Goal: Task Accomplishment & Management: Use online tool/utility

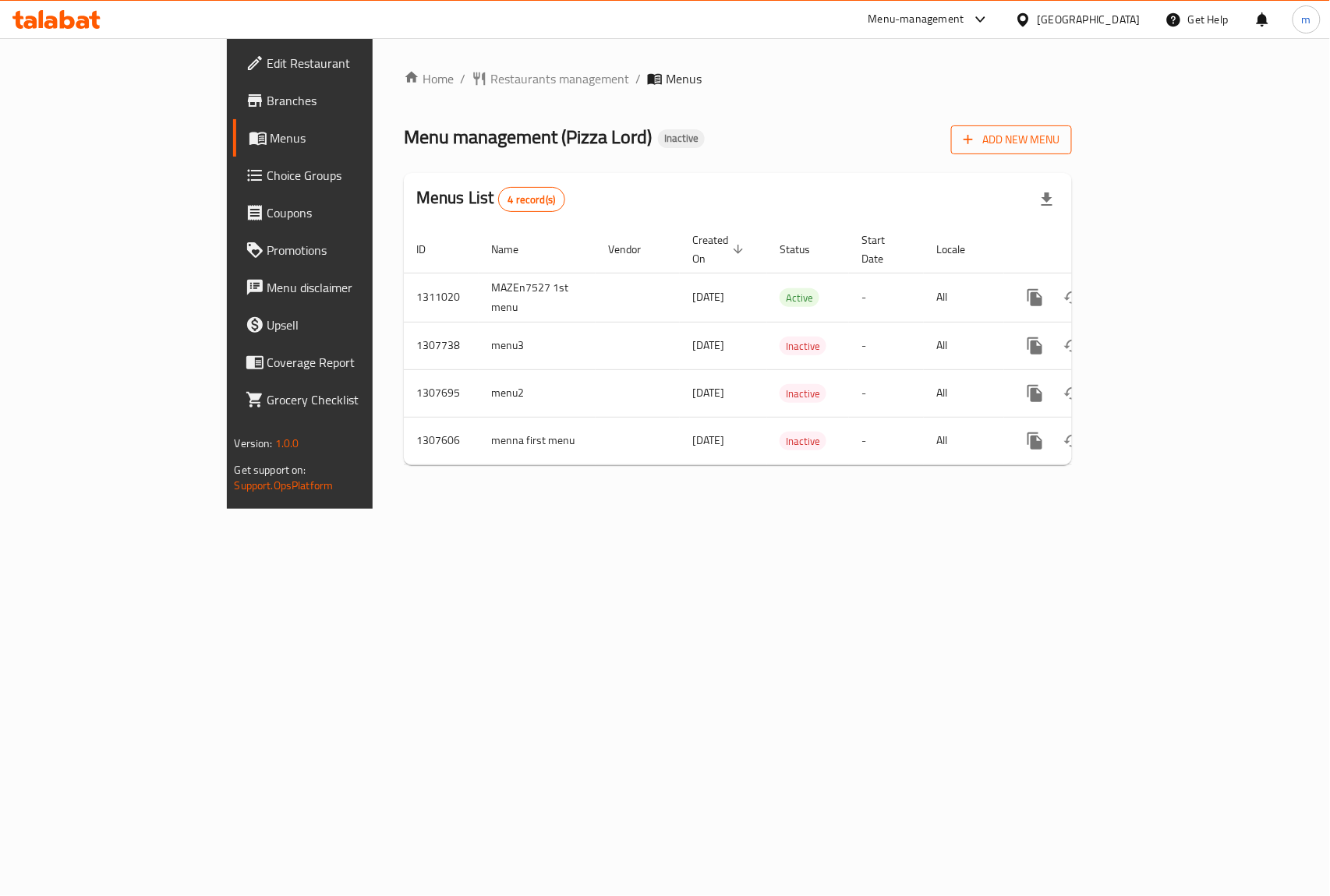
click at [1059, 138] on span "Add New Menu" at bounding box center [1011, 140] width 96 height 20
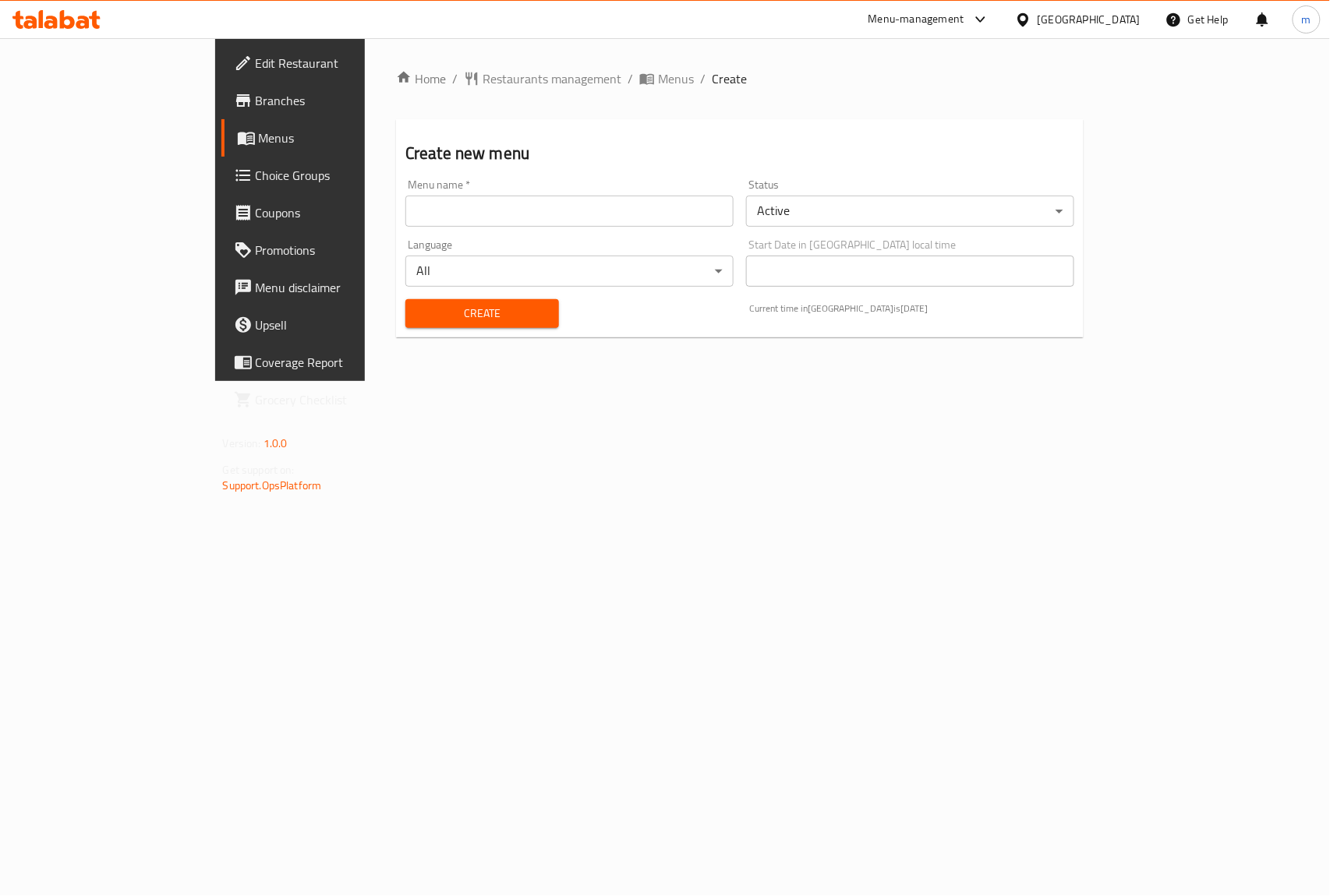
click at [569, 216] on input "text" at bounding box center [570, 212] width 328 height 32
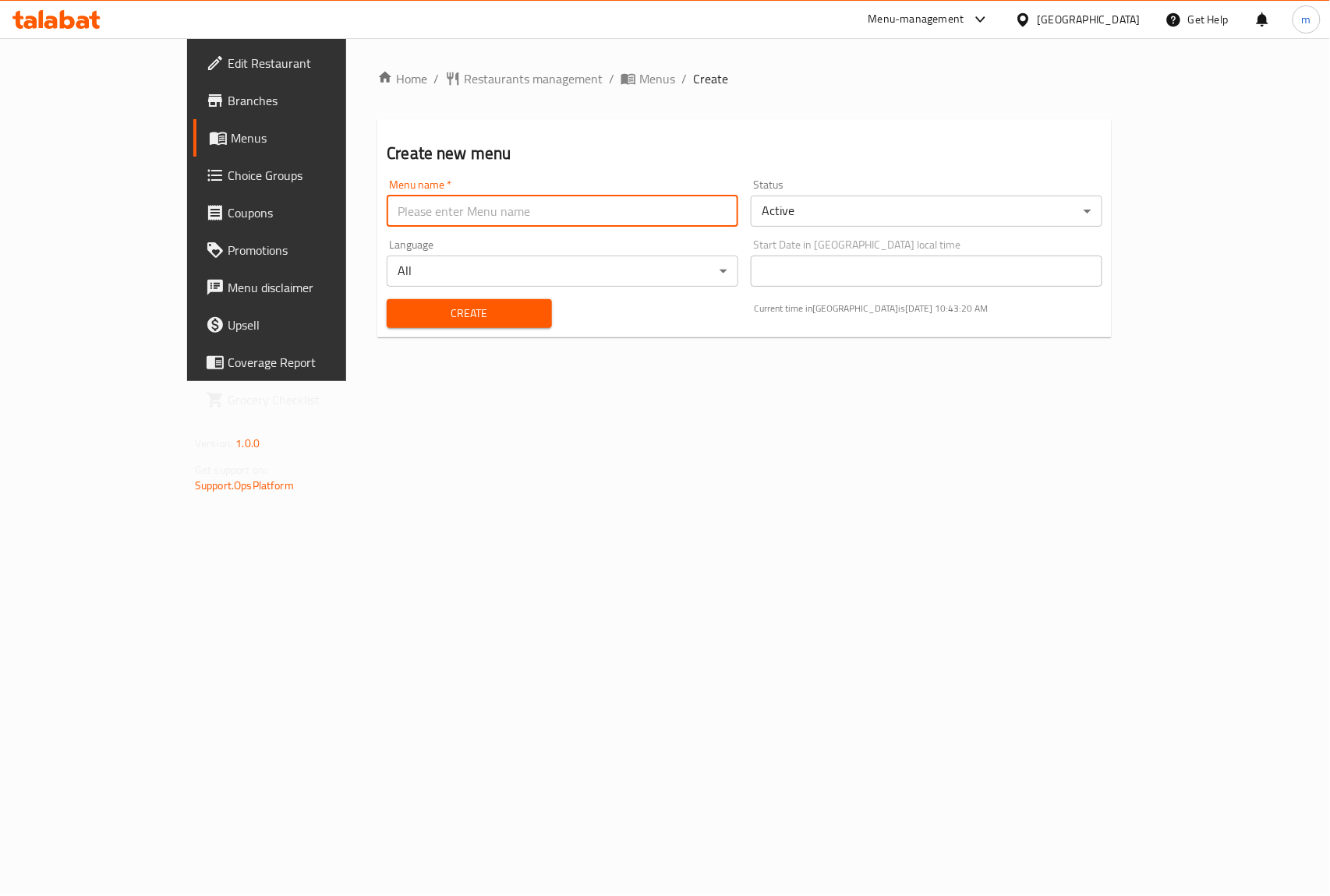
type input "m.ashrf.7525"
click at [399, 314] on span "Create" at bounding box center [469, 314] width 139 height 20
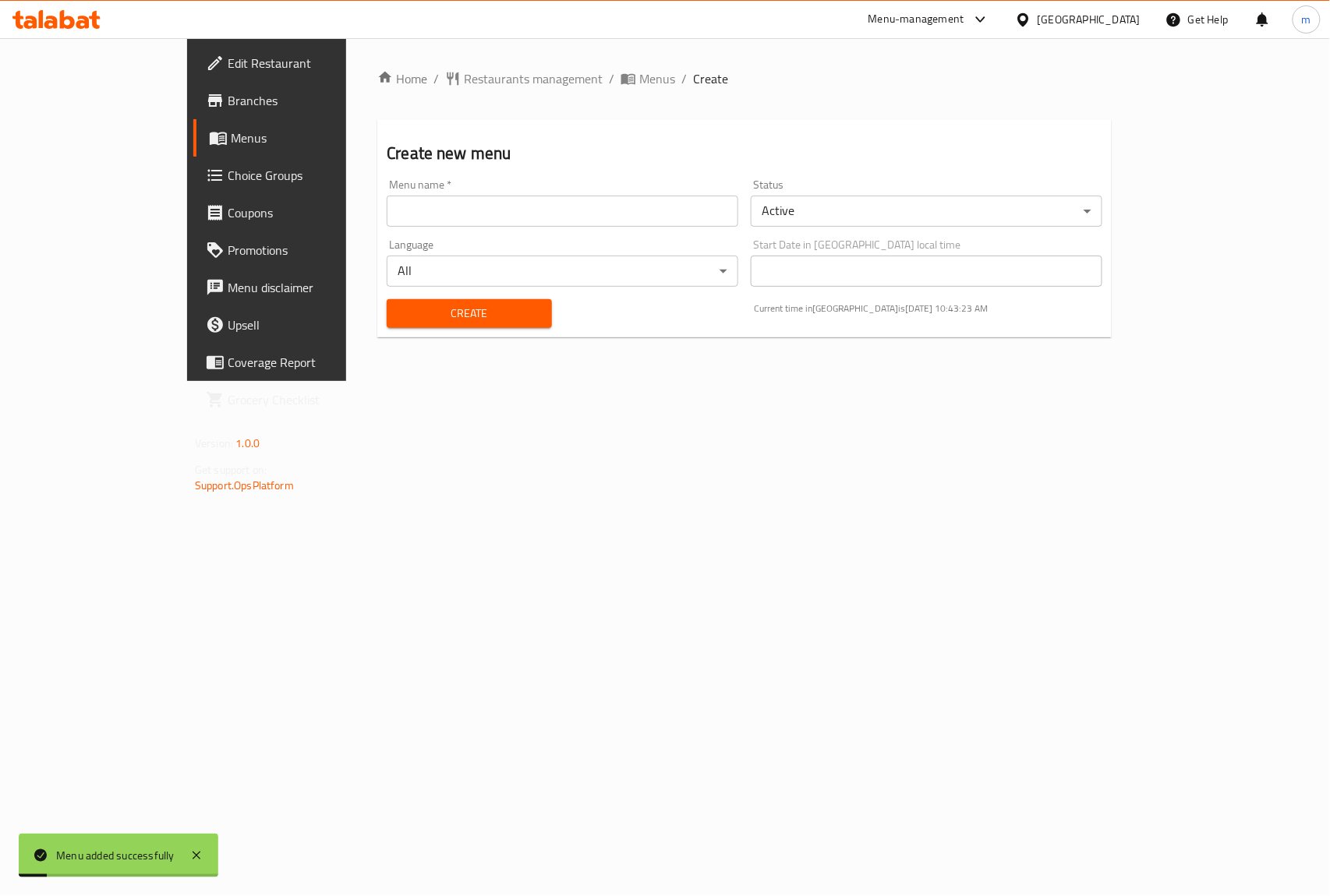
click at [230, 130] on span "Menus" at bounding box center [313, 137] width 166 height 19
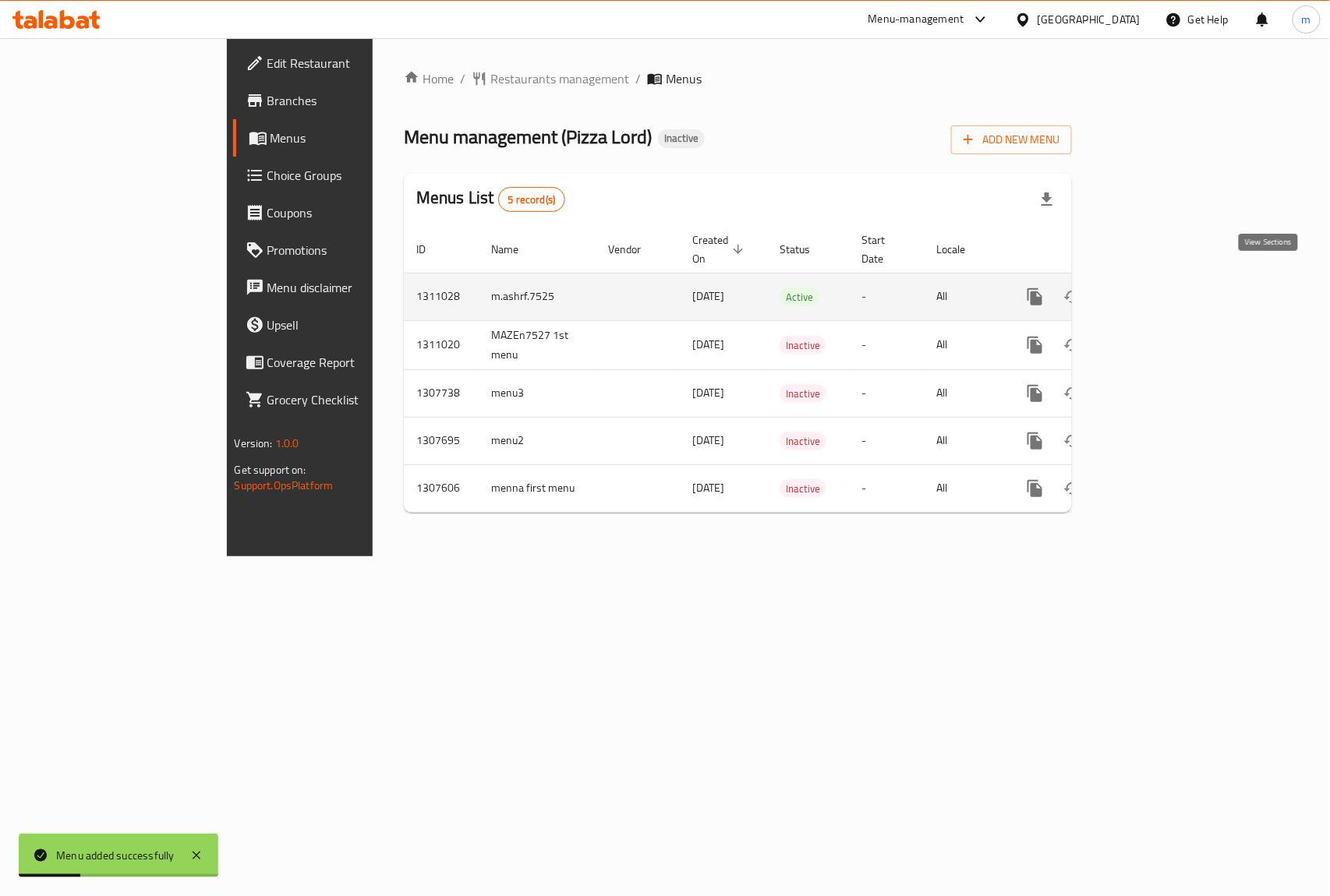
click at [1157, 288] on icon "enhanced table" at bounding box center [1147, 297] width 19 height 19
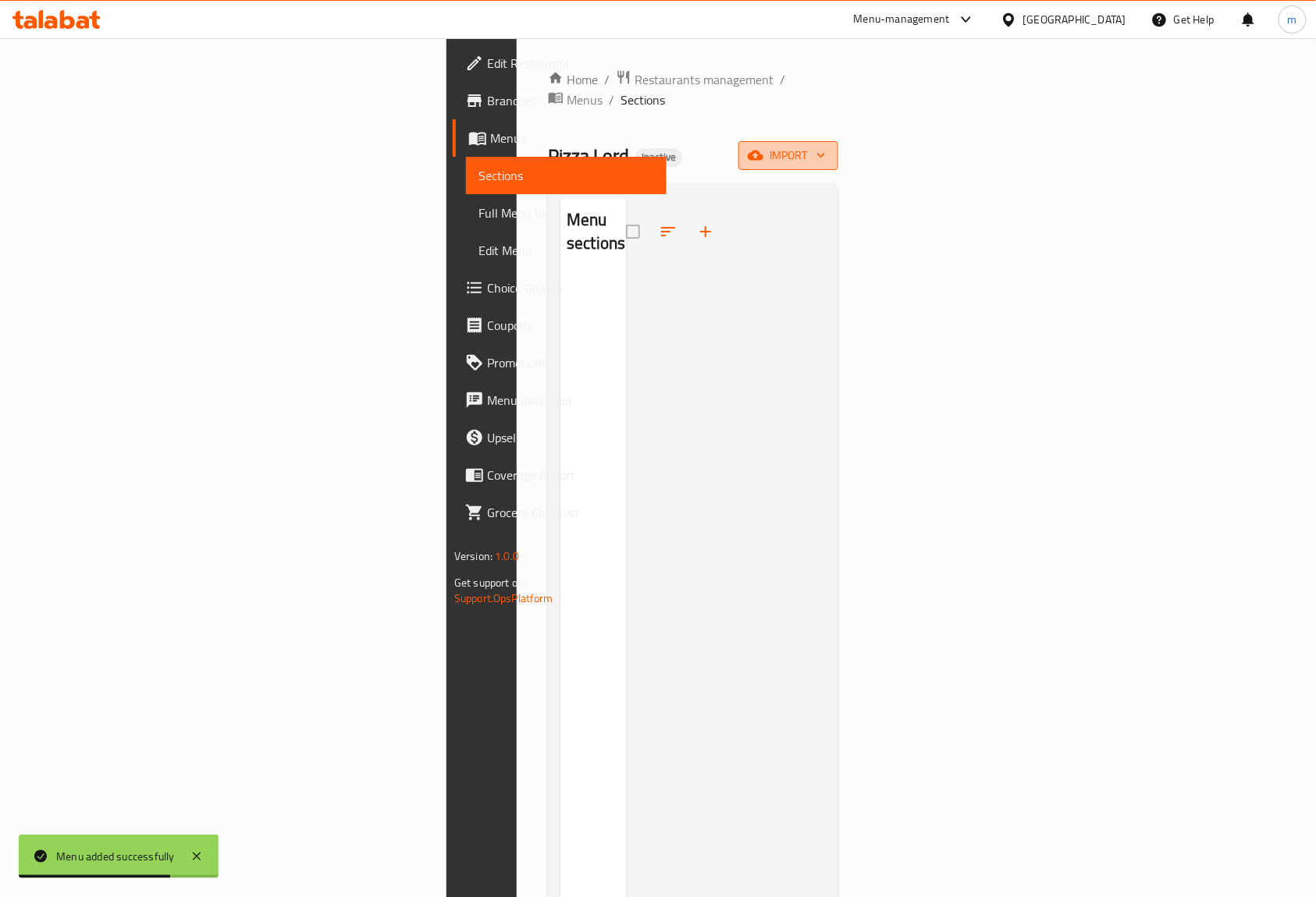
click at [763, 148] on icon "button" at bounding box center [756, 155] width 16 height 16
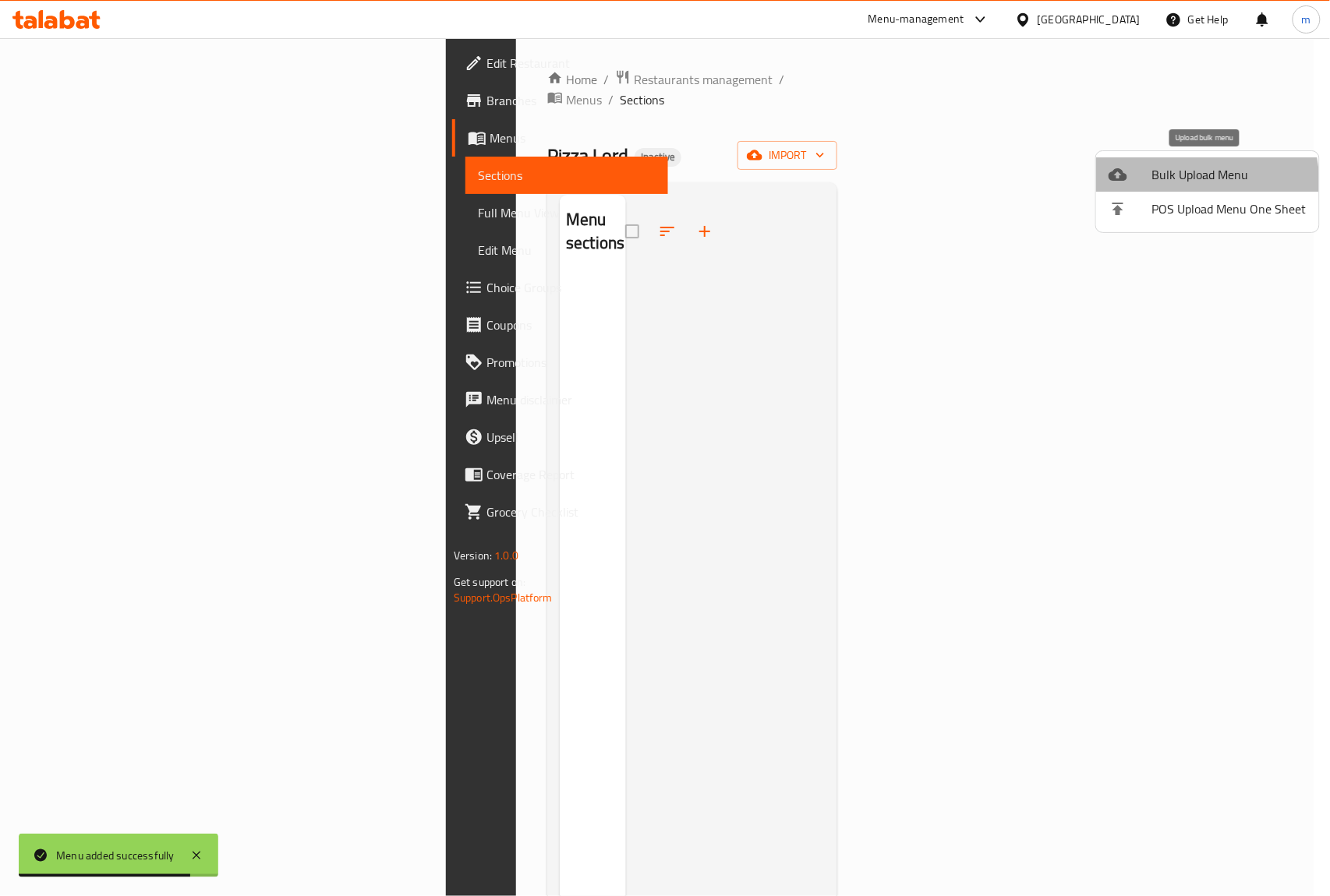
click at [1168, 184] on span "Bulk Upload Menu" at bounding box center [1229, 174] width 154 height 19
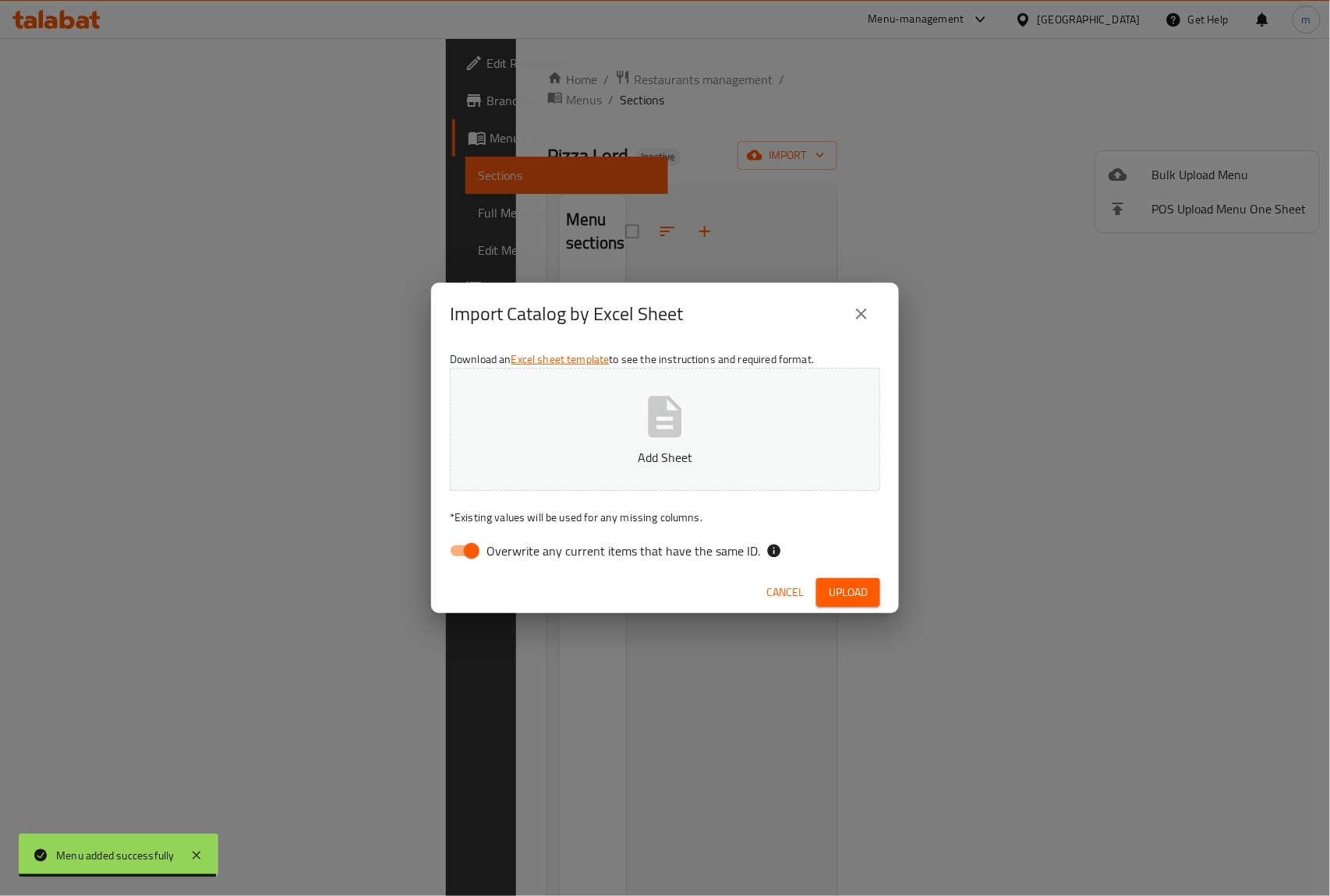
click at [473, 554] on input "Overwrite any current items that have the same ID." at bounding box center [472, 551] width 89 height 30
checkbox input "false"
click at [539, 476] on button "Add Sheet" at bounding box center [665, 429] width 430 height 124
click at [844, 596] on span "Upload" at bounding box center [847, 593] width 39 height 20
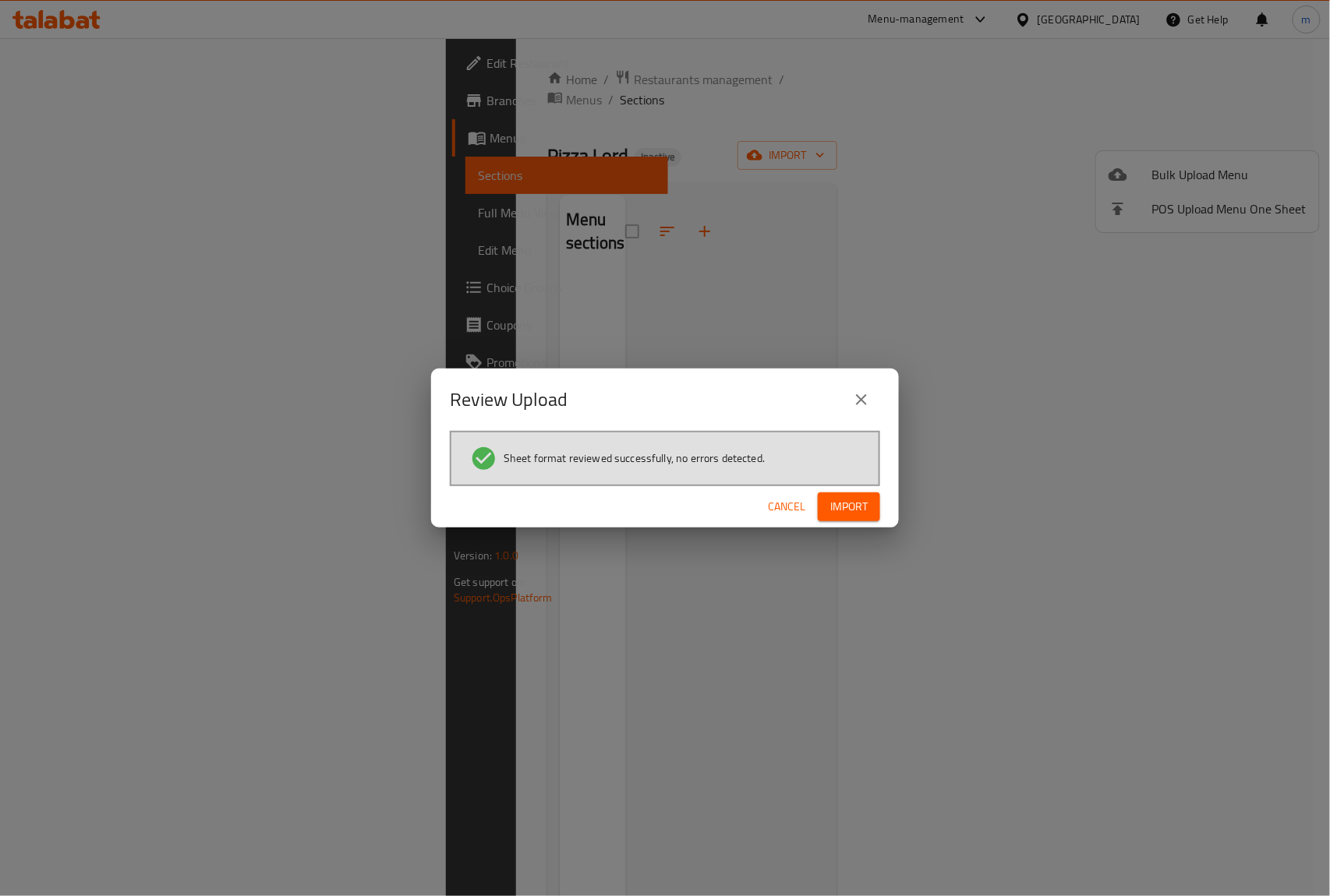
click at [855, 509] on span "Import" at bounding box center [848, 507] width 38 height 20
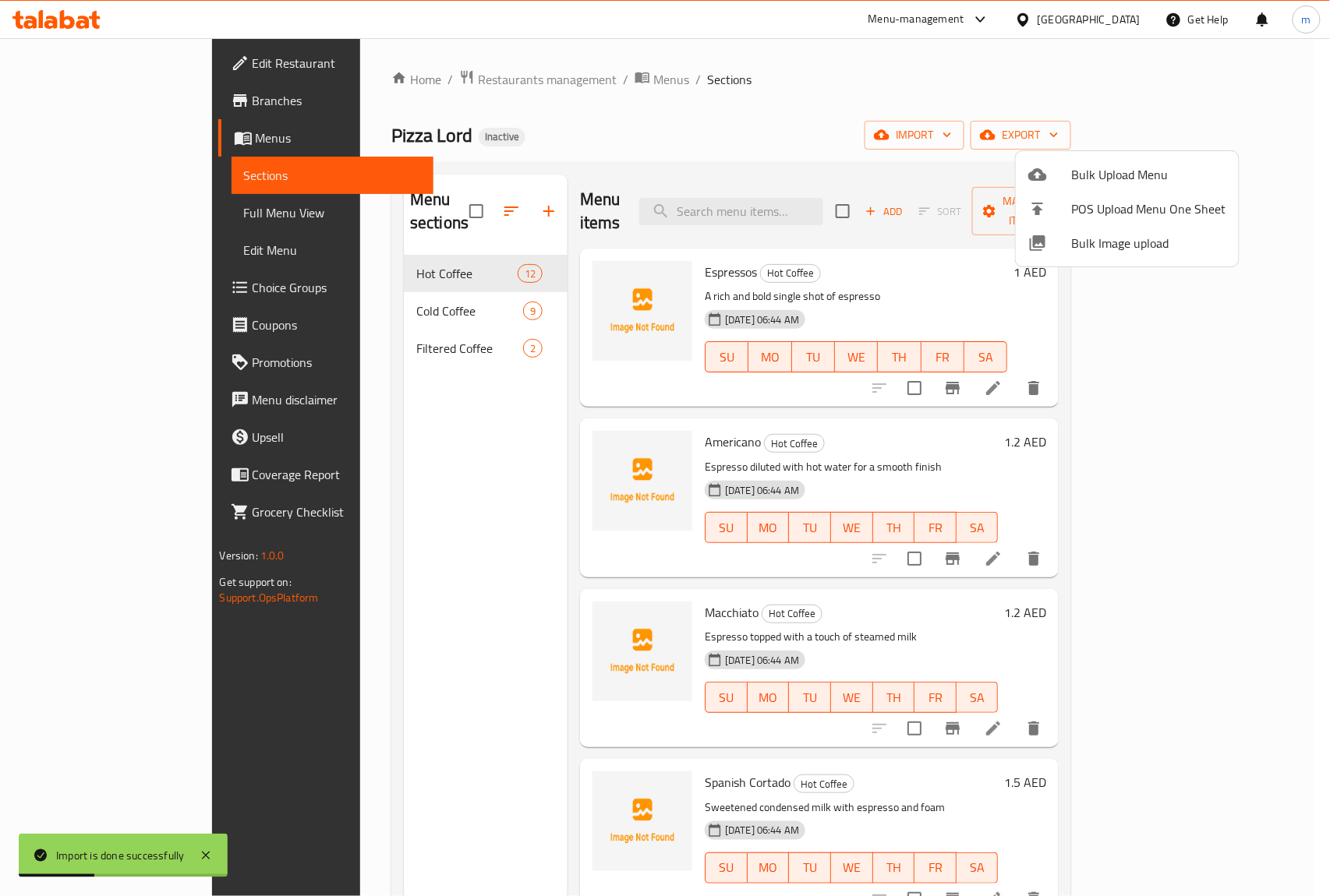
click at [860, 86] on div at bounding box center [665, 448] width 1330 height 896
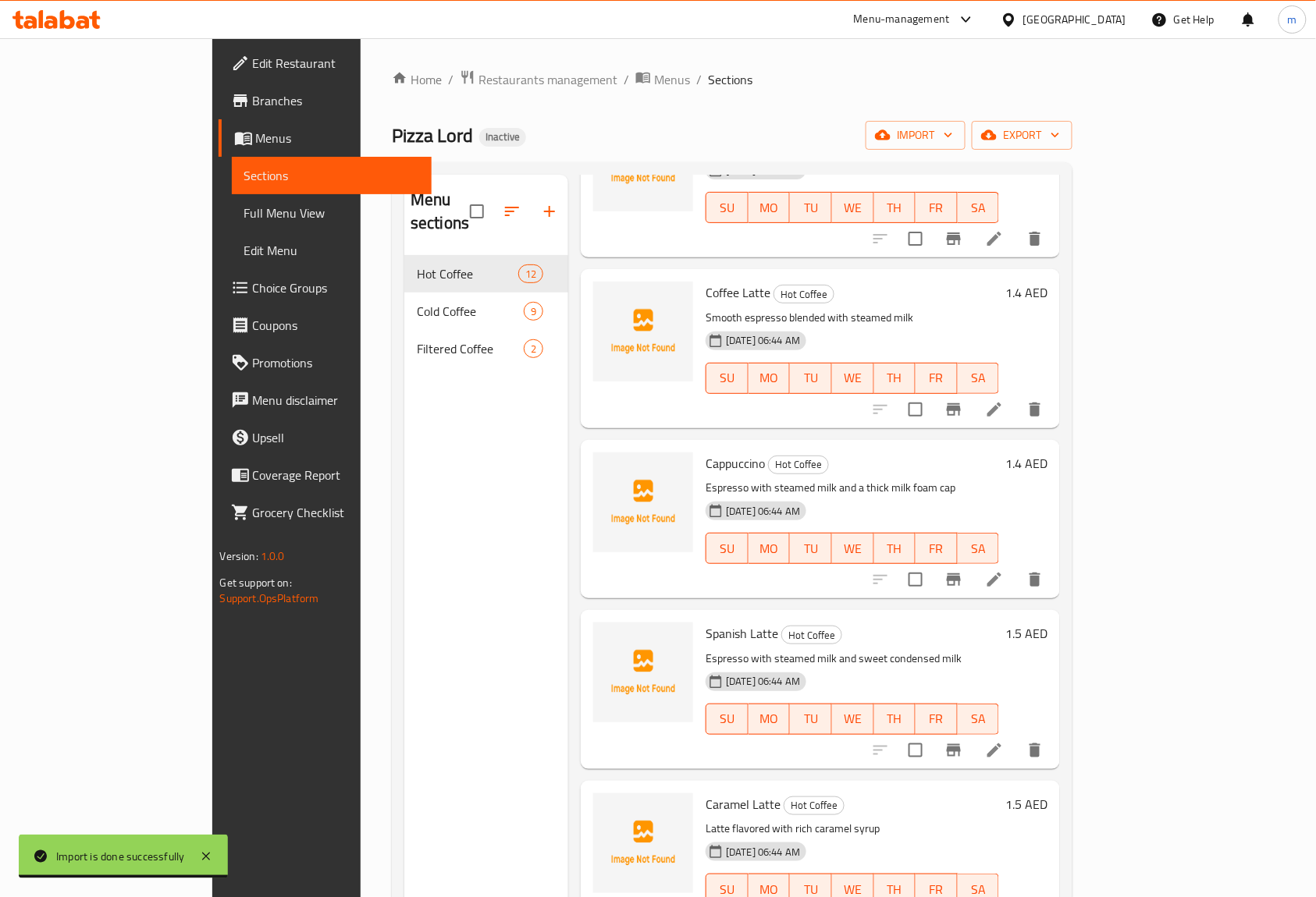
scroll to position [1187, 0]
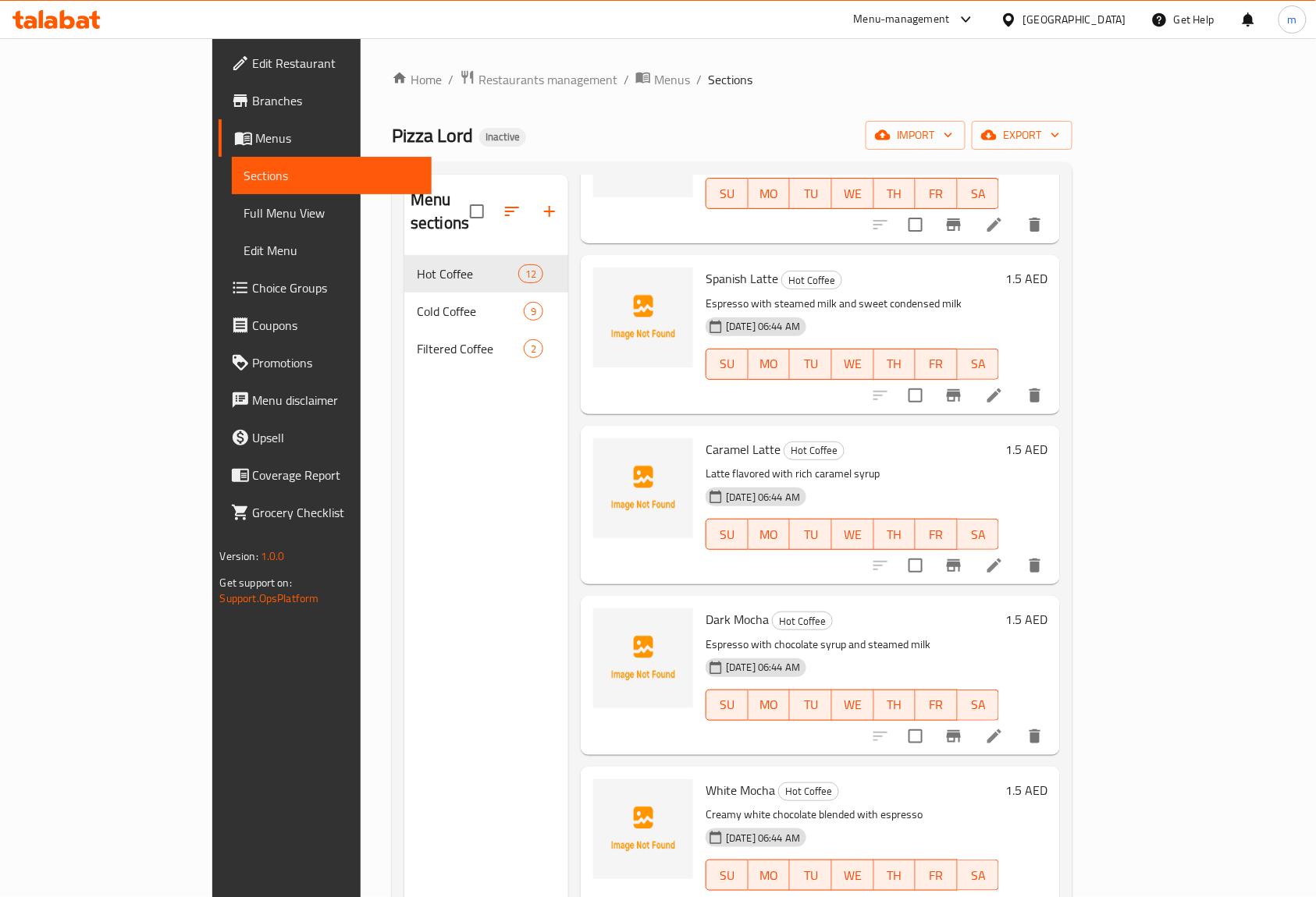
click at [232, 200] on link "Full Menu View" at bounding box center [332, 213] width 201 height 38
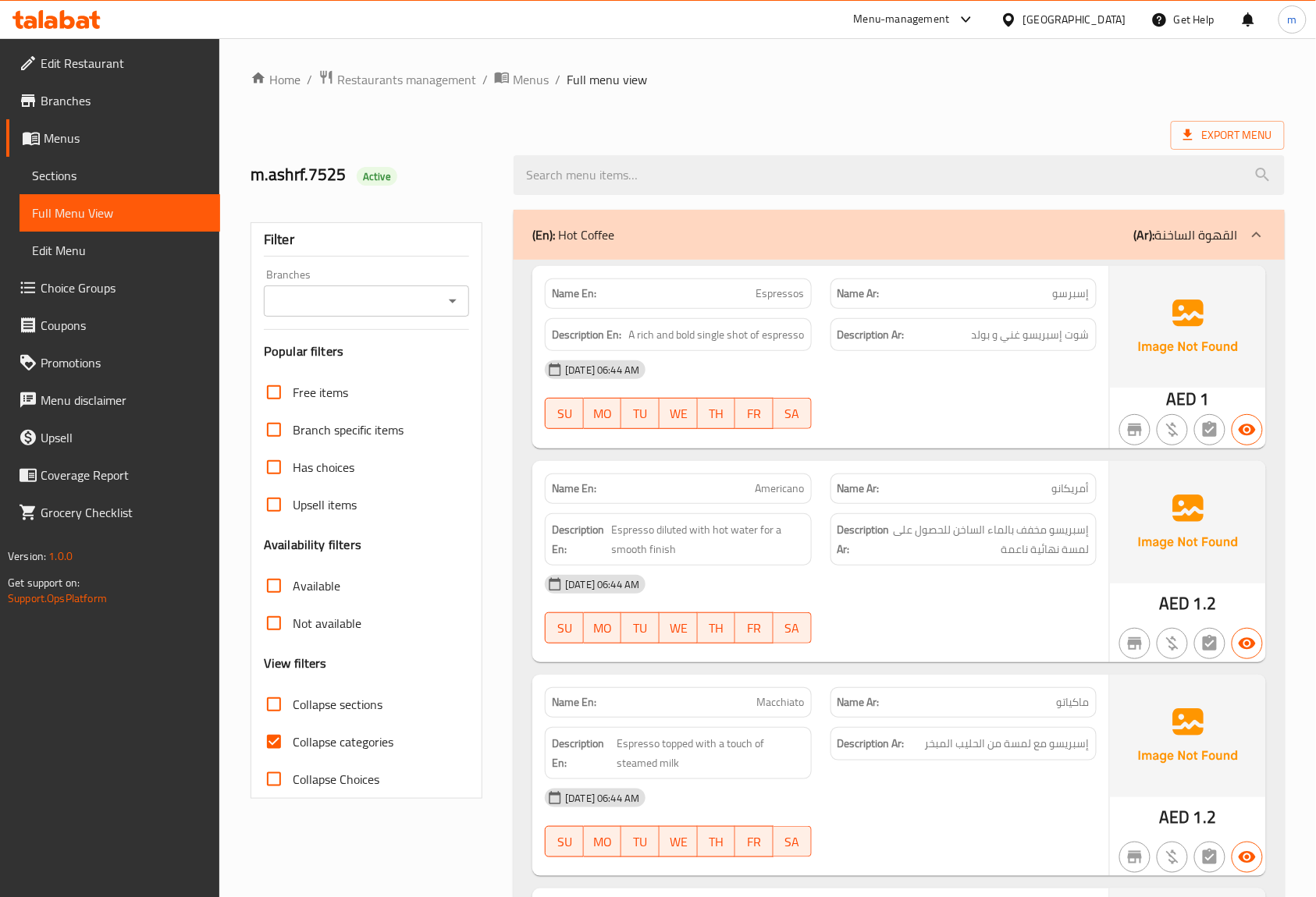
scroll to position [416, 0]
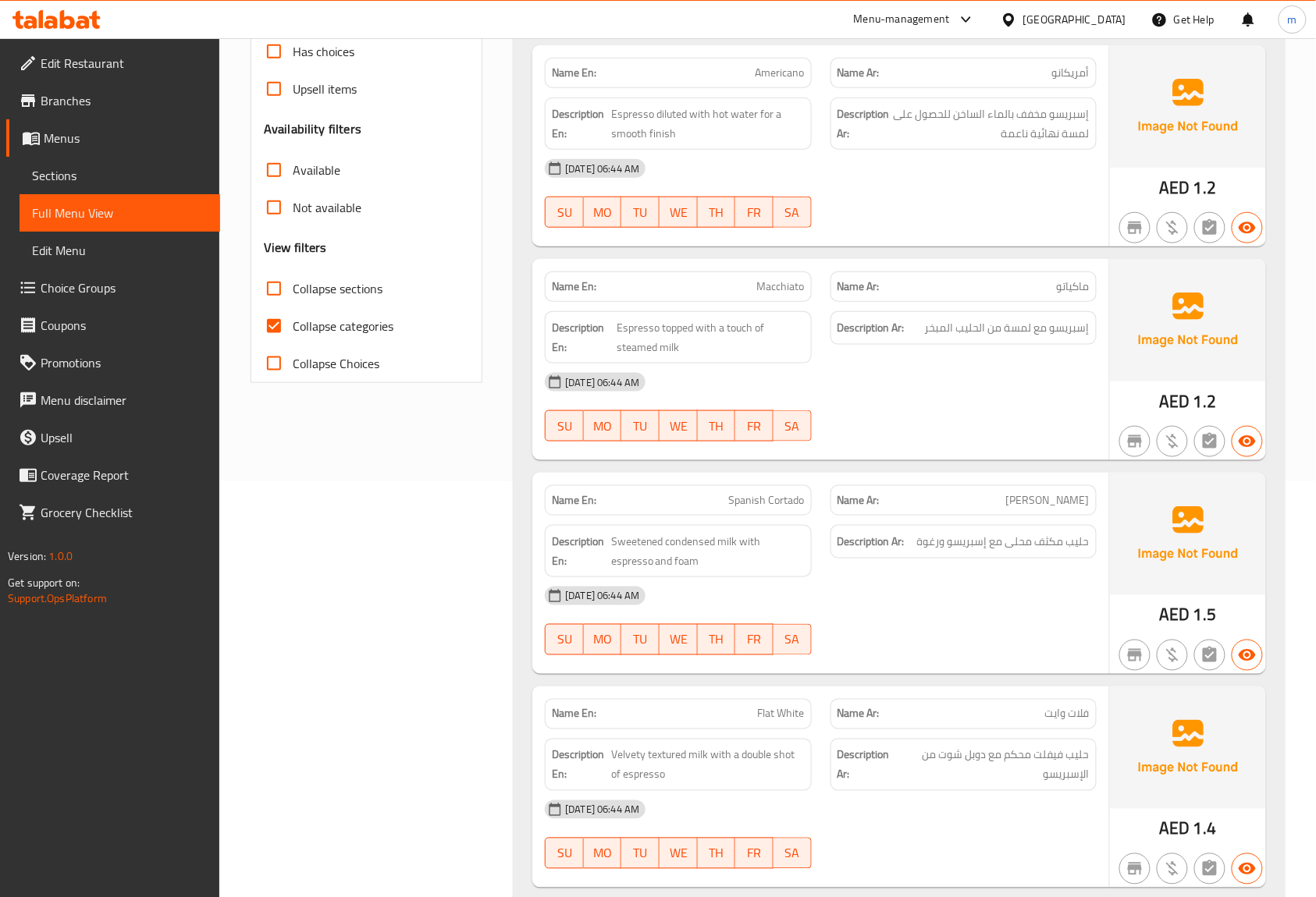
click at [274, 319] on input "Collapse categories" at bounding box center [274, 327] width 38 height 38
checkbox input "false"
click at [751, 503] on span "Spanish Cortado" at bounding box center [766, 500] width 75 height 17
click at [688, 503] on p "Name En: Spanish Cortado" at bounding box center [677, 500] width 253 height 17
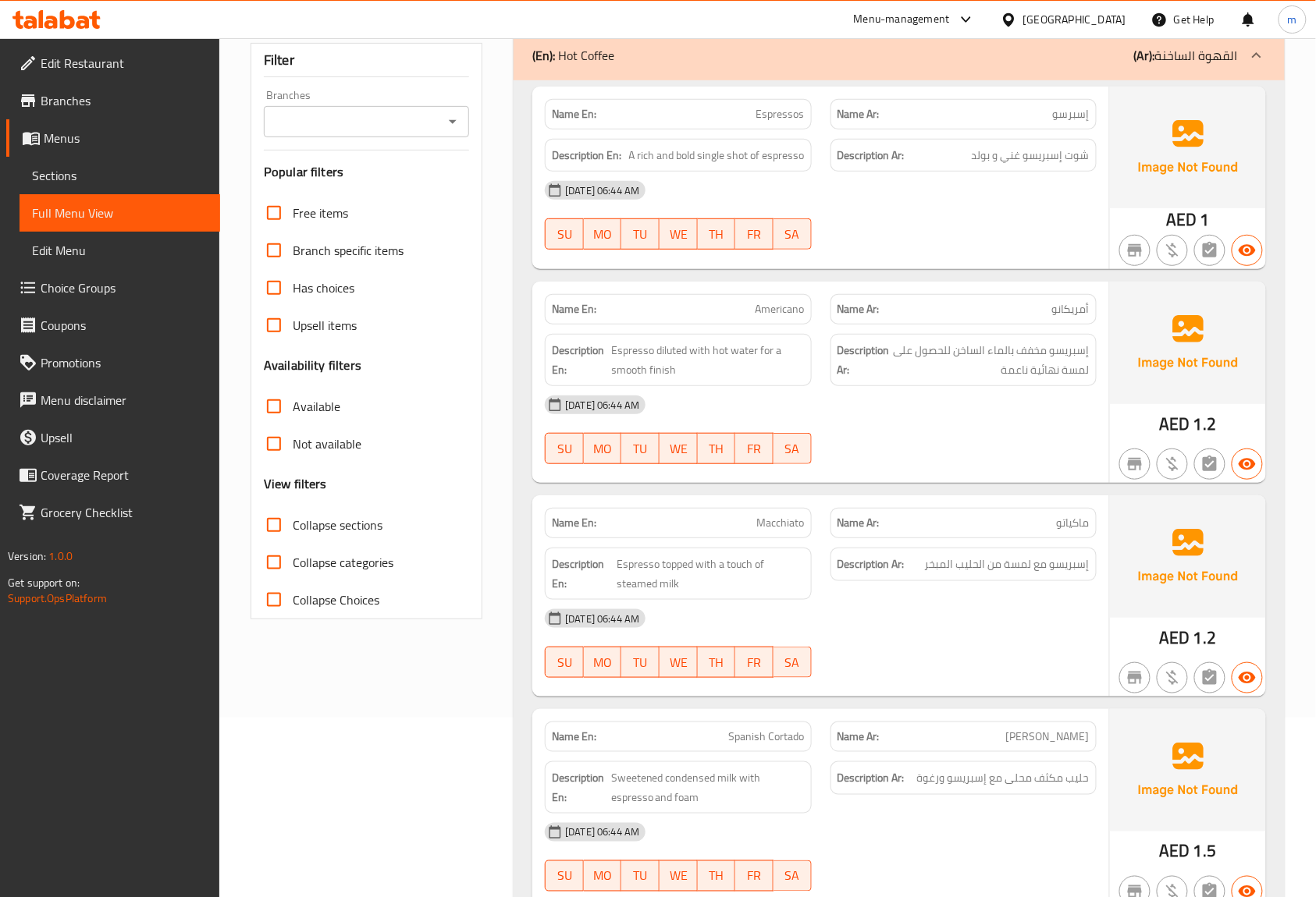
scroll to position [0, 0]
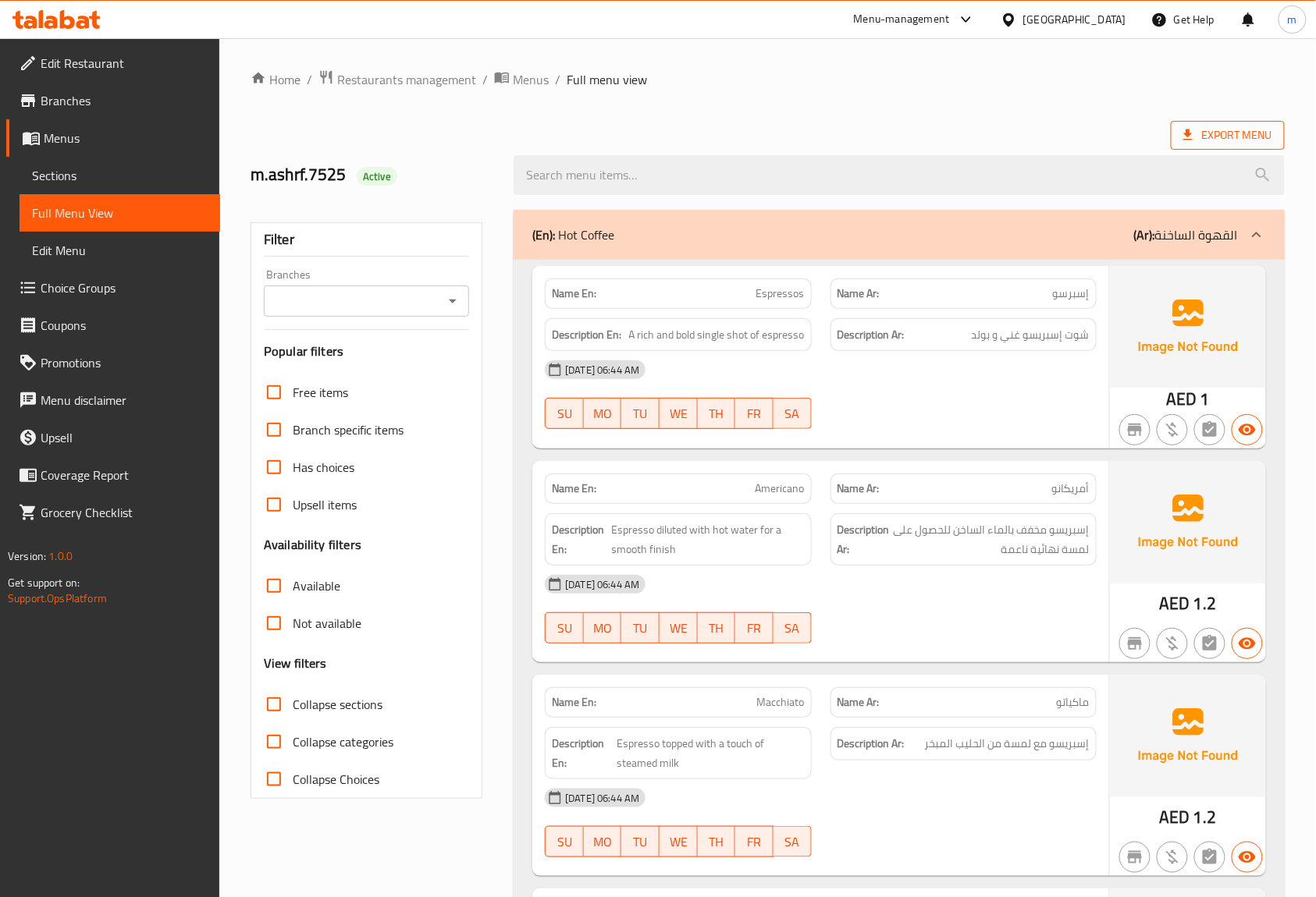
click at [1187, 135] on icon at bounding box center [1187, 135] width 9 height 11
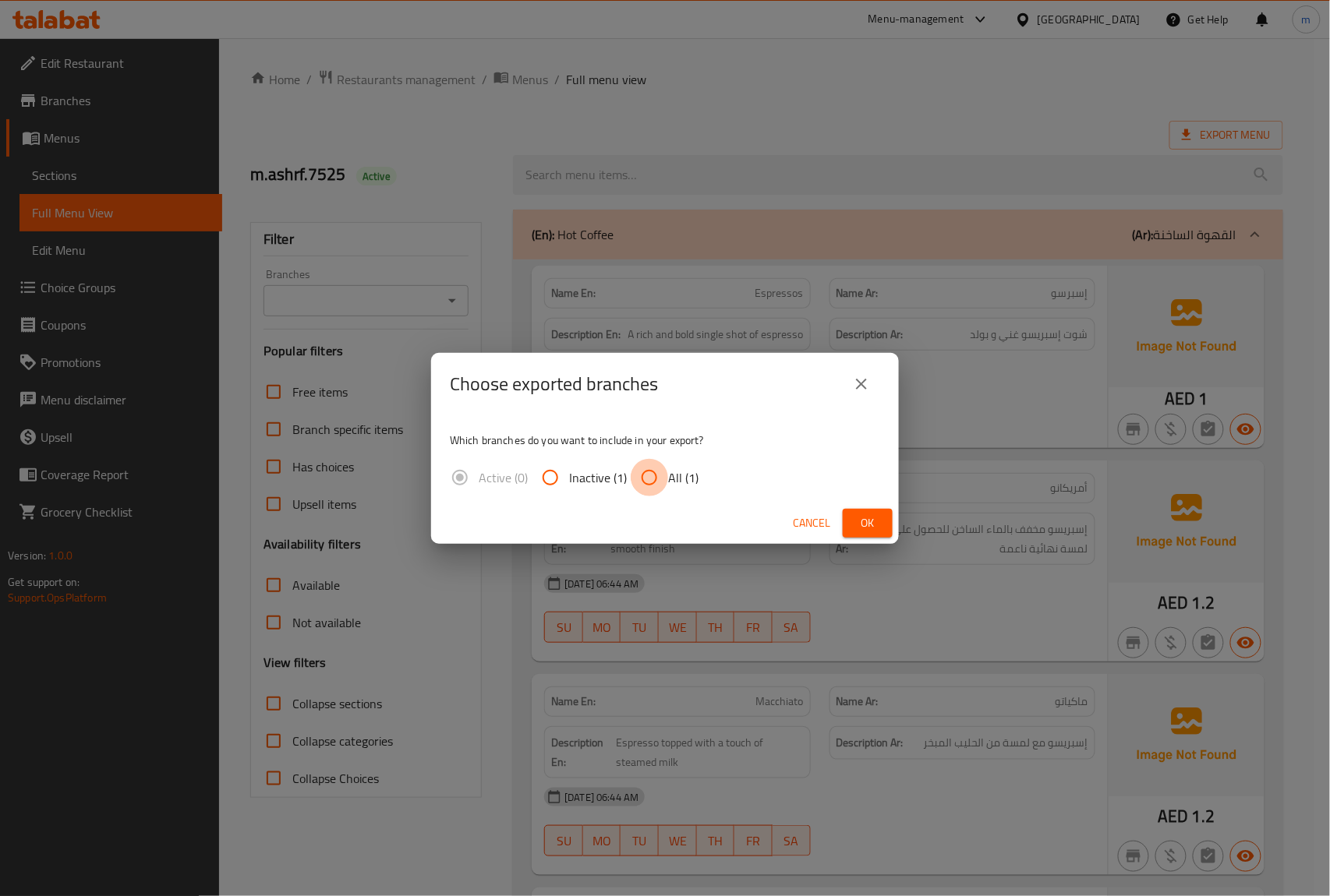
click at [655, 473] on input "All (1)" at bounding box center [650, 478] width 38 height 38
radio input "true"
click at [880, 517] on button "Ok" at bounding box center [867, 523] width 49 height 29
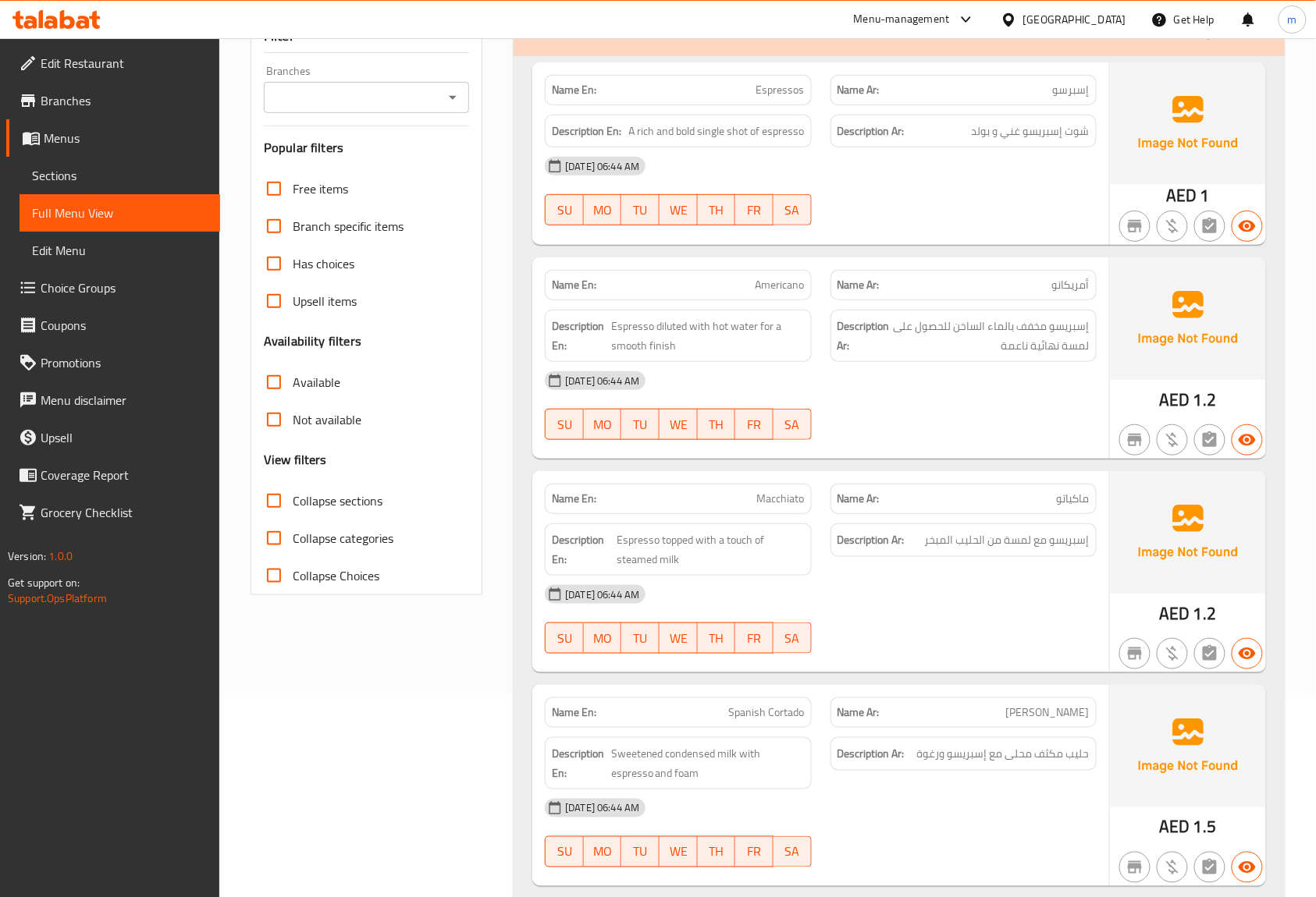
scroll to position [208, 0]
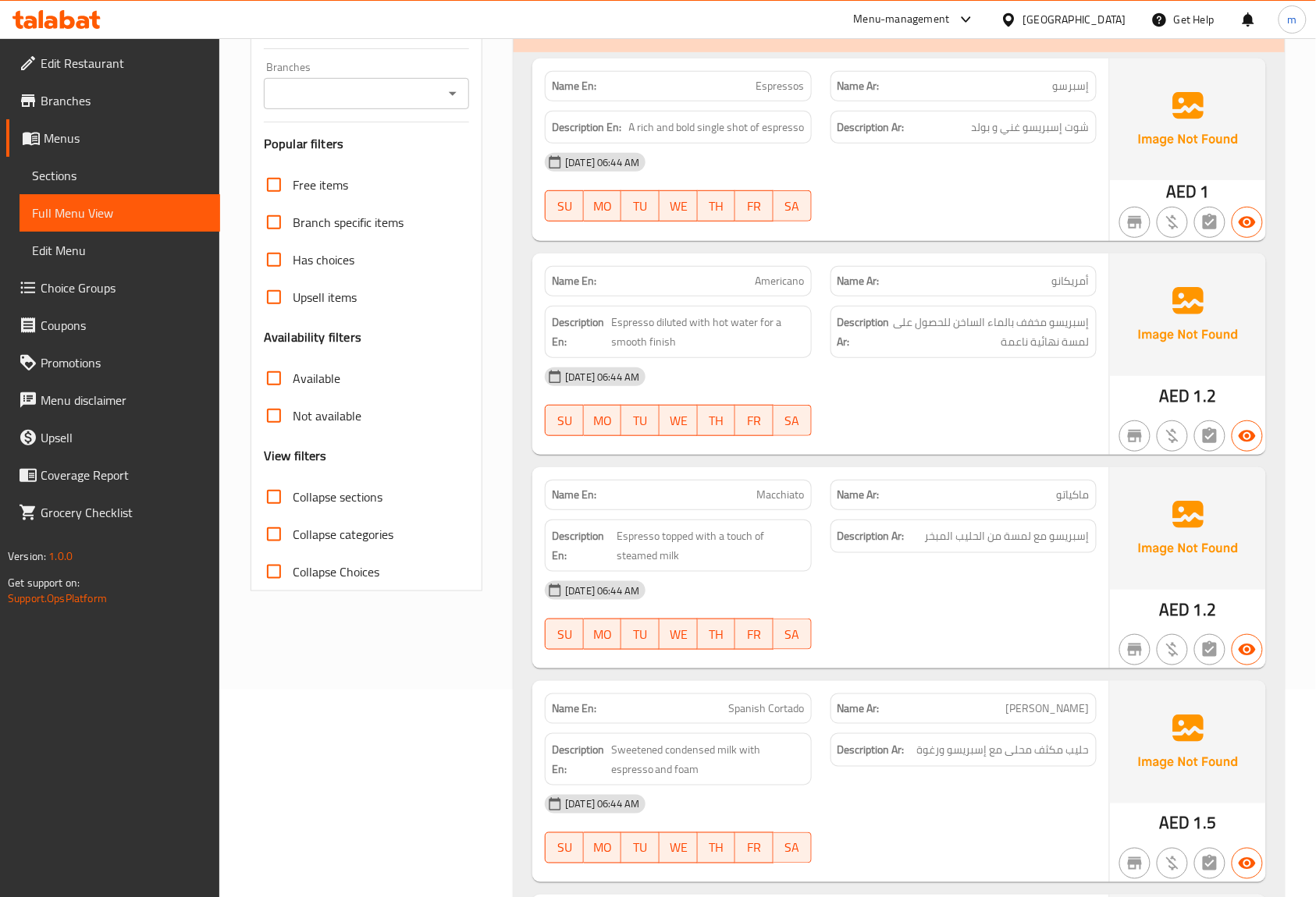
click at [469, 216] on div "Filter Branches Branches Popular filters Free items Branch specific items Has c…" at bounding box center [366, 303] width 232 height 576
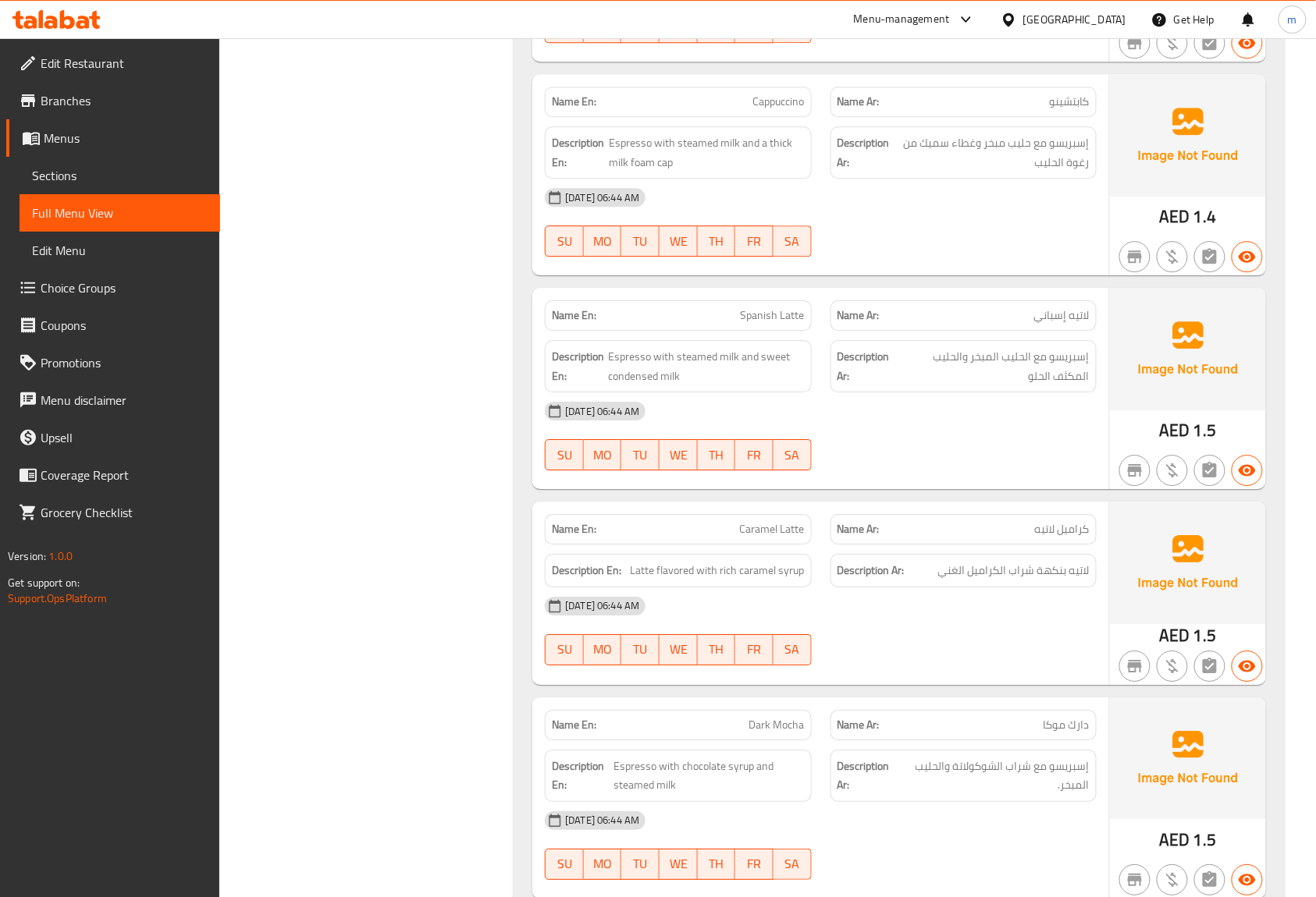
scroll to position [2668, 0]
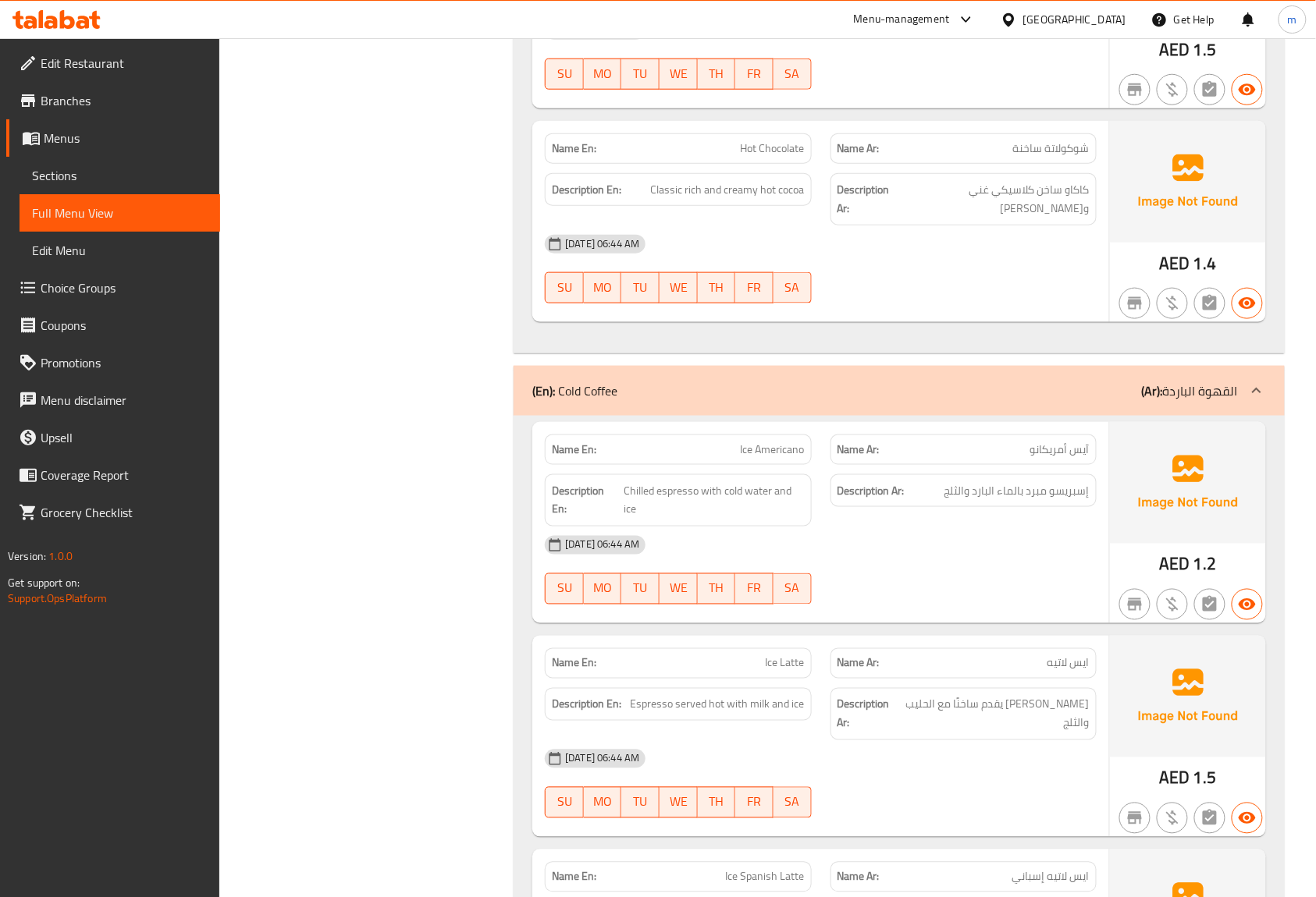
click at [63, 178] on span "Sections" at bounding box center [119, 175] width 175 height 19
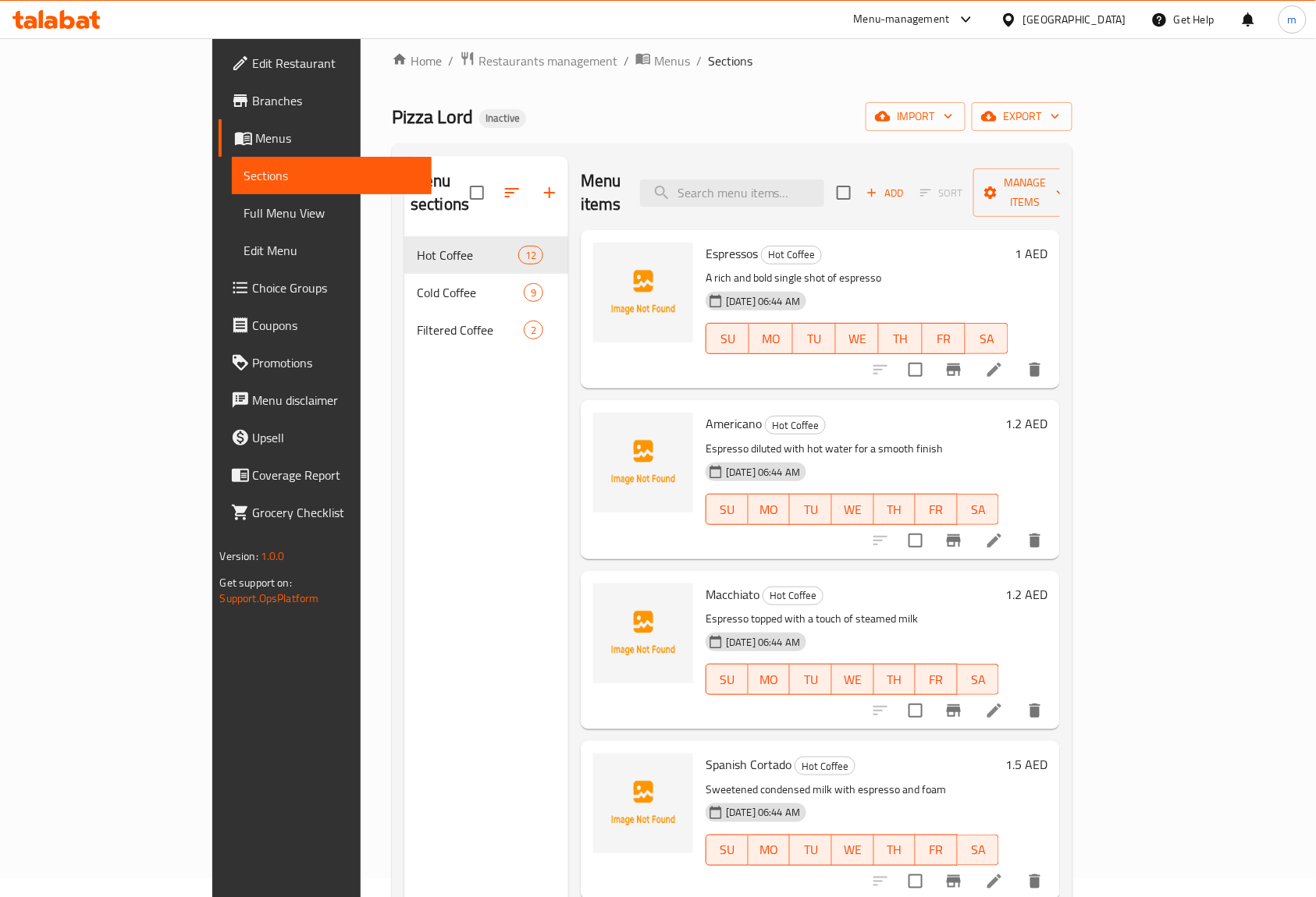
scroll to position [11, 0]
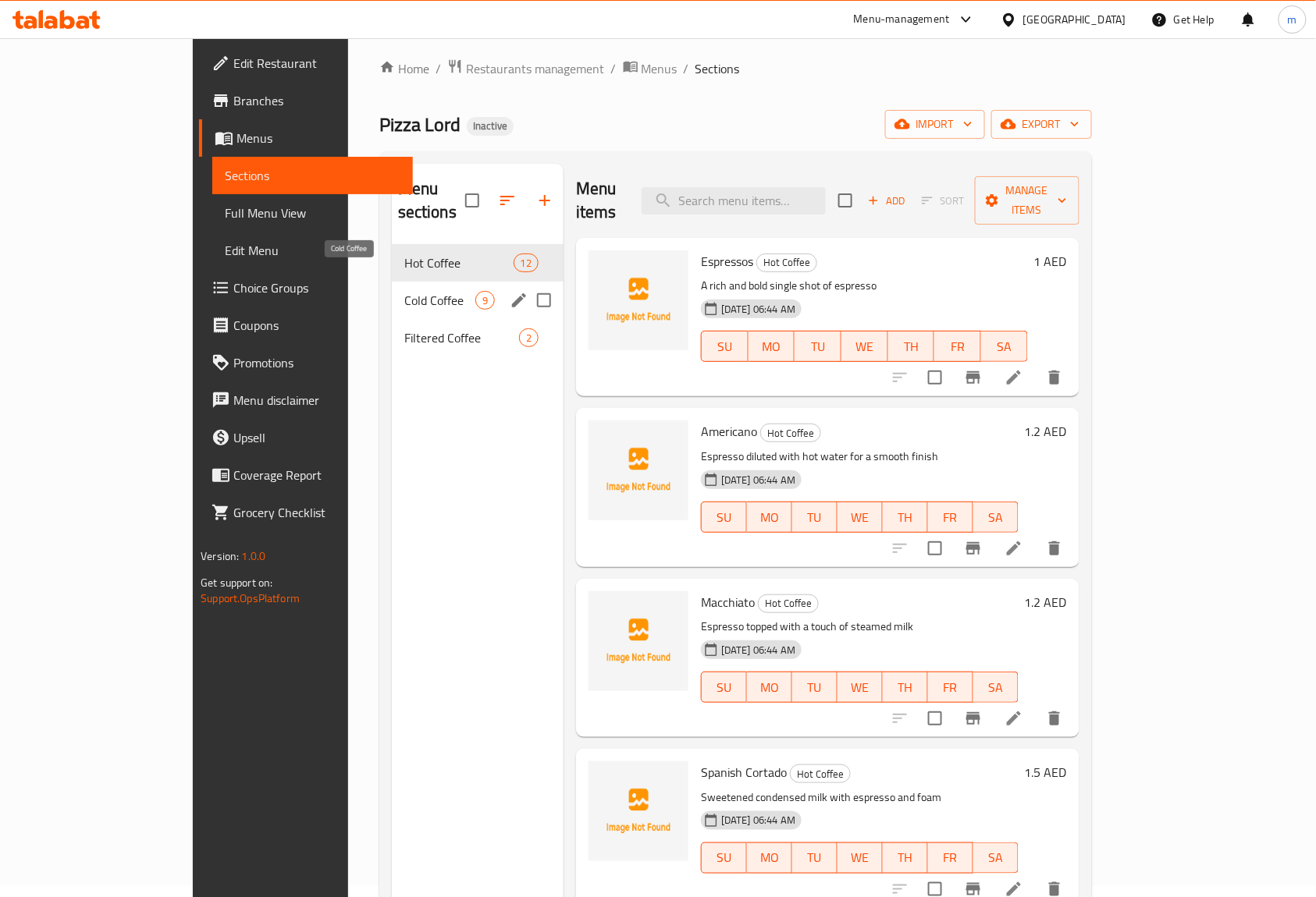
click at [404, 291] on span "Cold Coffee" at bounding box center [440, 300] width 71 height 19
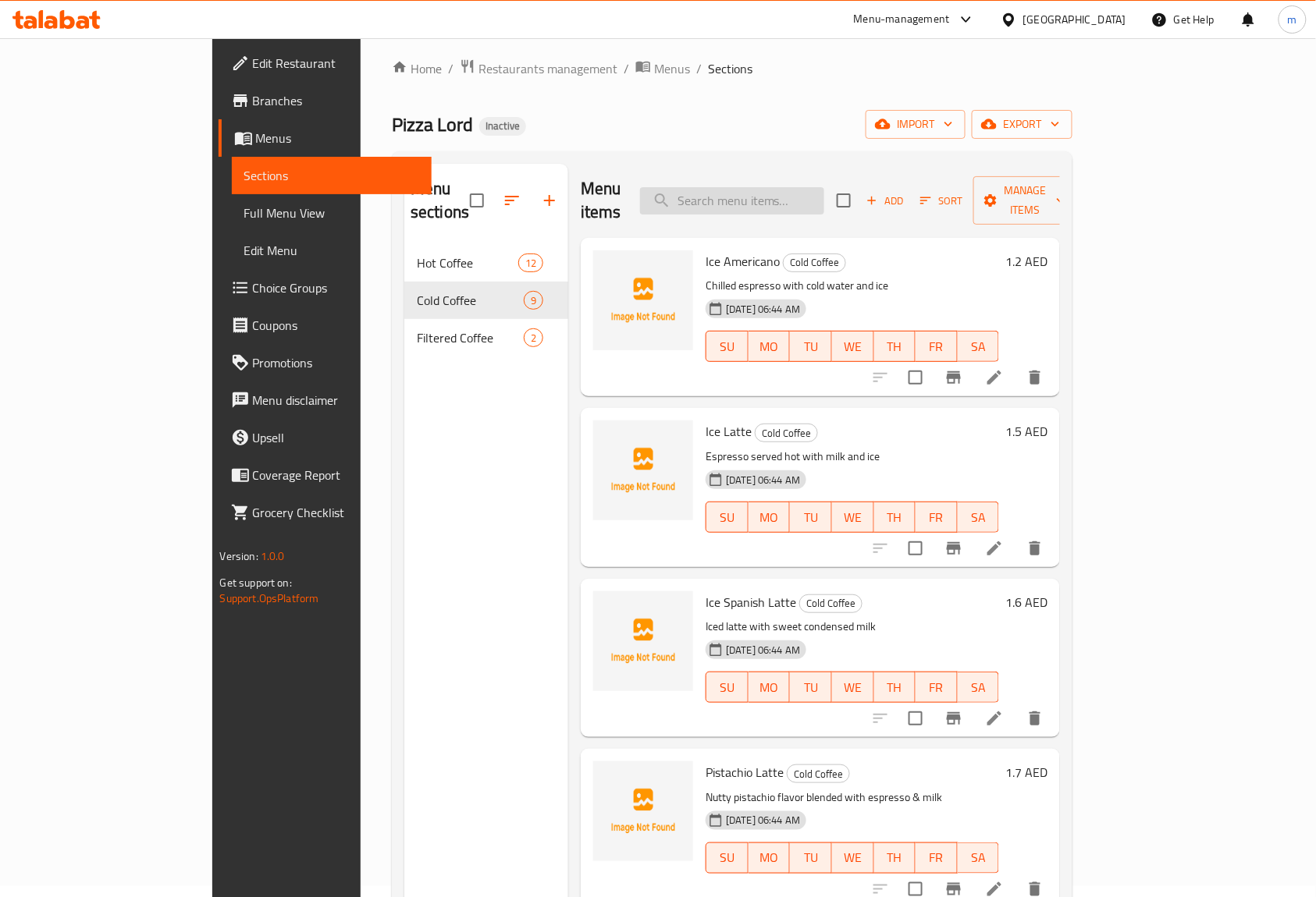
click at [731, 187] on input "search" at bounding box center [732, 201] width 184 height 28
paste input "سيشوان"
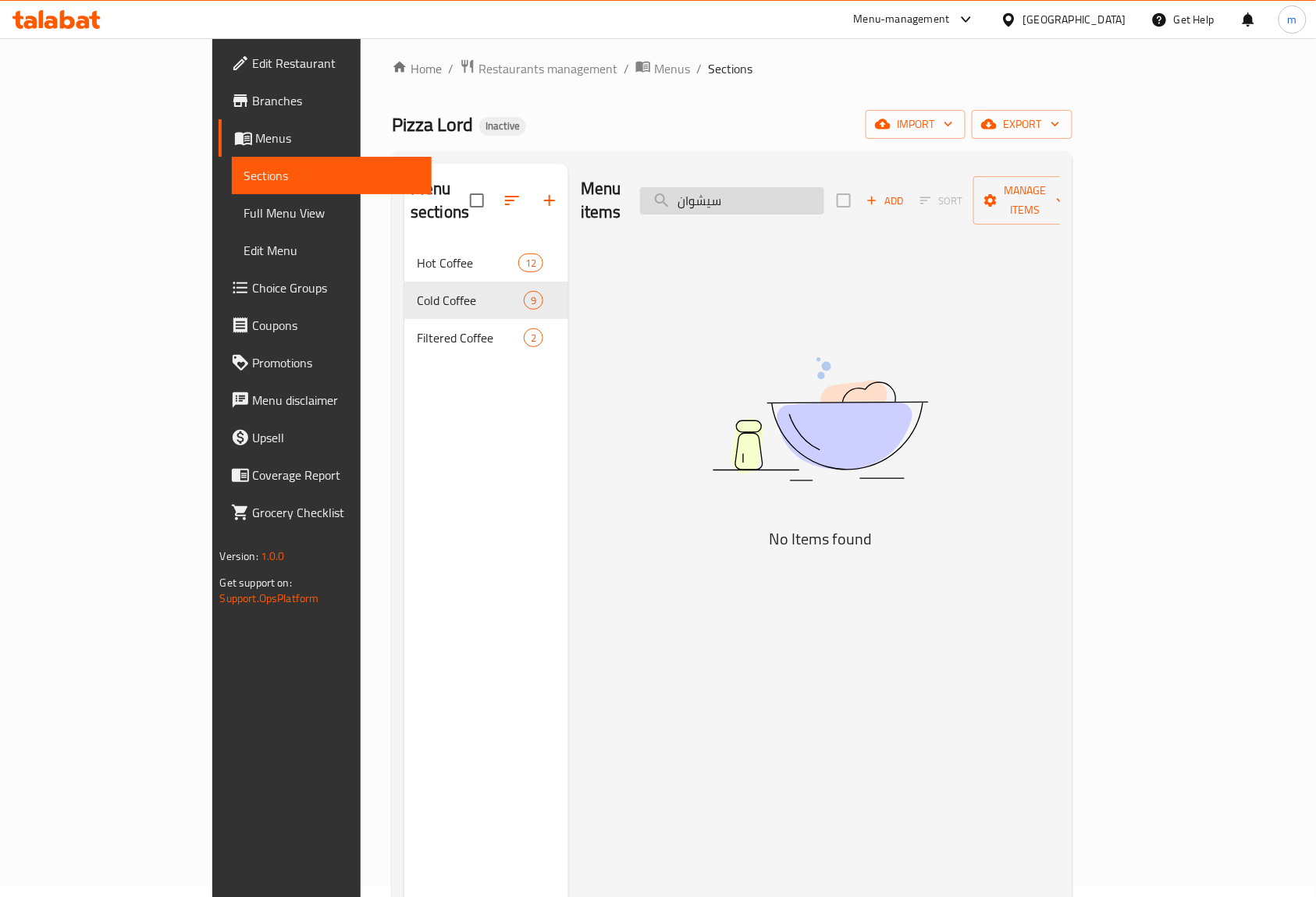
click at [821, 189] on input "سيشوان" at bounding box center [732, 201] width 184 height 28
paste input "Ice Latte"
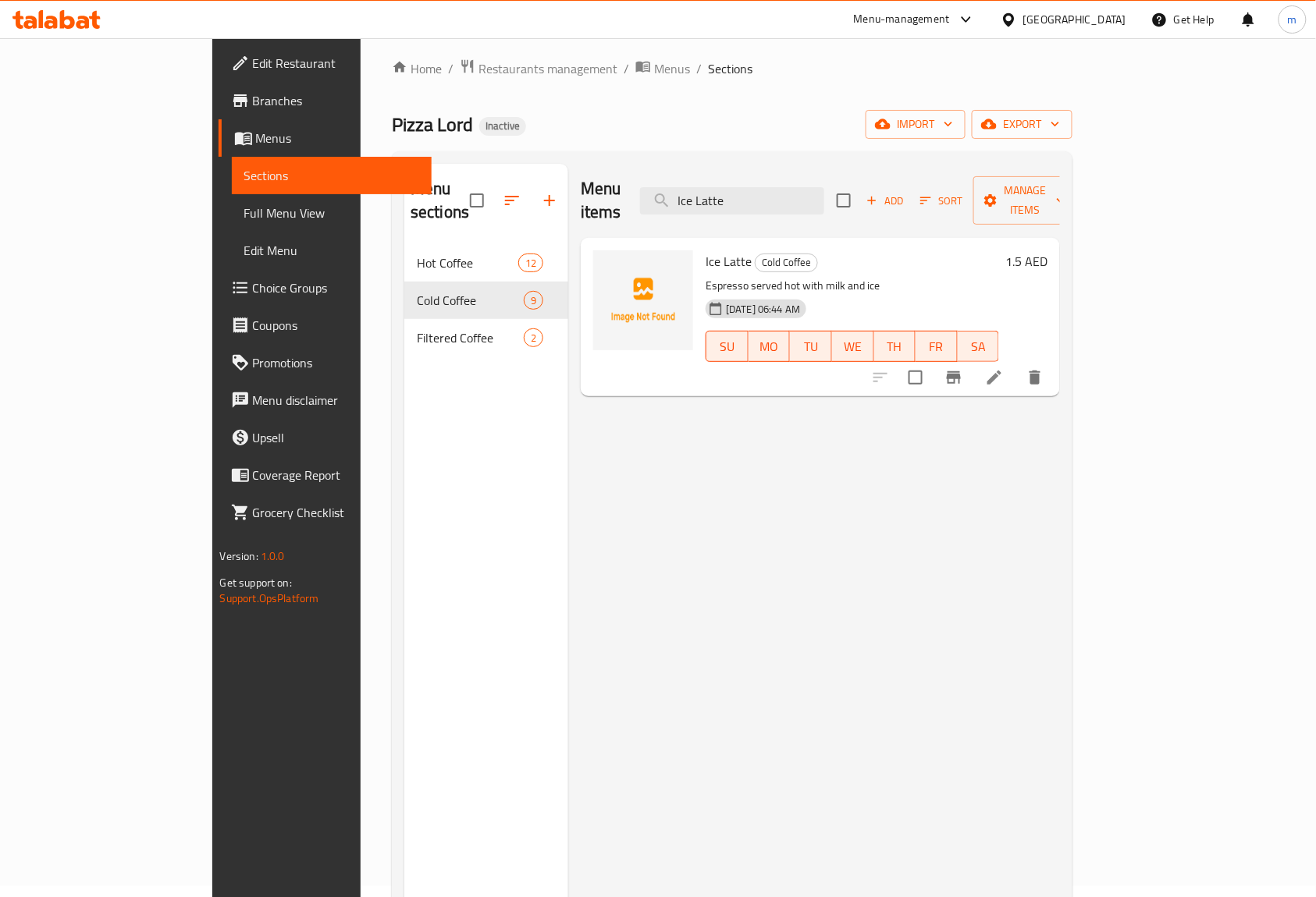
type input "Ice Latte"
click at [1044, 368] on icon "delete" at bounding box center [1035, 377] width 19 height 19
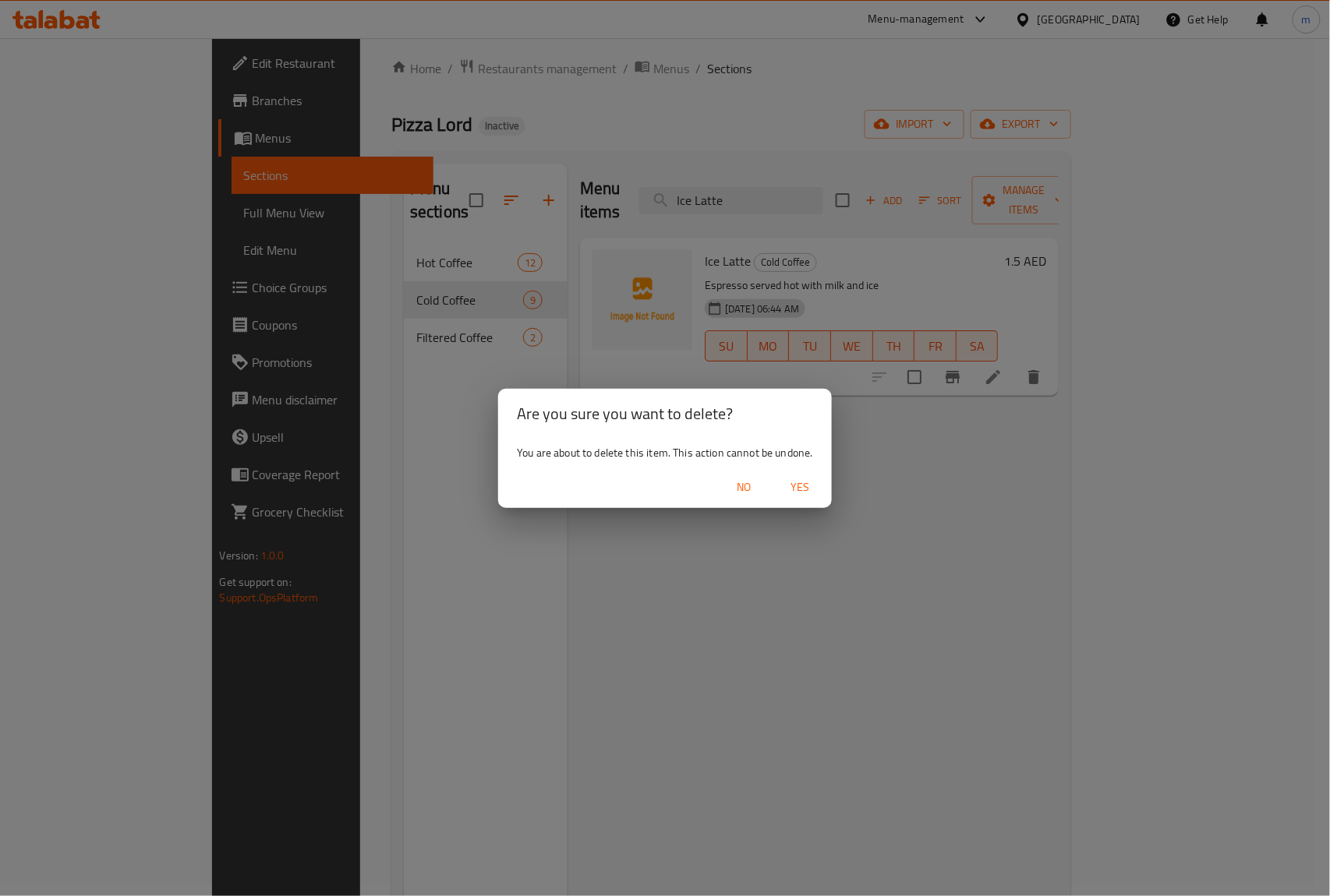
click at [796, 484] on span "Yes" at bounding box center [800, 488] width 38 height 20
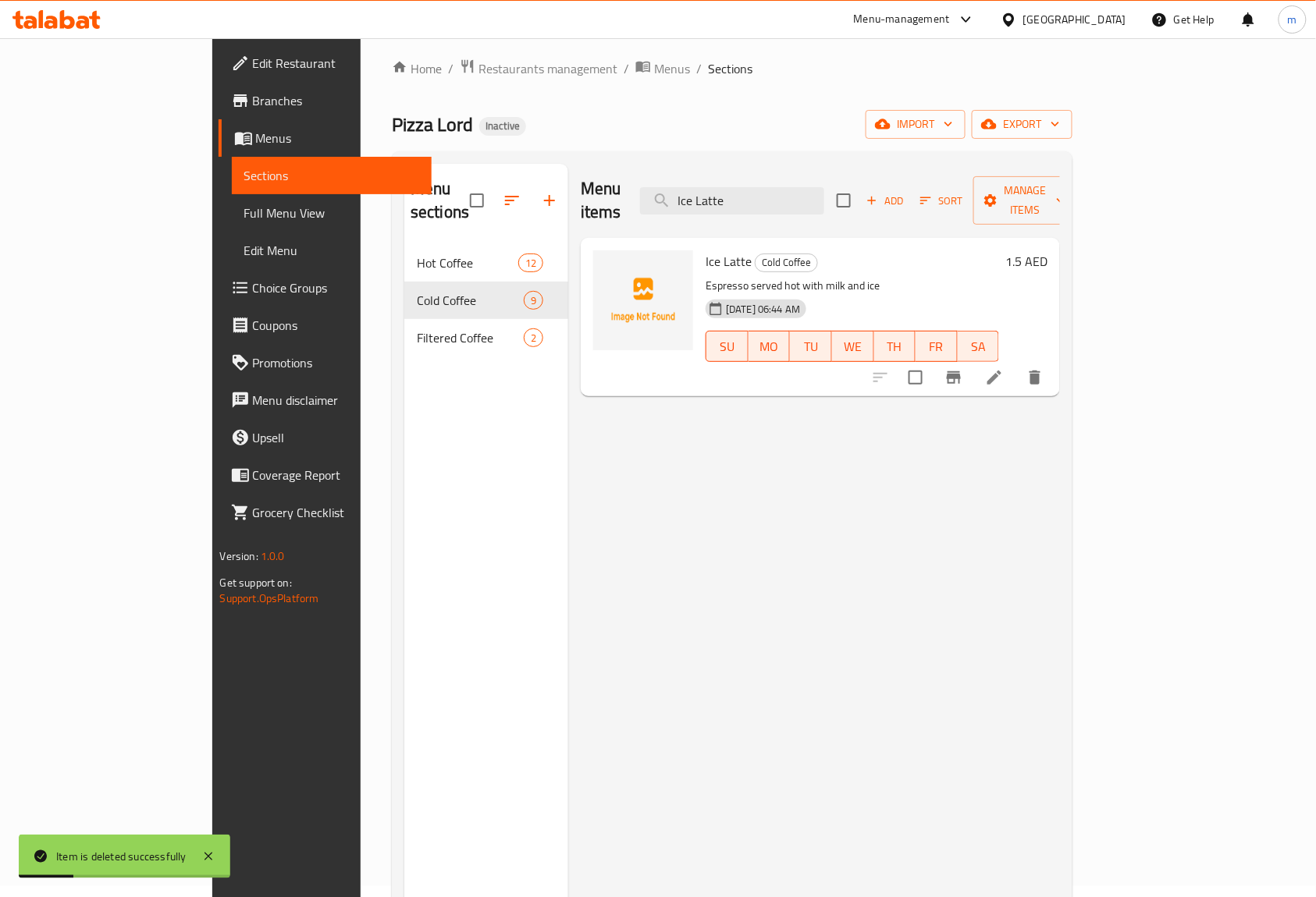
click at [245, 212] on span "Full Menu View" at bounding box center [332, 213] width 175 height 19
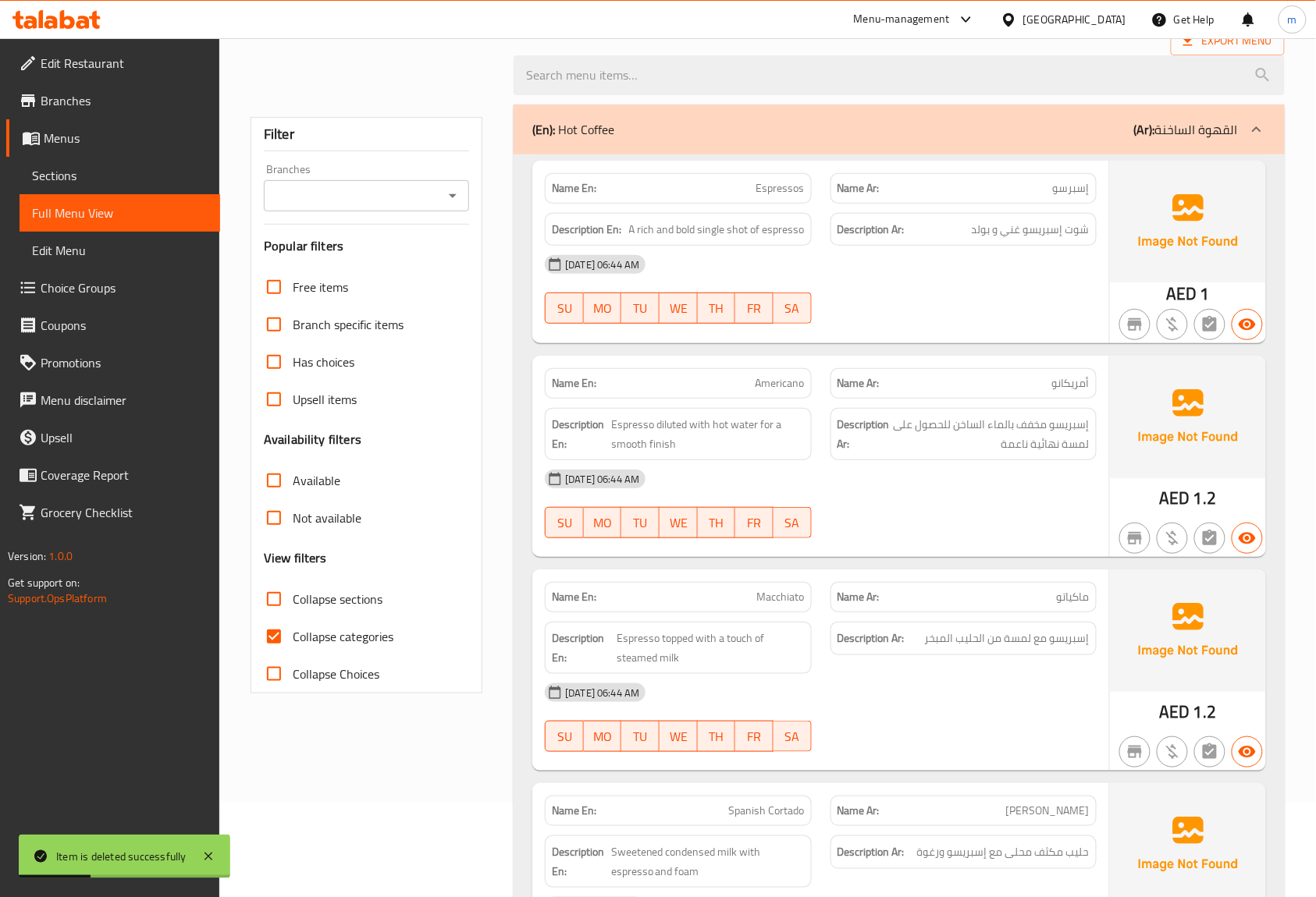
scroll to position [219, 0]
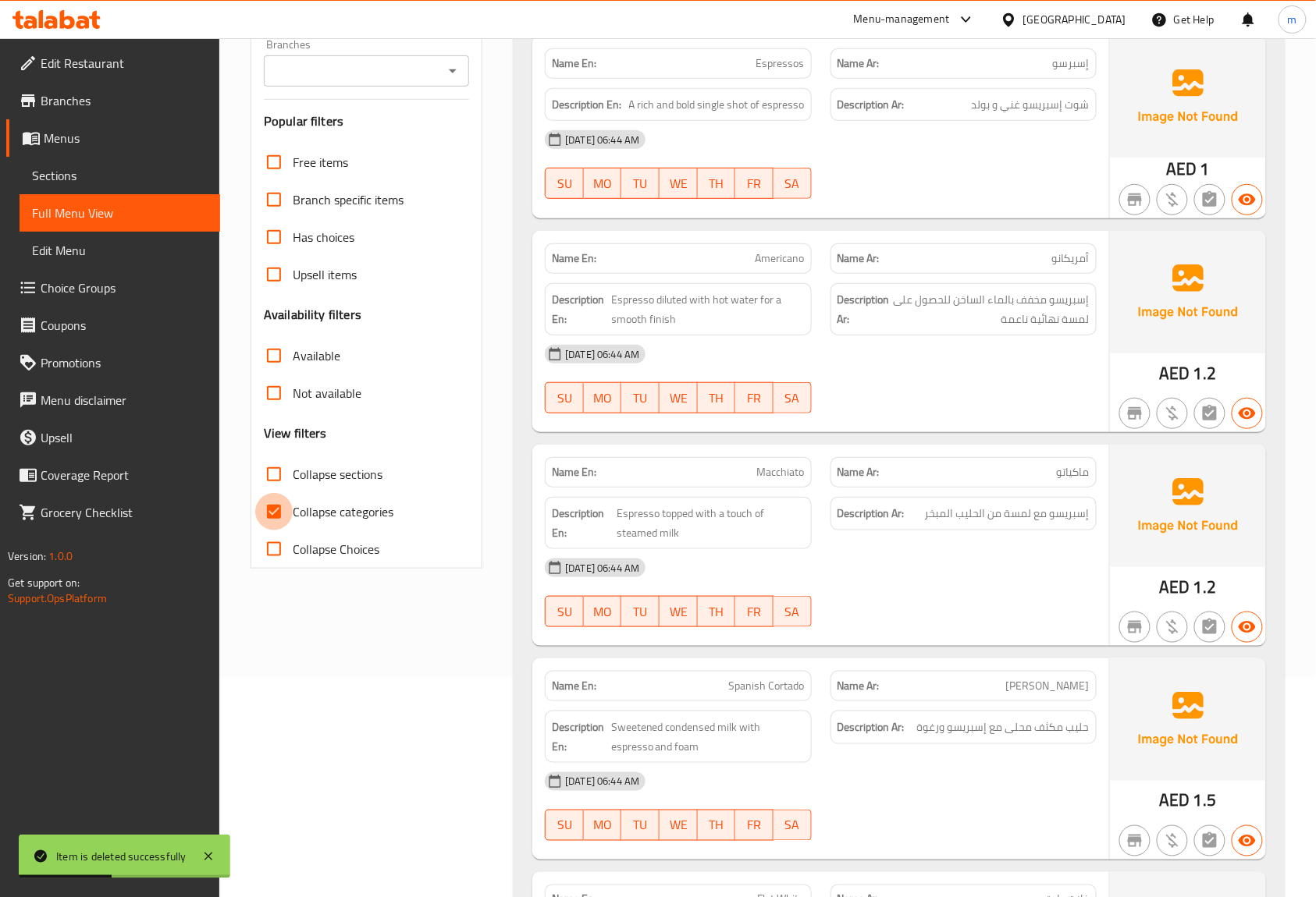
click at [279, 500] on input "Collapse categories" at bounding box center [274, 512] width 38 height 38
checkbox input "false"
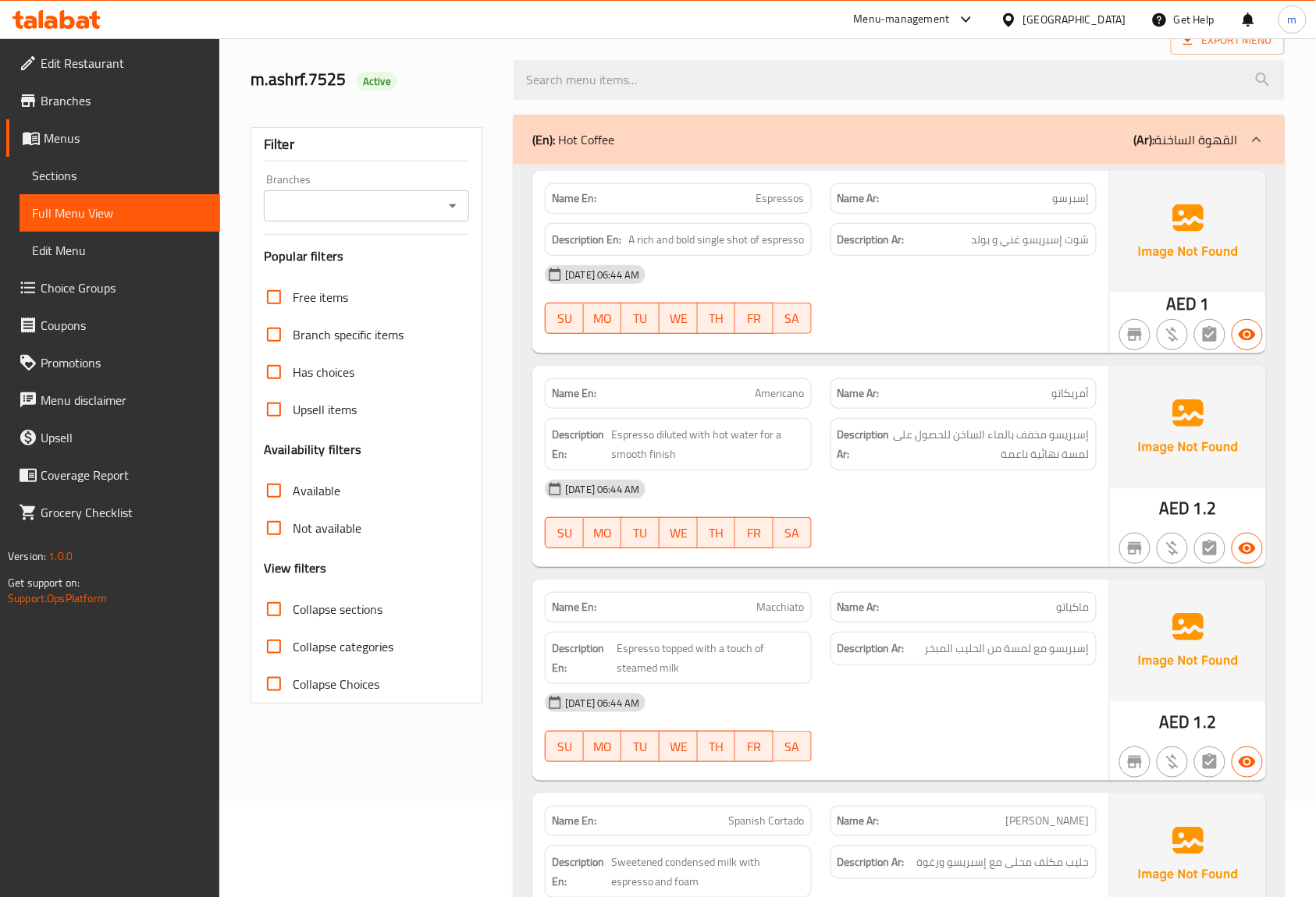
scroll to position [0, 0]
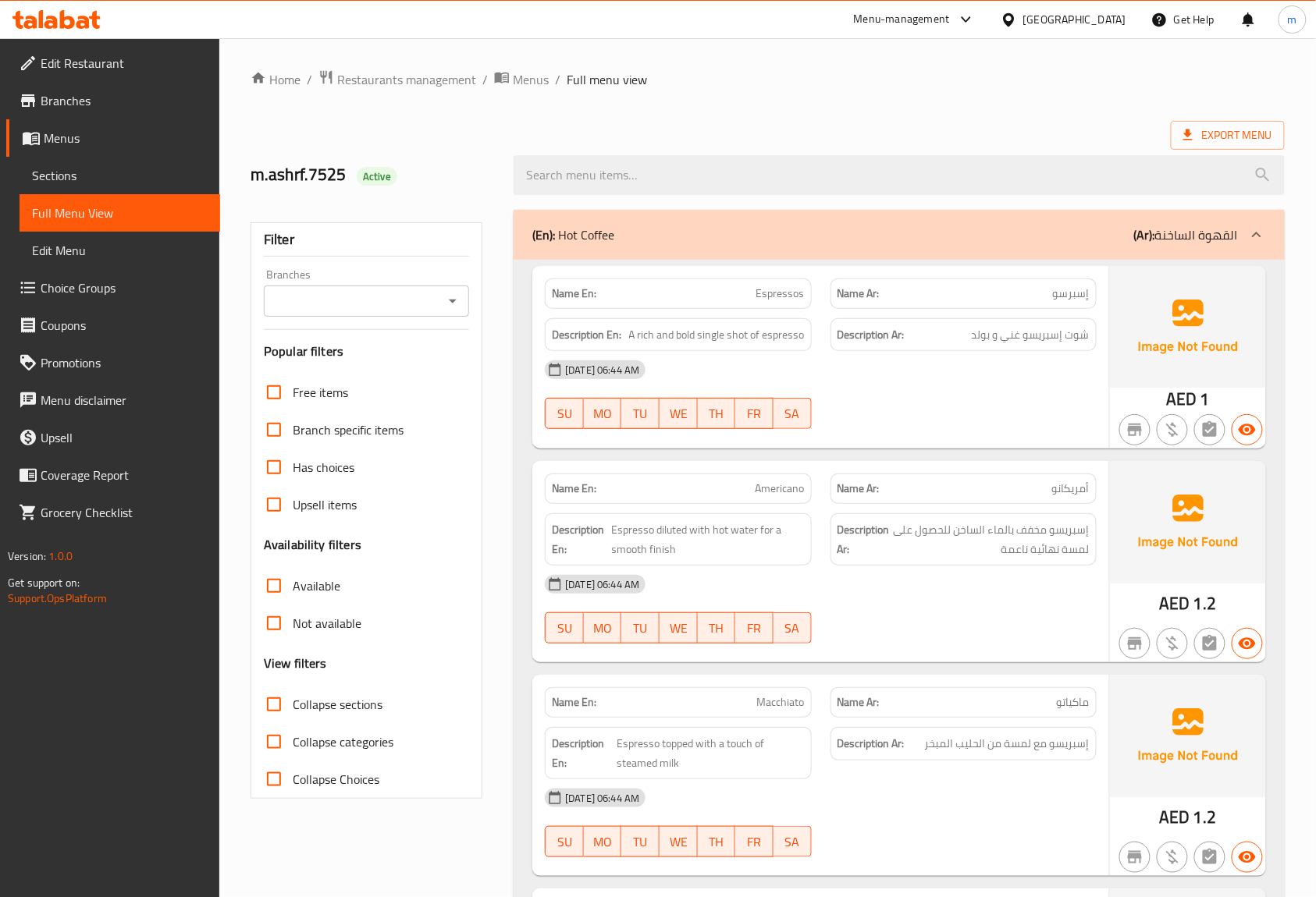
click at [73, 150] on link "Menus" at bounding box center [113, 139] width 214 height 38
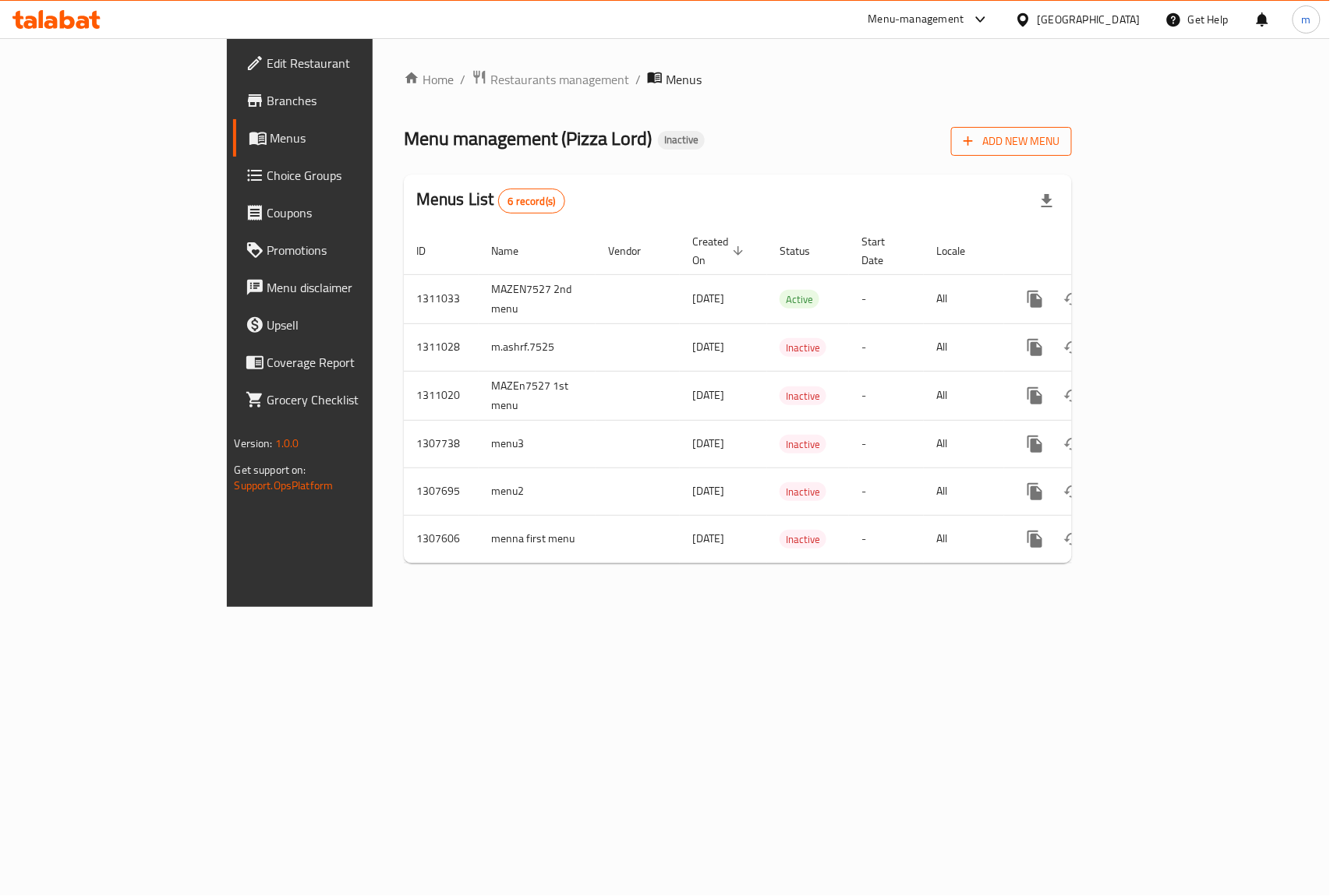
click at [1059, 141] on span "Add New Menu" at bounding box center [1011, 141] width 96 height 20
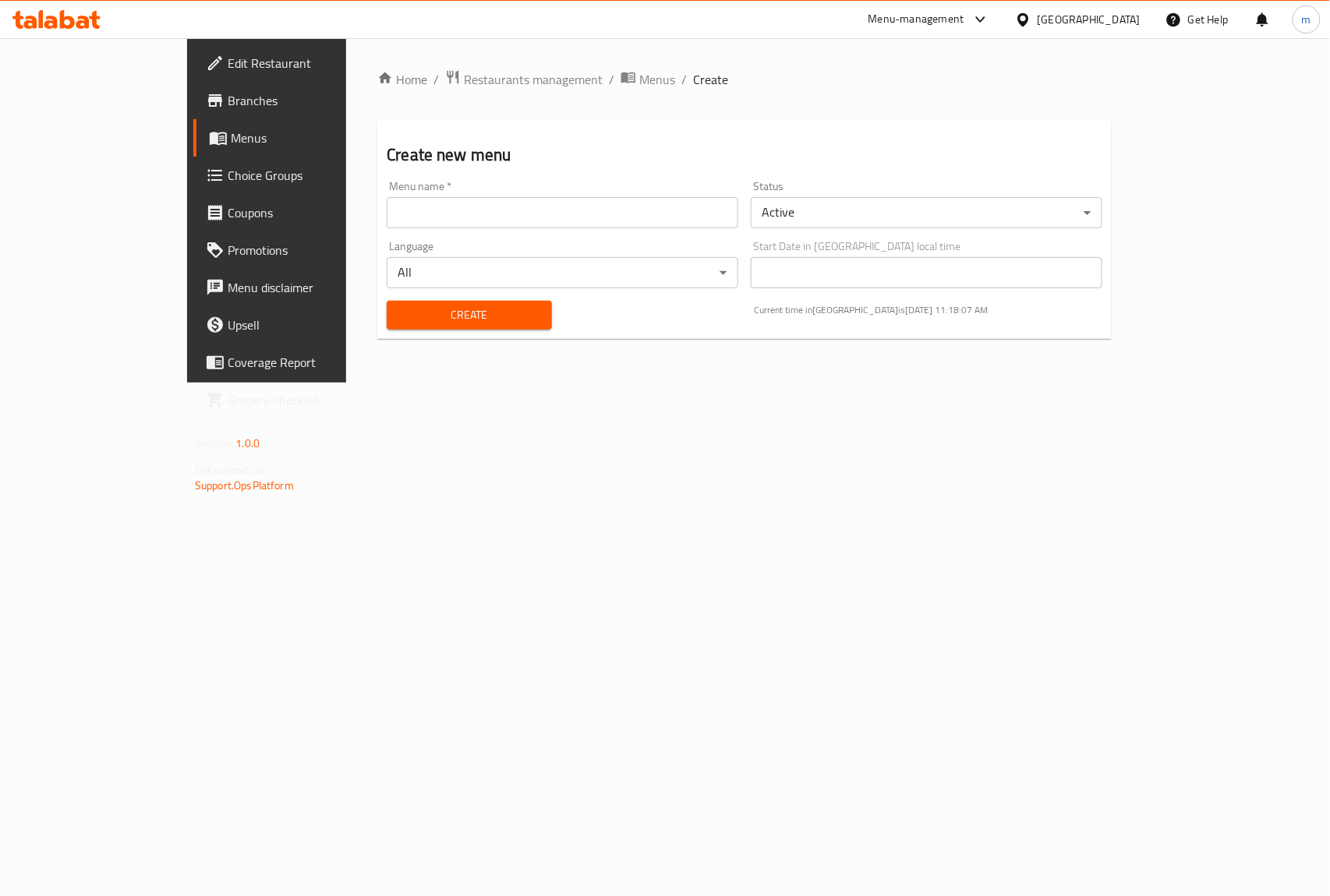
click at [387, 222] on input "text" at bounding box center [562, 213] width 351 height 32
type input "m.ashrf.7525"
click at [399, 308] on span "Create" at bounding box center [469, 315] width 139 height 20
click at [230, 143] on span "Menus" at bounding box center [313, 137] width 166 height 19
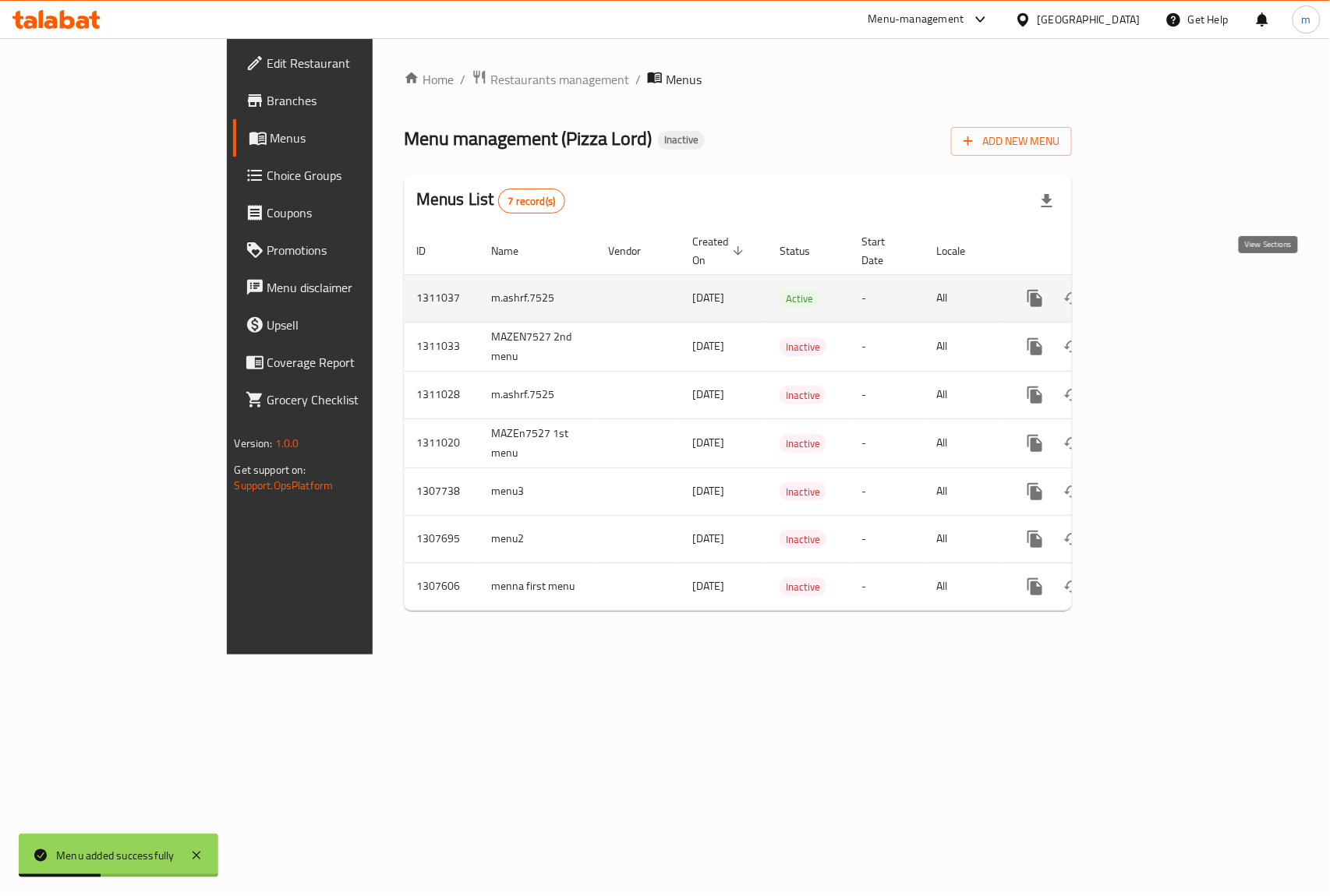
click at [1157, 289] on icon "enhanced table" at bounding box center [1147, 298] width 19 height 19
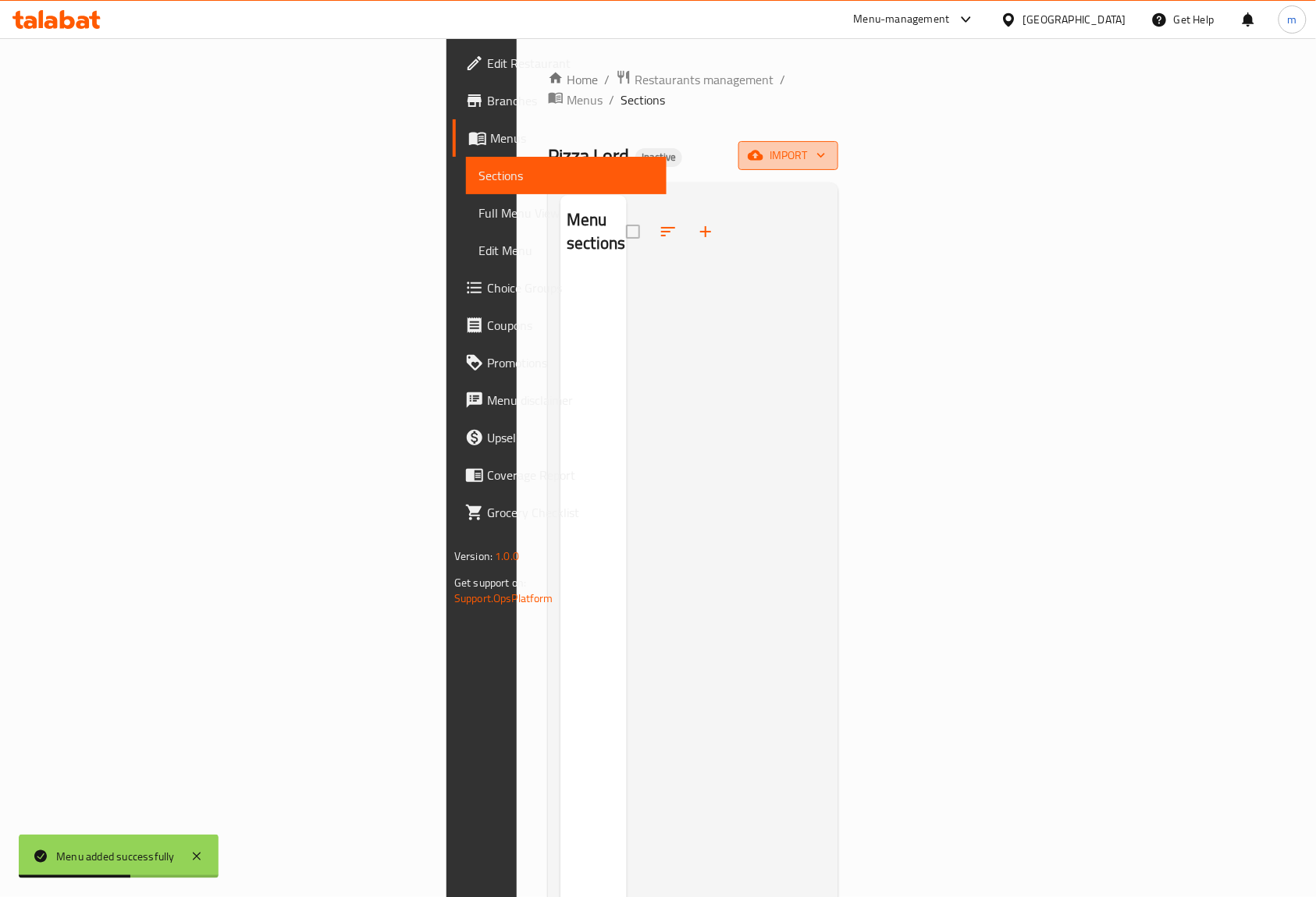
click at [826, 146] on span "import" at bounding box center [788, 155] width 75 height 20
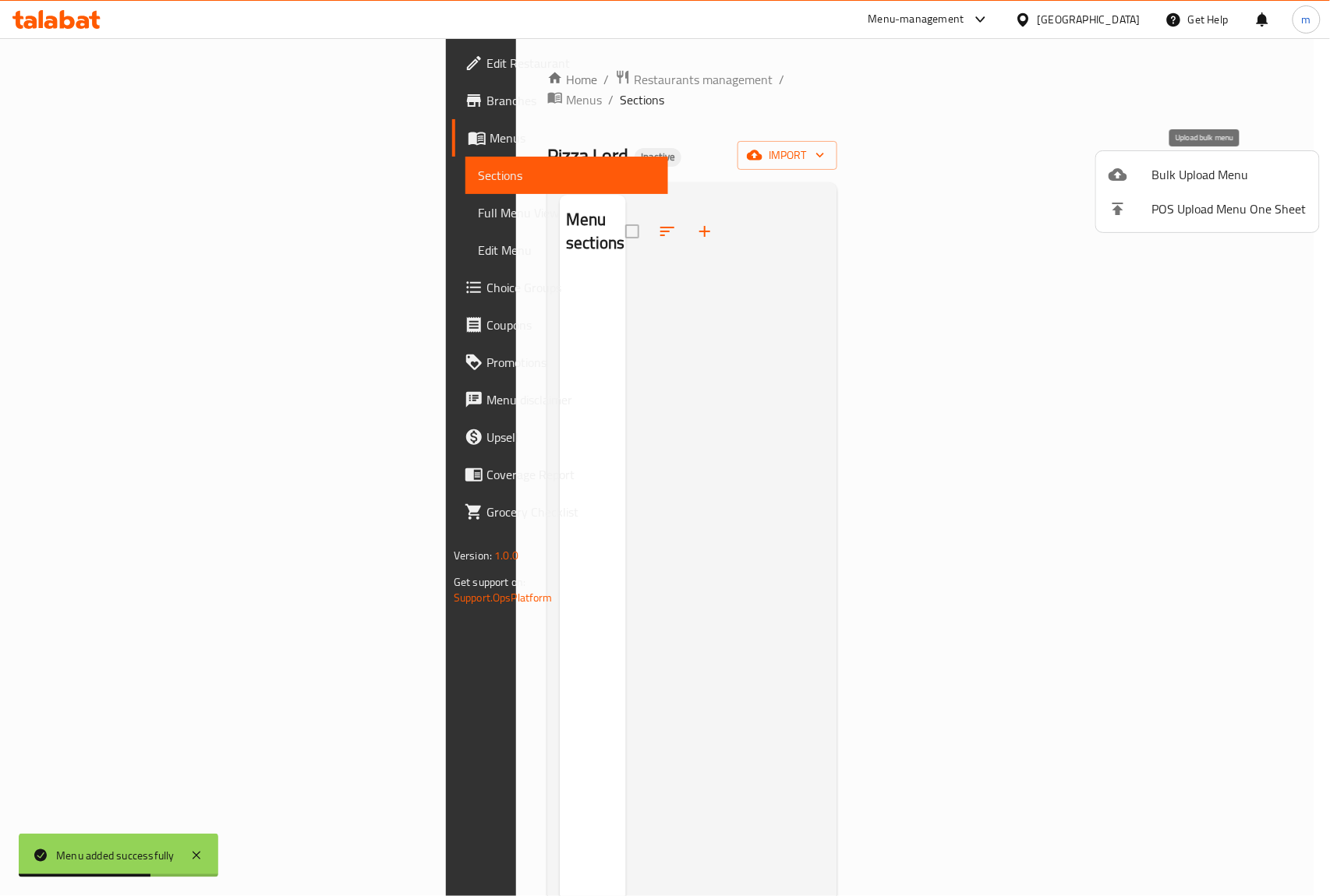
click at [1141, 185] on li "Bulk Upload Menu" at bounding box center [1206, 174] width 222 height 35
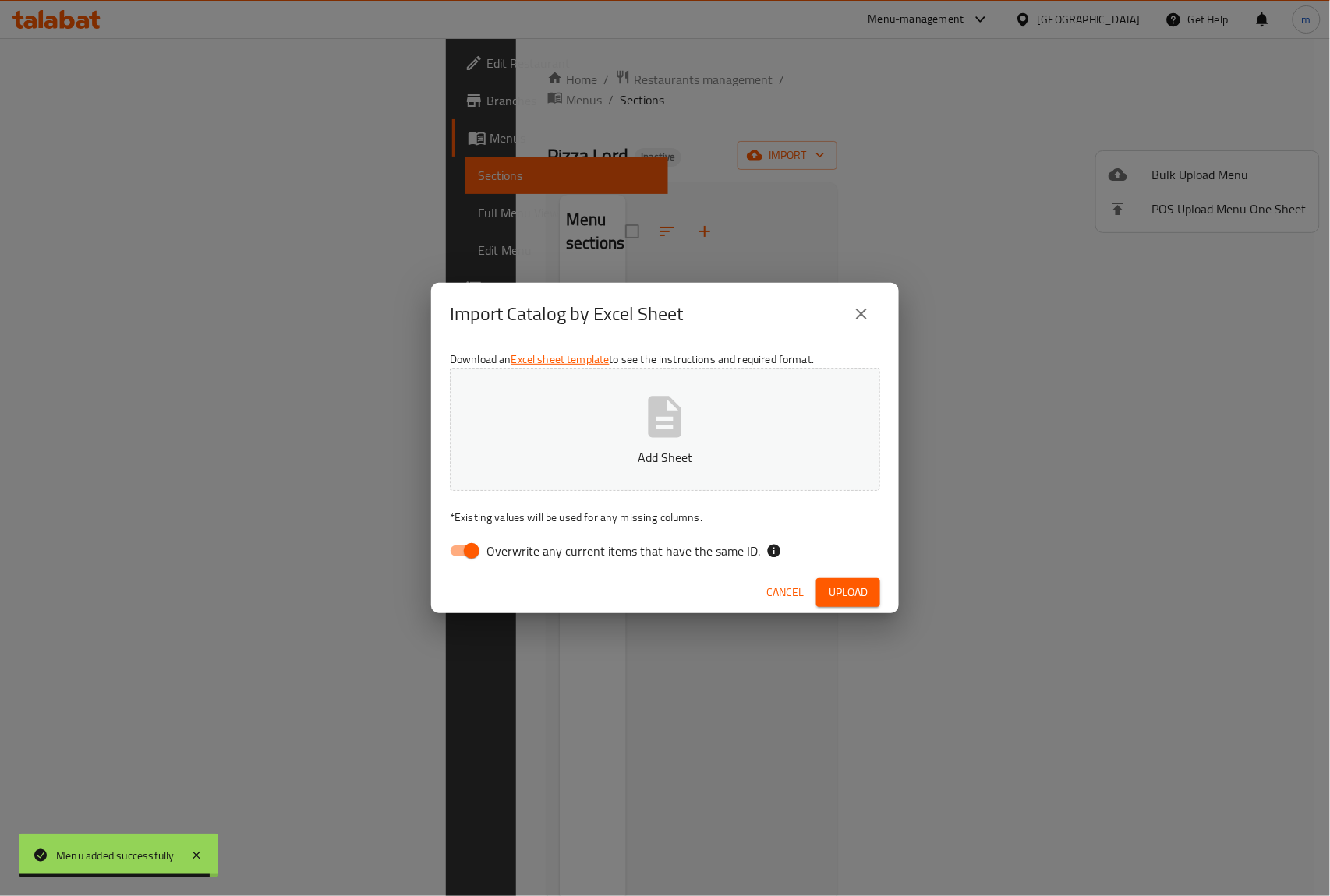
click at [472, 552] on input "Overwrite any current items that have the same ID." at bounding box center [472, 551] width 89 height 30
checkbox input "false"
click at [612, 428] on button "Add Sheet" at bounding box center [665, 429] width 430 height 124
click at [845, 579] on button "Upload" at bounding box center [847, 592] width 64 height 29
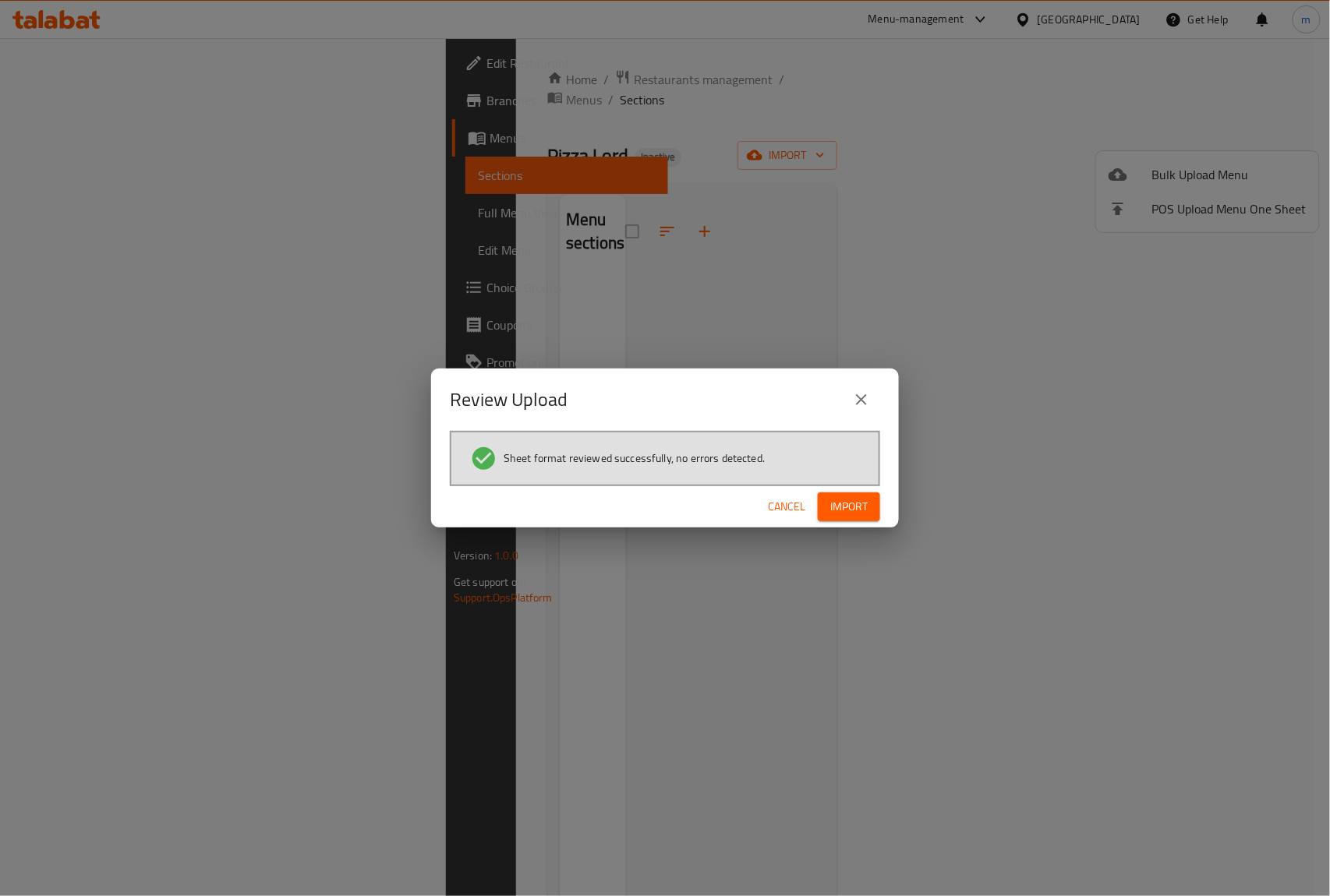
click at [833, 513] on span "Import" at bounding box center [848, 507] width 38 height 20
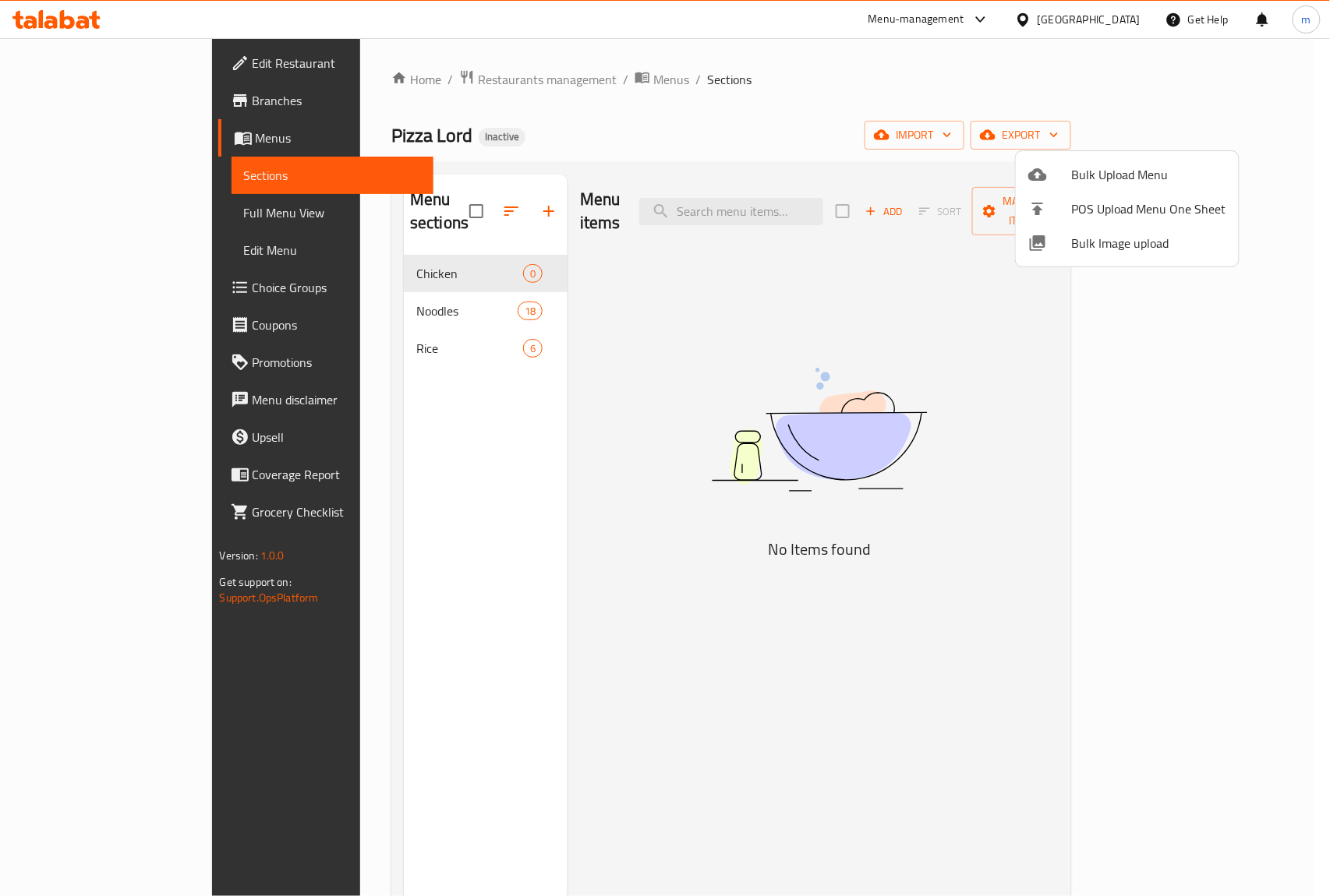
click at [789, 327] on div at bounding box center [665, 448] width 1330 height 896
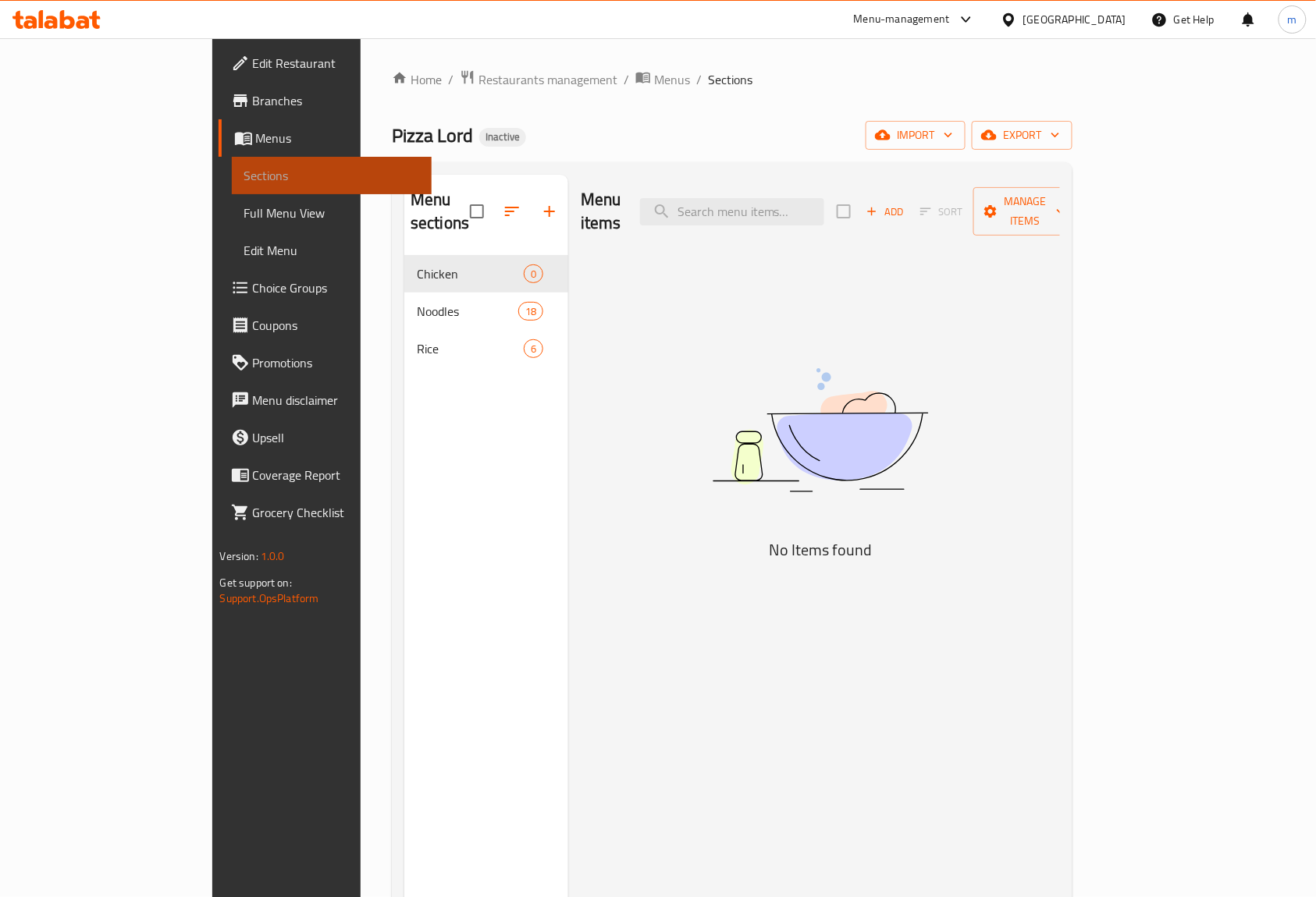
click at [245, 171] on span "Sections" at bounding box center [332, 175] width 175 height 19
click at [245, 176] on span "Sections" at bounding box center [332, 175] width 175 height 19
click at [255, 138] on span "Menus" at bounding box center [338, 138] width 164 height 19
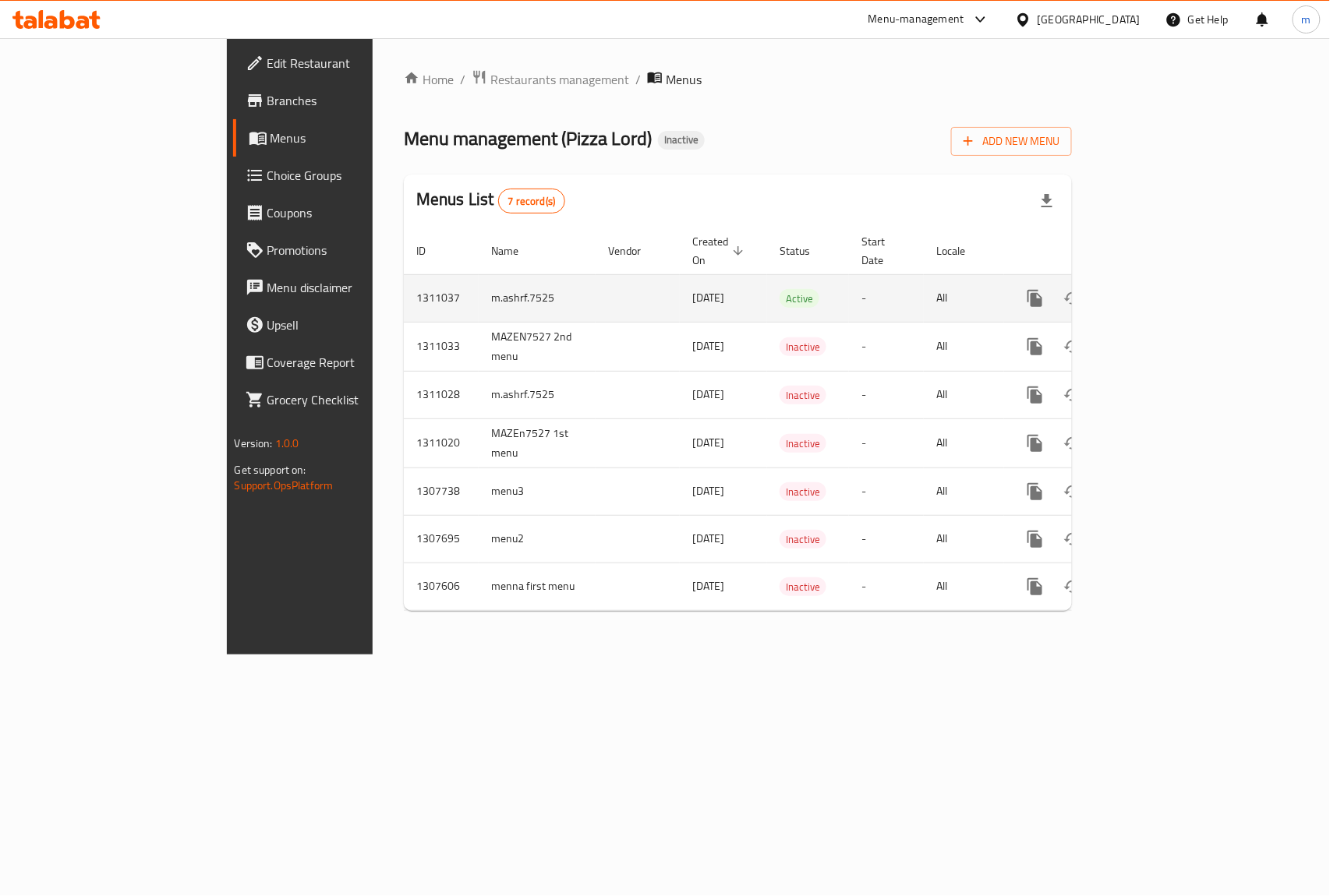
click at [1119, 289] on icon "enhanced table" at bounding box center [1109, 298] width 19 height 19
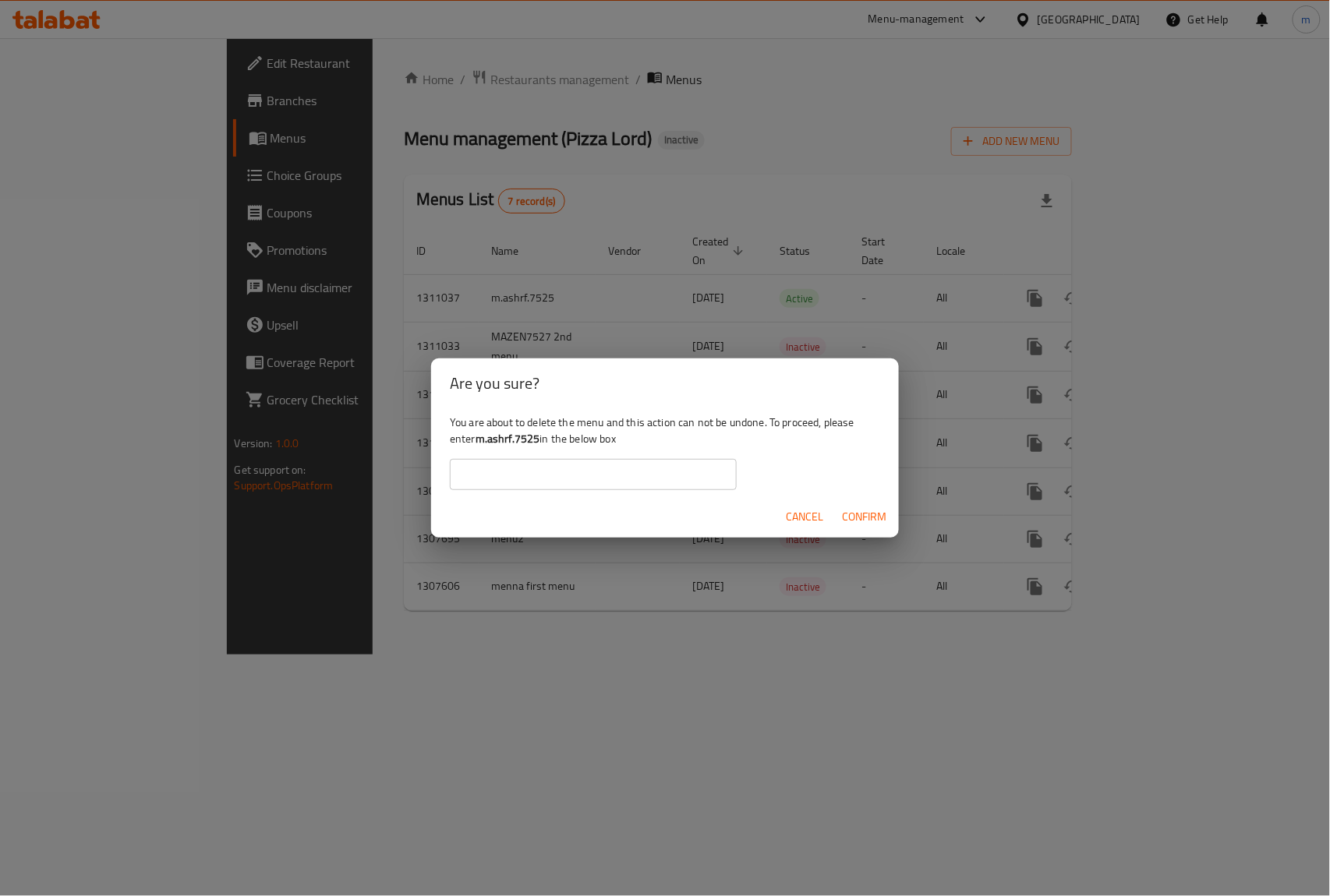
click at [644, 481] on input "text" at bounding box center [593, 475] width 287 height 32
drag, startPoint x: 538, startPoint y: 432, endPoint x: 479, endPoint y: 443, distance: 60.0
click at [479, 443] on b "m.ashrf.7525" at bounding box center [507, 438] width 64 height 20
copy b "m.ashrf.7525"
click at [543, 485] on input "text" at bounding box center [593, 475] width 287 height 32
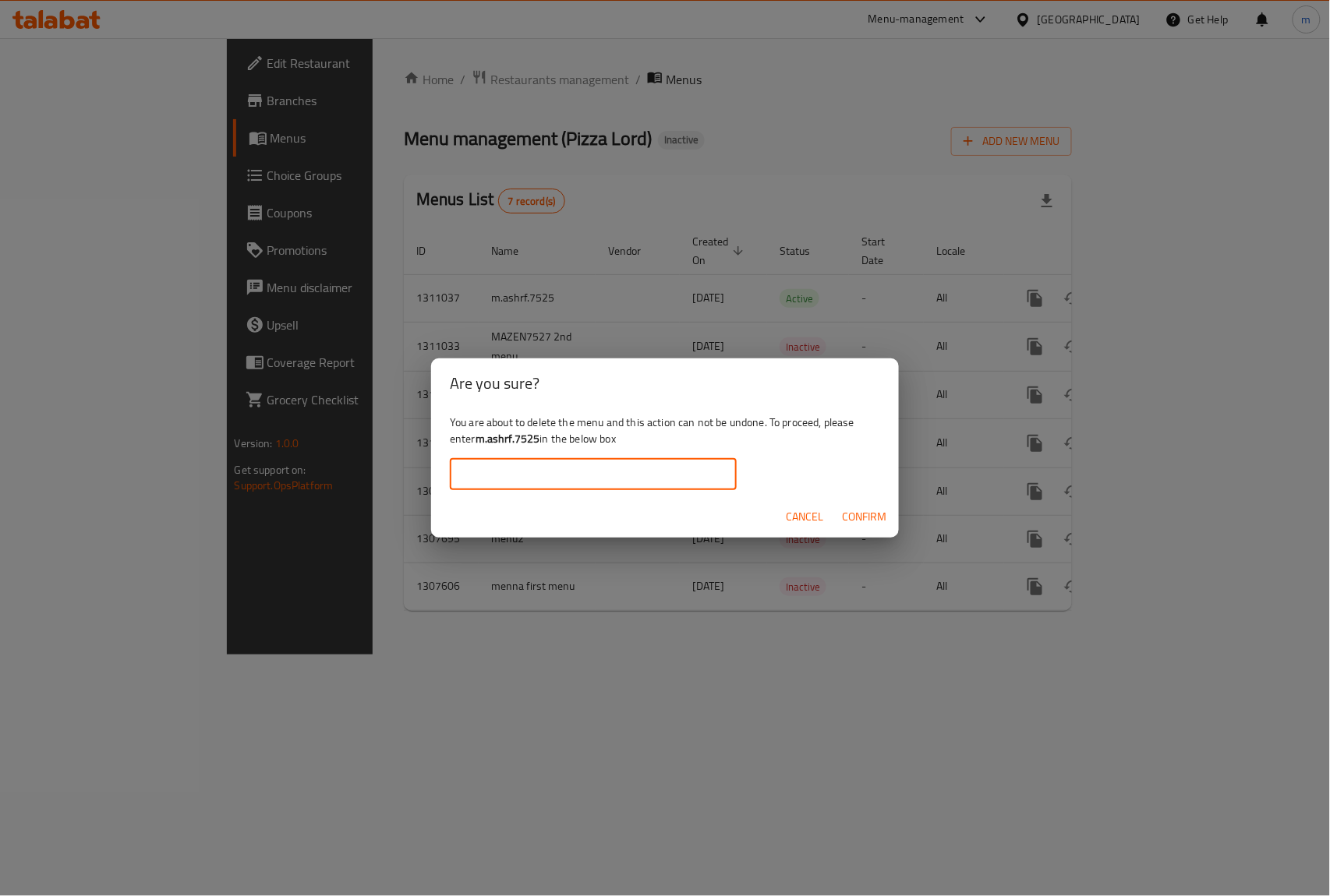
paste input "m.ashrf.7525"
type input "m.ashrf.7525"
click at [861, 517] on span "Confirm" at bounding box center [863, 517] width 44 height 20
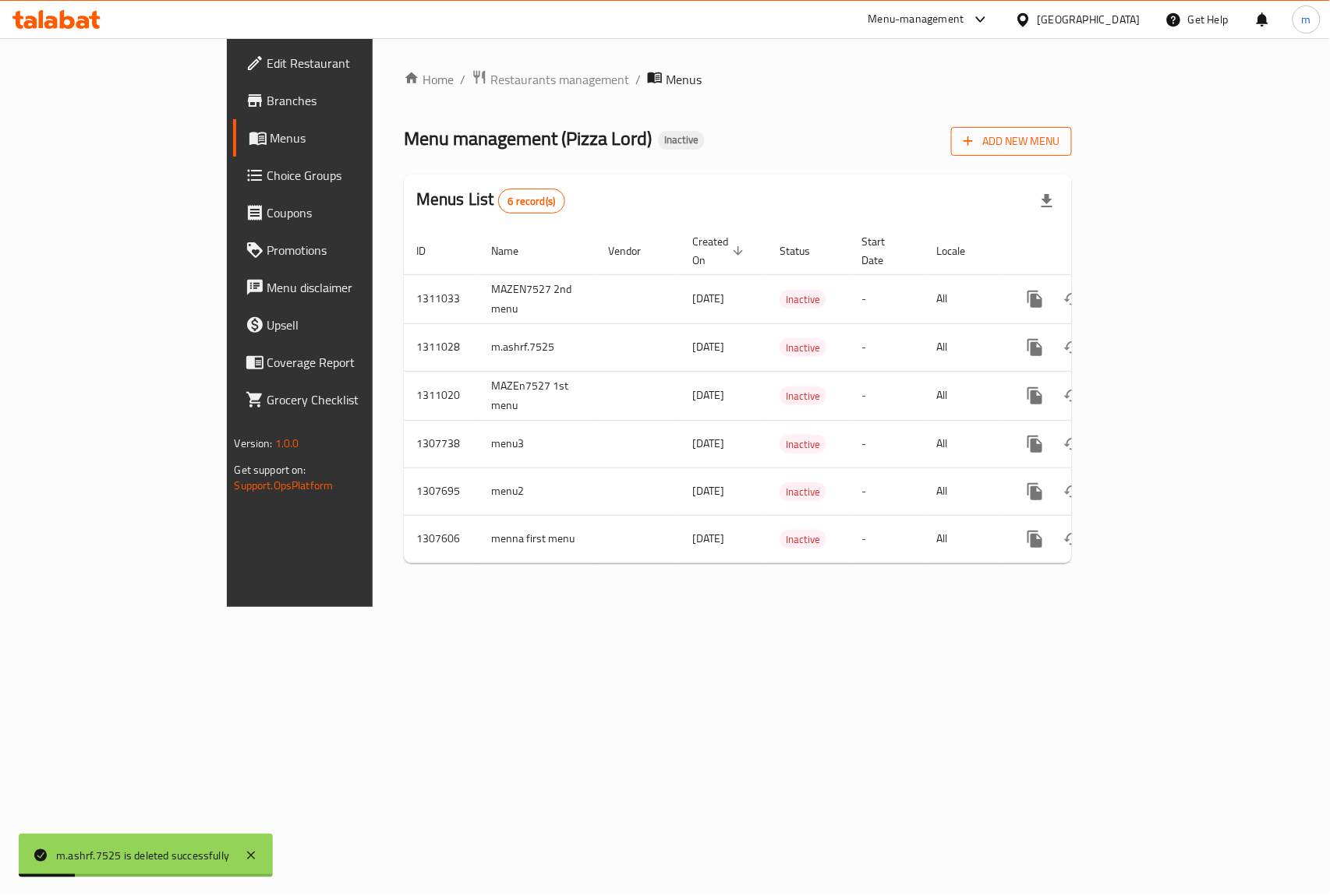
click at [1059, 149] on span "Add New Menu" at bounding box center [1011, 141] width 96 height 20
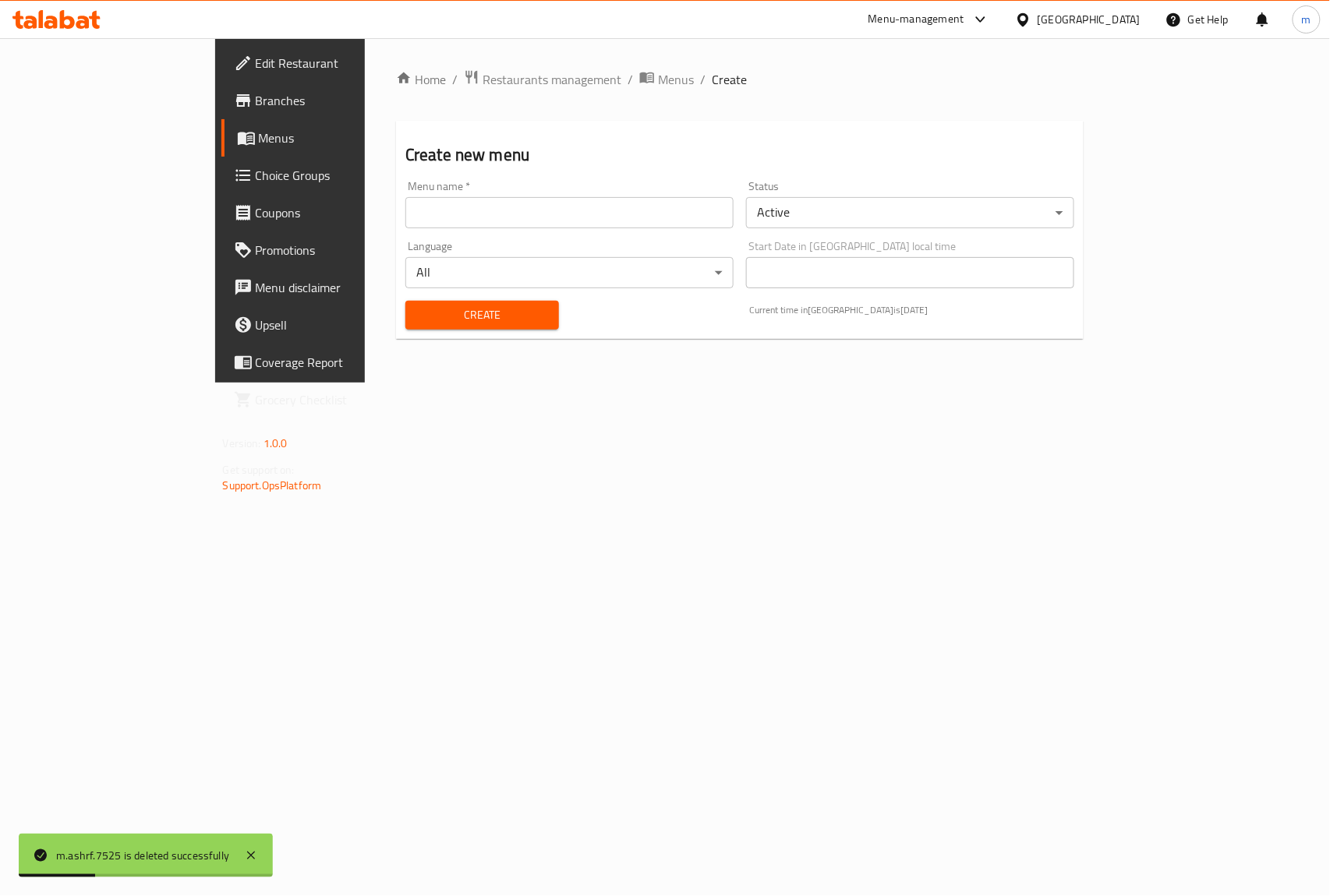
click at [405, 201] on input "text" at bounding box center [570, 213] width 328 height 32
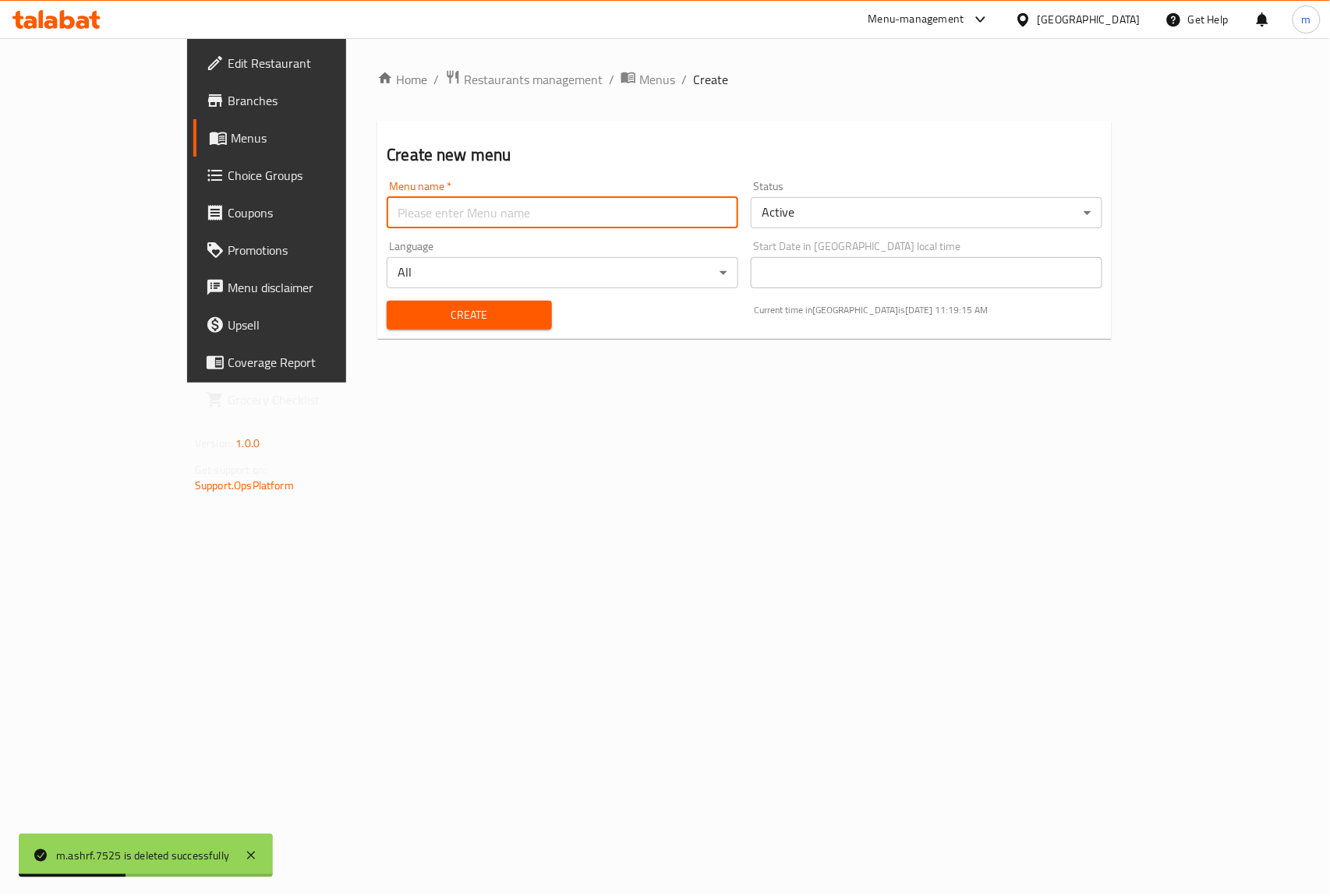
type input "m.ashrf.7525"
click at [399, 314] on span "Create" at bounding box center [469, 315] width 139 height 20
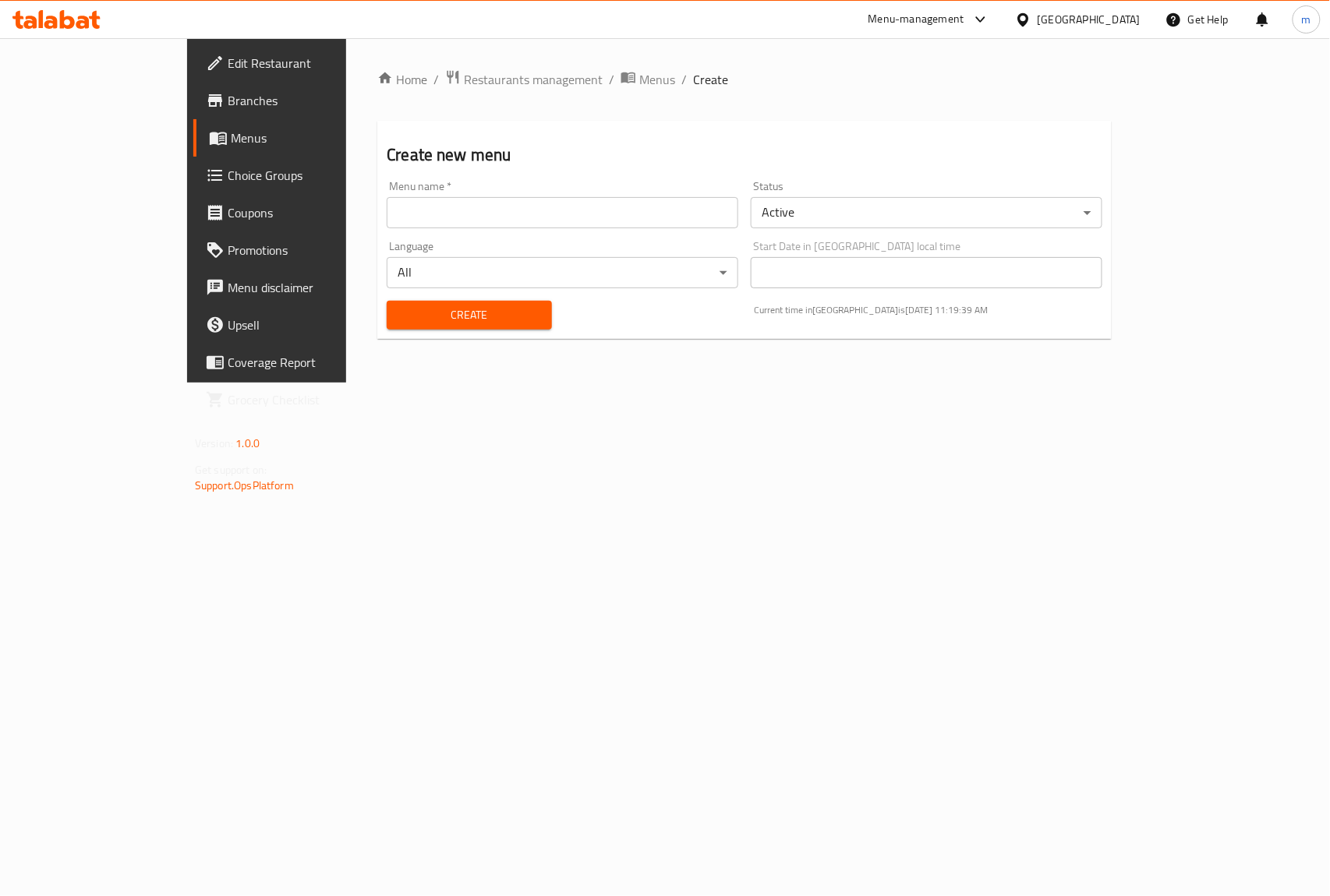
click at [230, 141] on span "Menus" at bounding box center [313, 137] width 166 height 19
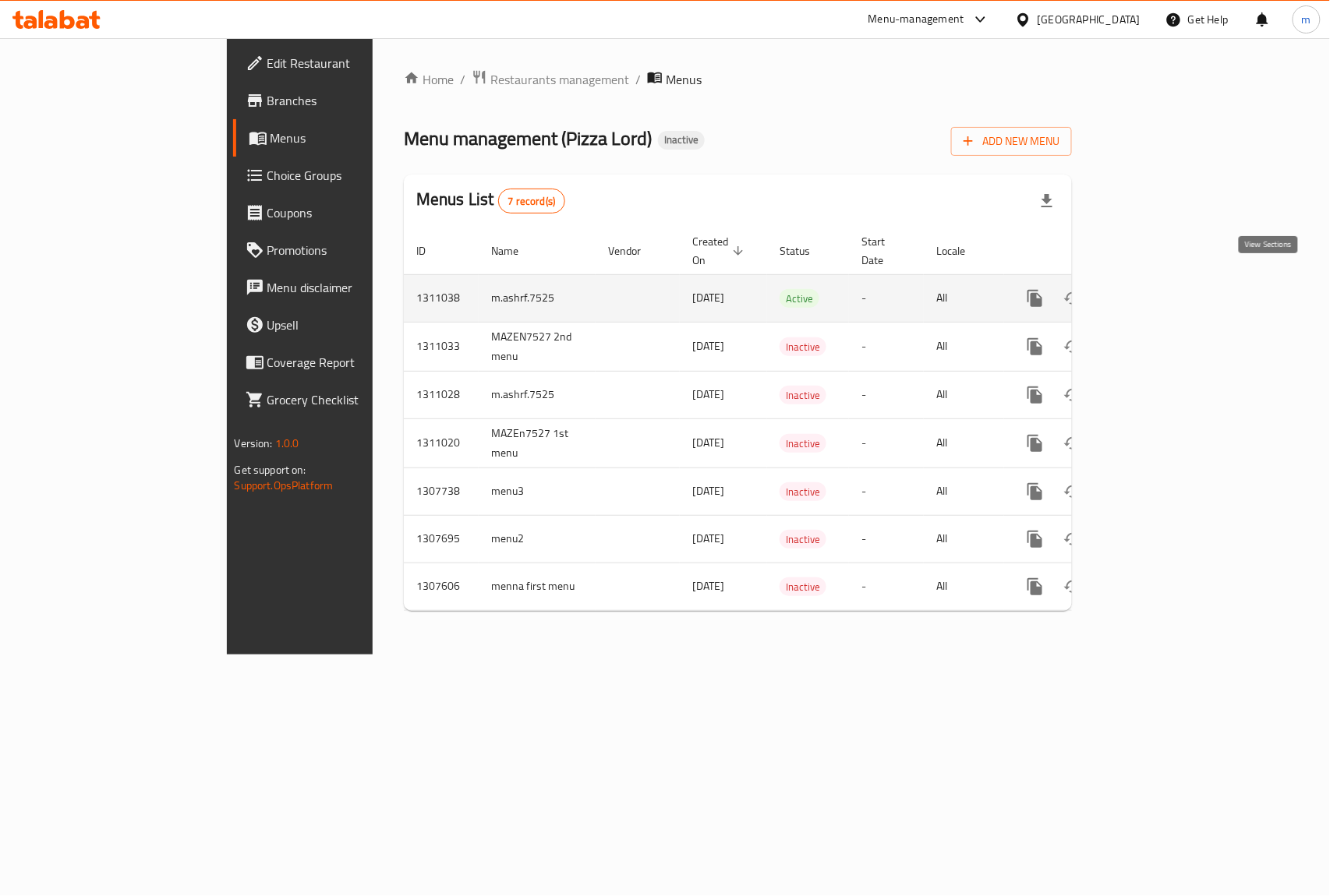
click at [1157, 289] on icon "enhanced table" at bounding box center [1147, 298] width 19 height 19
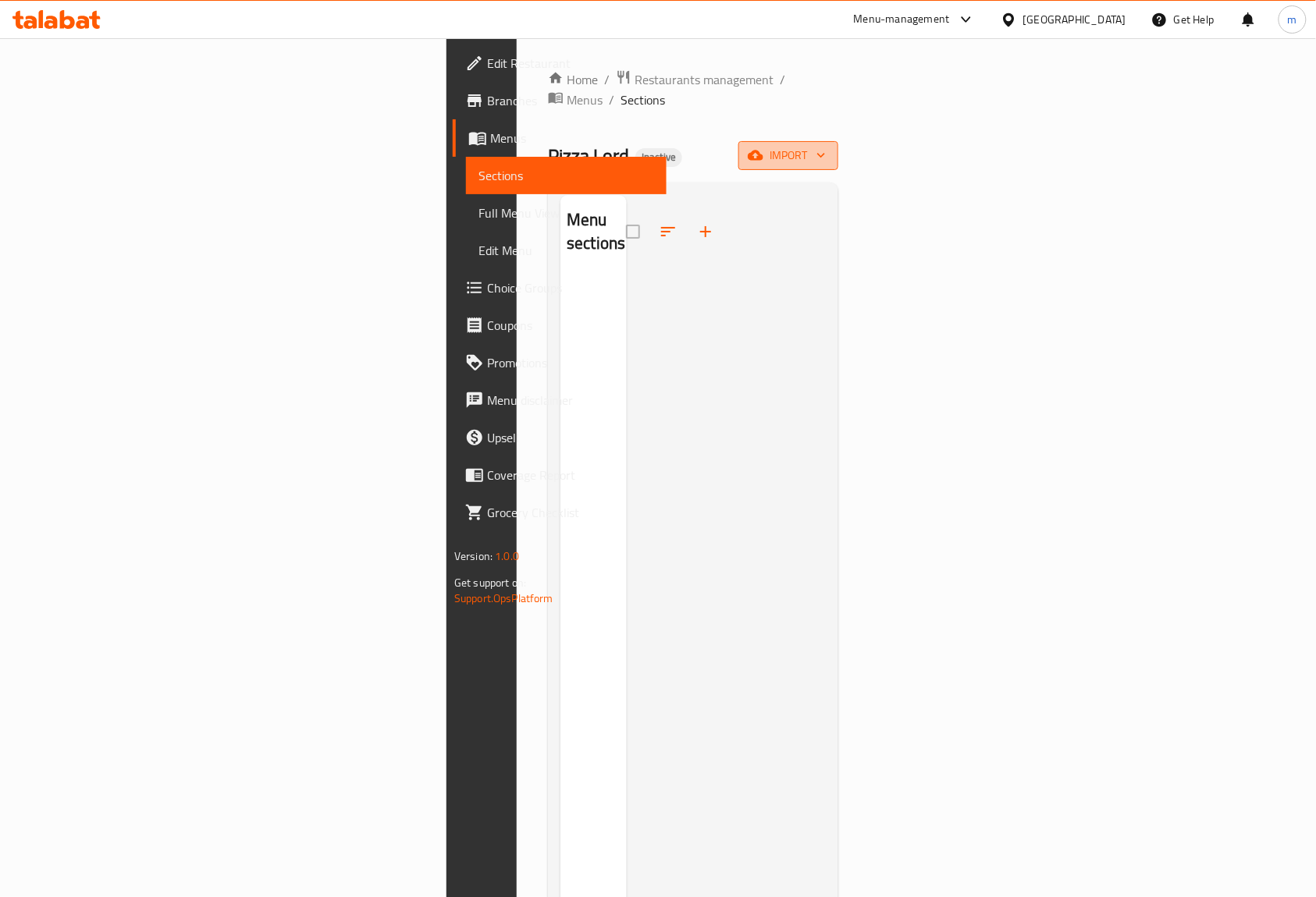
click at [826, 146] on span "import" at bounding box center [788, 155] width 75 height 20
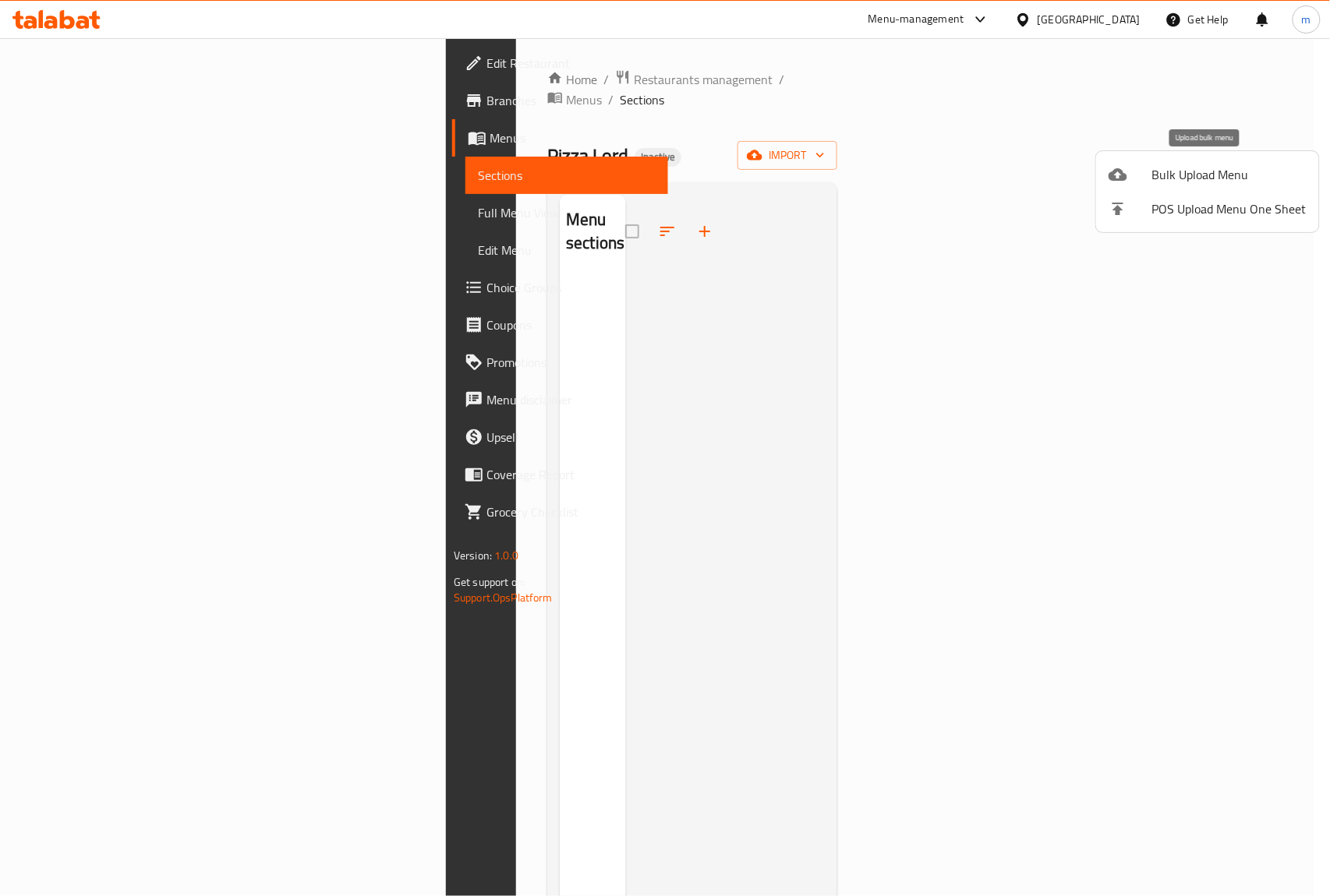
click at [1174, 176] on span "Bulk Upload Menu" at bounding box center [1229, 174] width 154 height 19
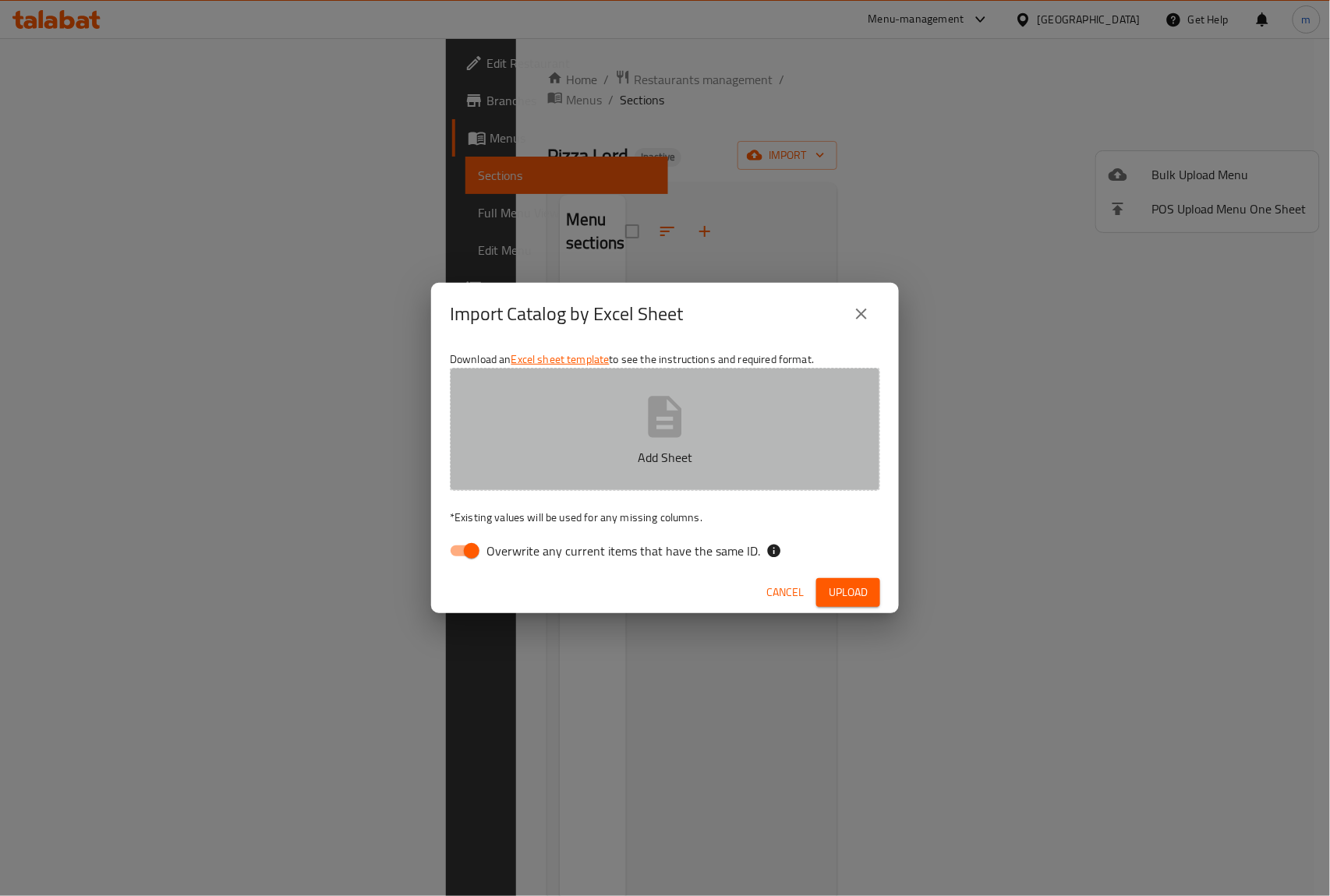
click at [681, 425] on icon "button" at bounding box center [665, 416] width 34 height 42
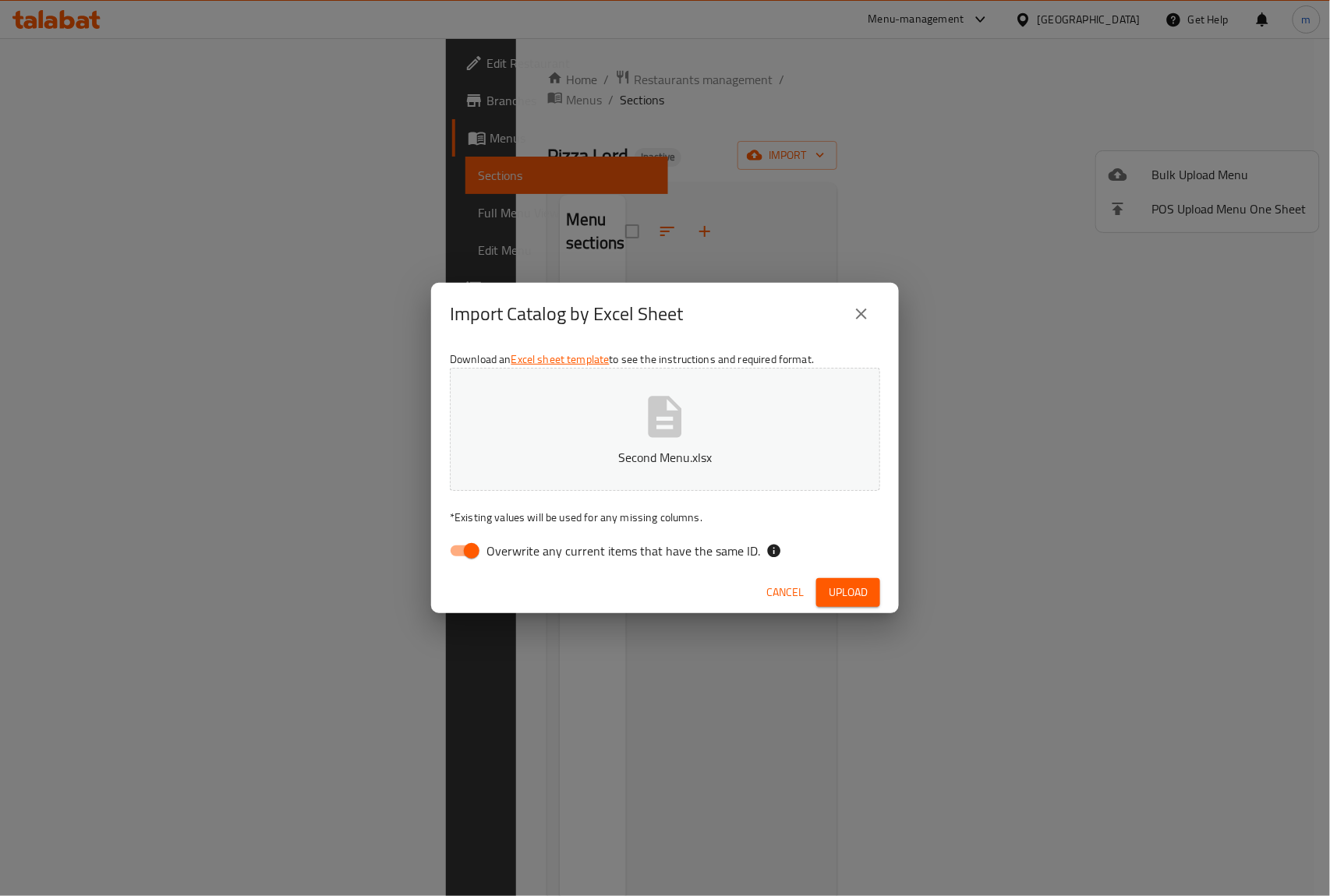
click at [480, 549] on input "Overwrite any current items that have the same ID." at bounding box center [472, 551] width 89 height 30
checkbox input "false"
click at [842, 590] on span "Upload" at bounding box center [847, 593] width 39 height 20
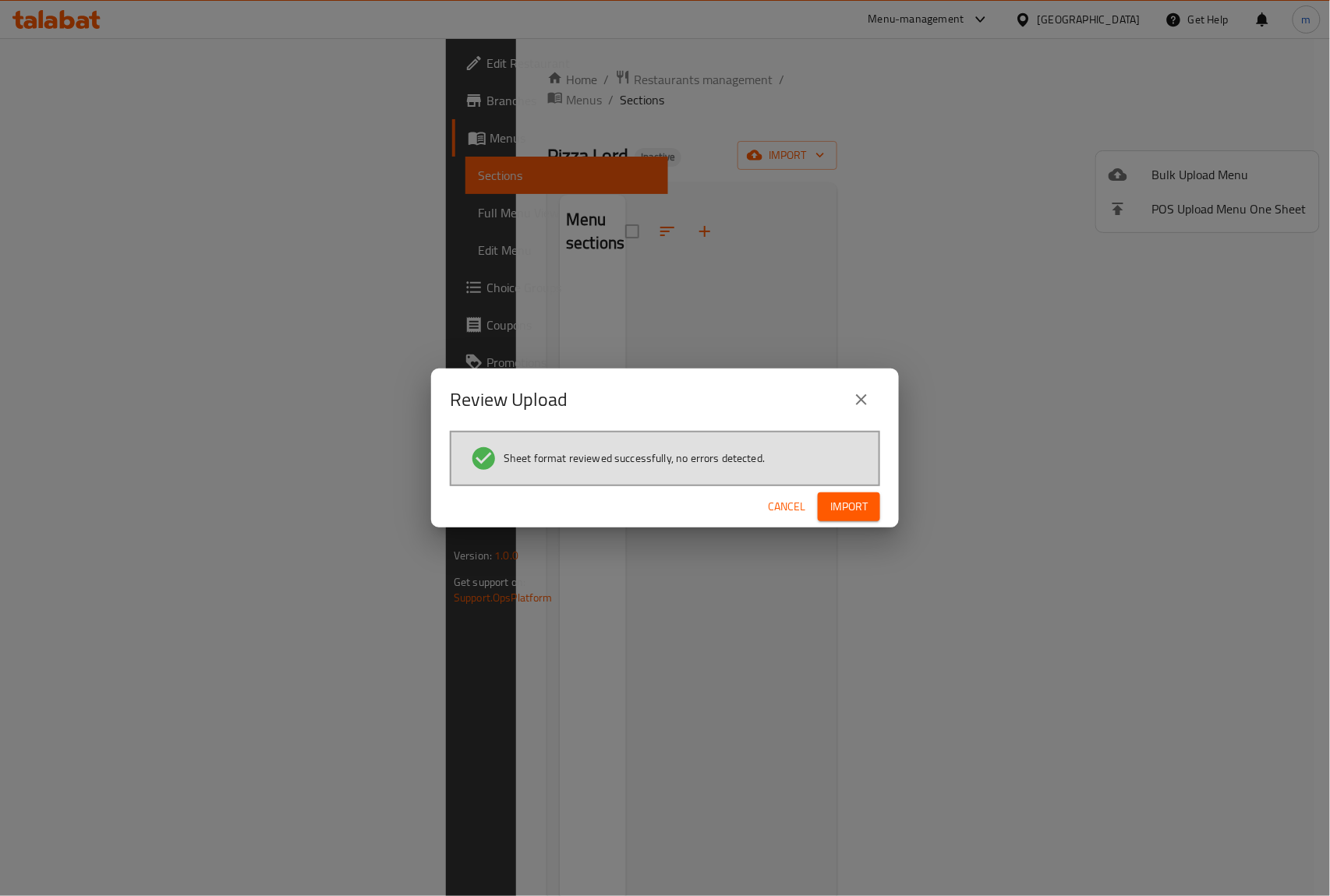
click at [851, 502] on span "Import" at bounding box center [848, 507] width 38 height 20
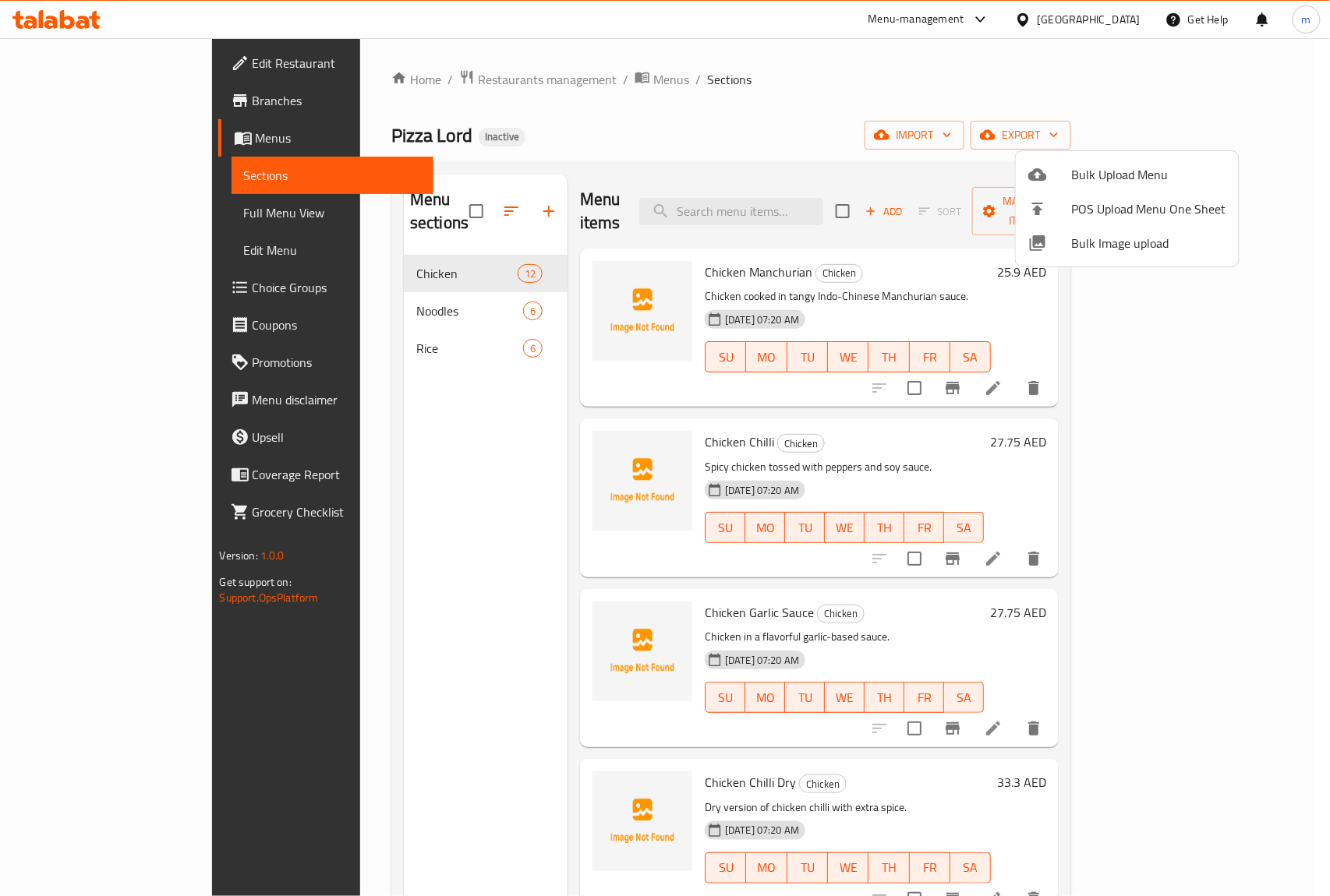
click at [124, 219] on div at bounding box center [665, 448] width 1330 height 896
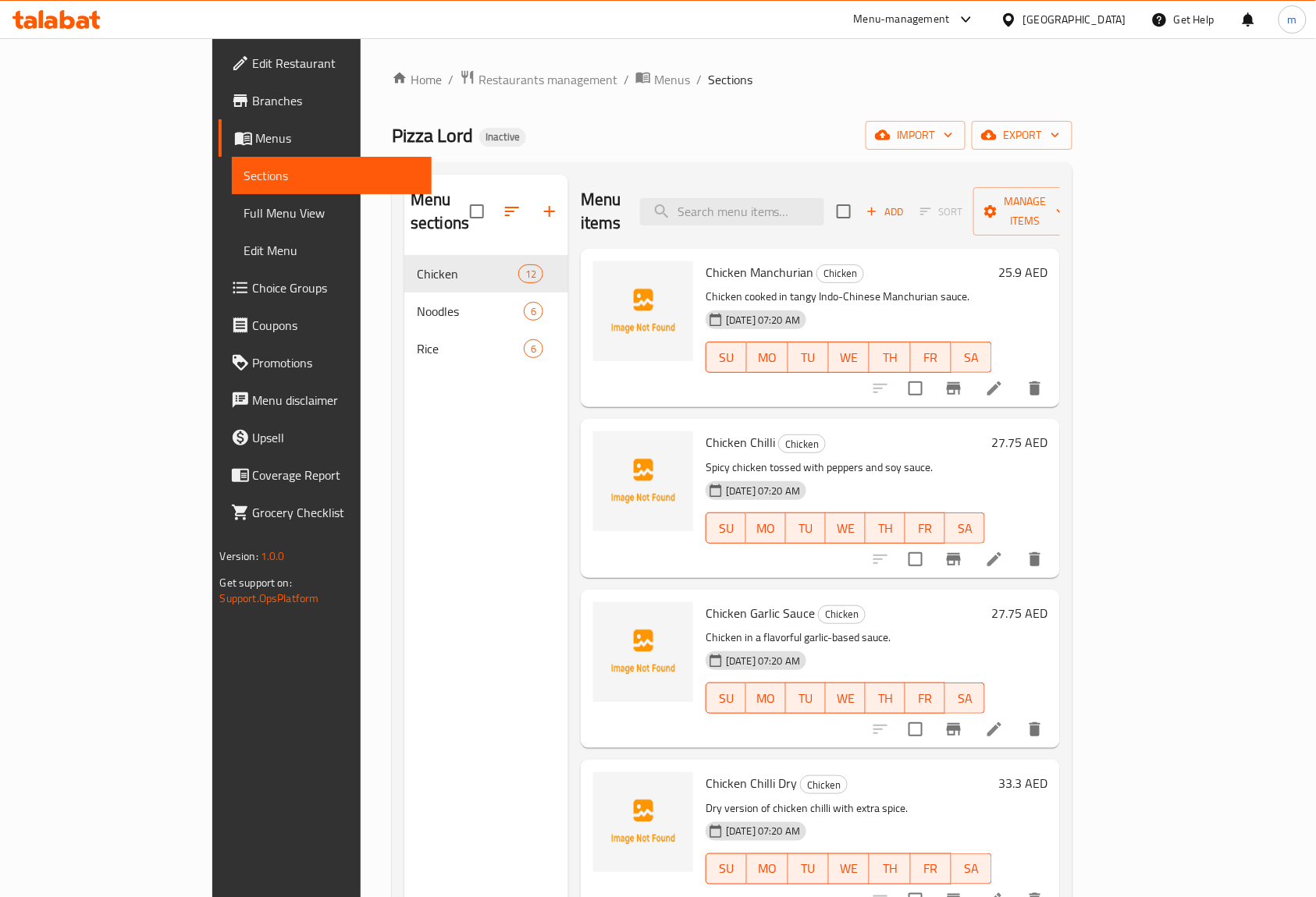
click at [245, 207] on span "Full Menu View" at bounding box center [332, 213] width 175 height 19
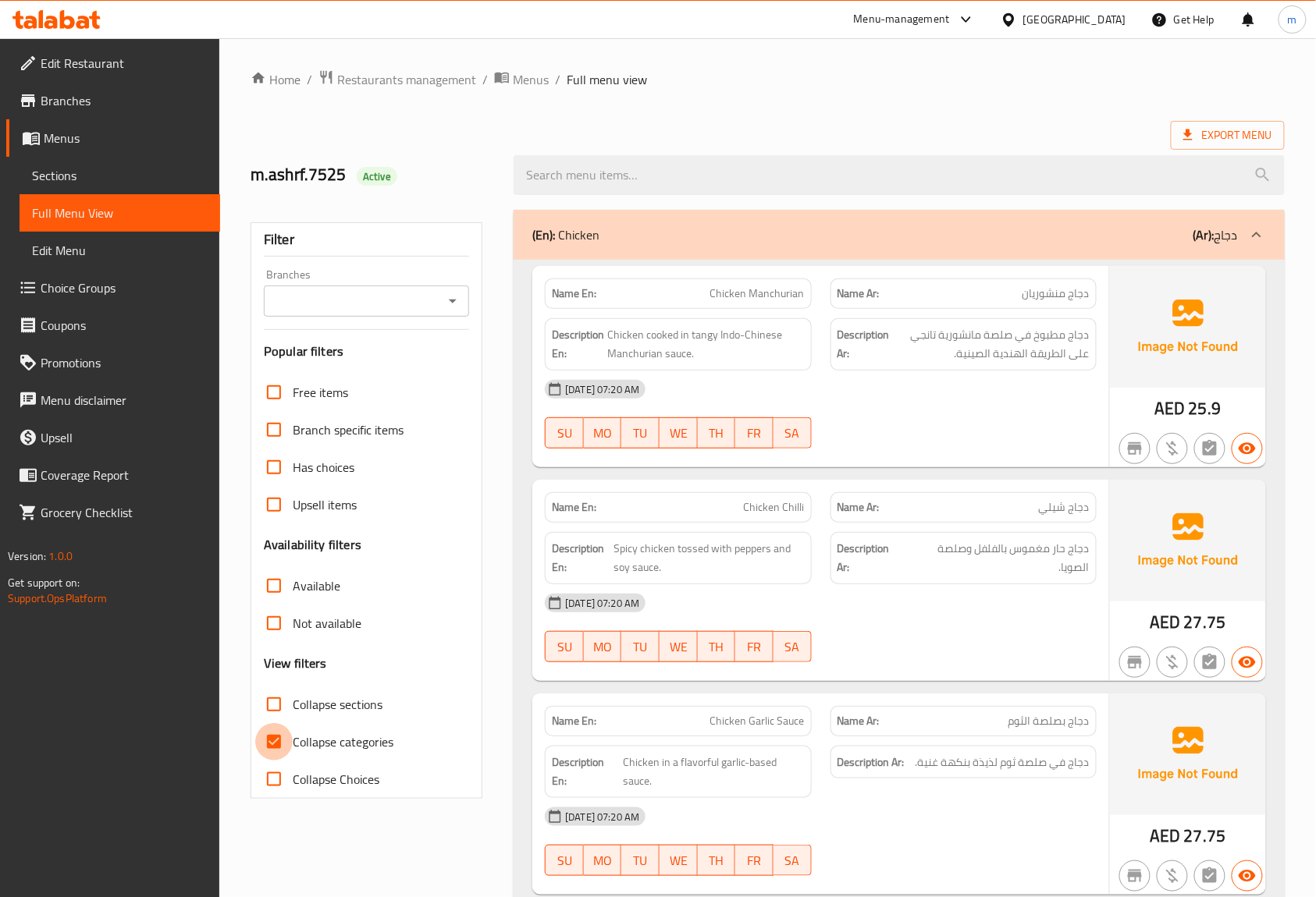
click at [276, 745] on input "Collapse categories" at bounding box center [274, 743] width 38 height 38
checkbox input "false"
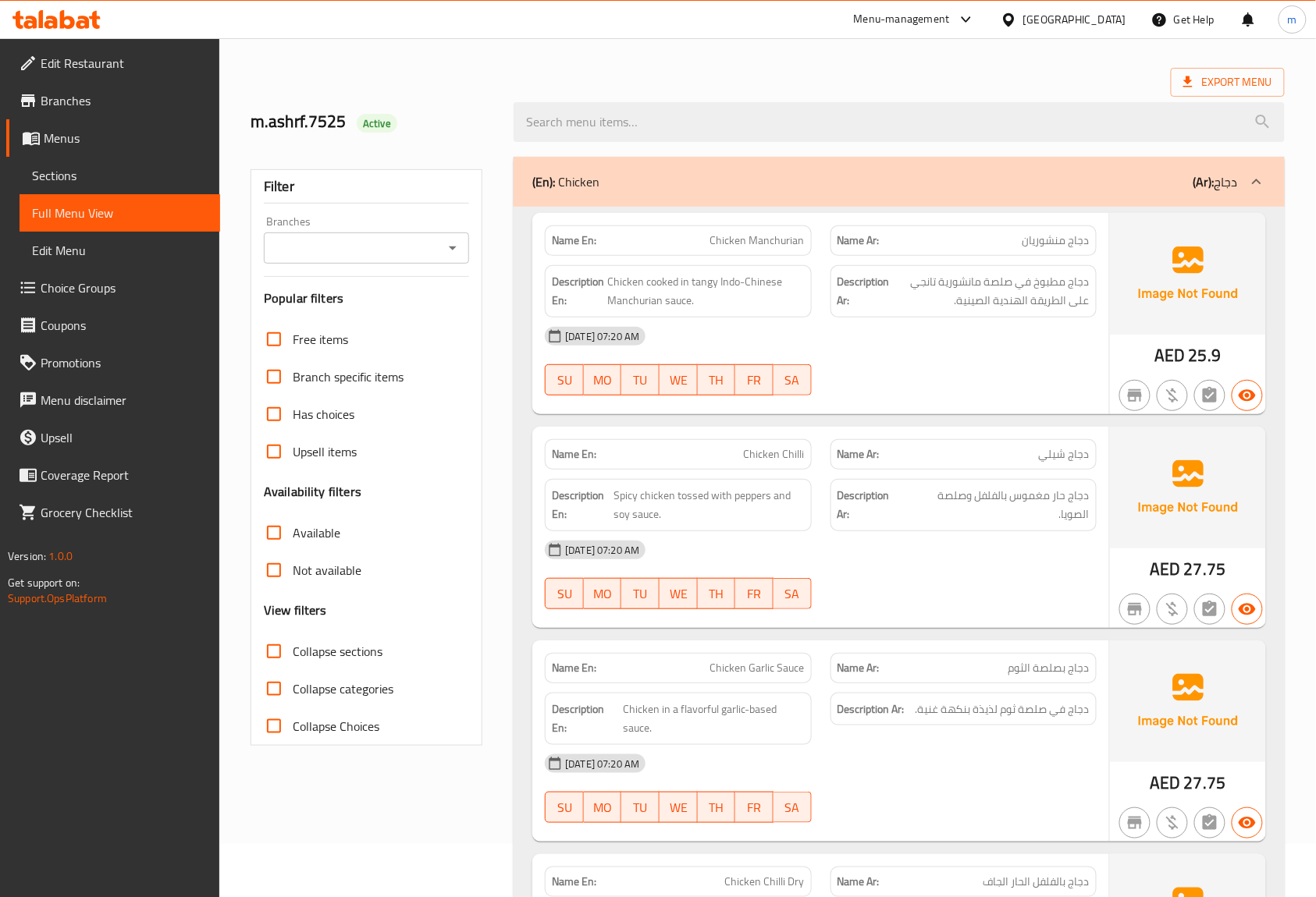
scroll to position [104, 0]
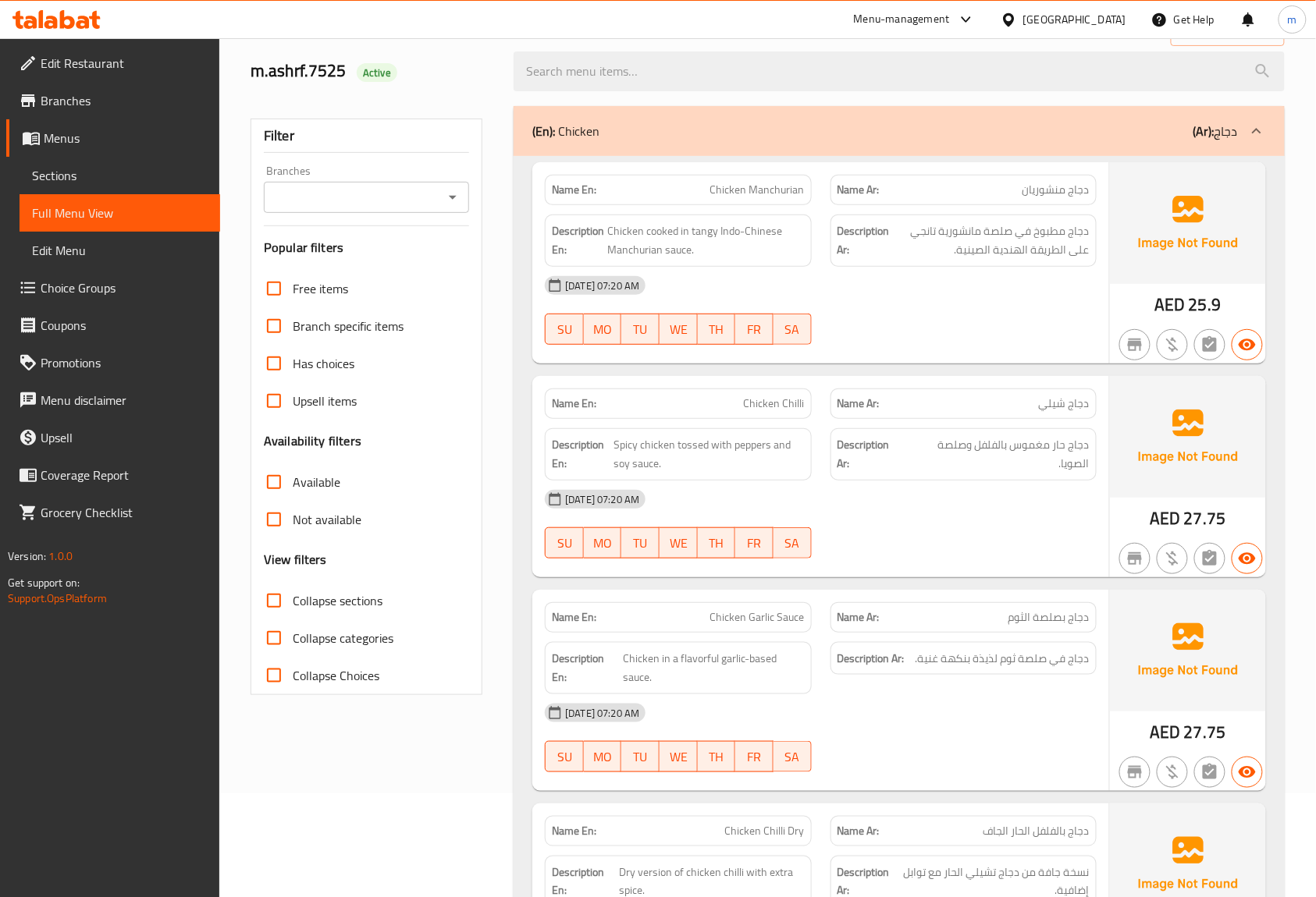
click at [123, 166] on span "Sections" at bounding box center [119, 175] width 175 height 19
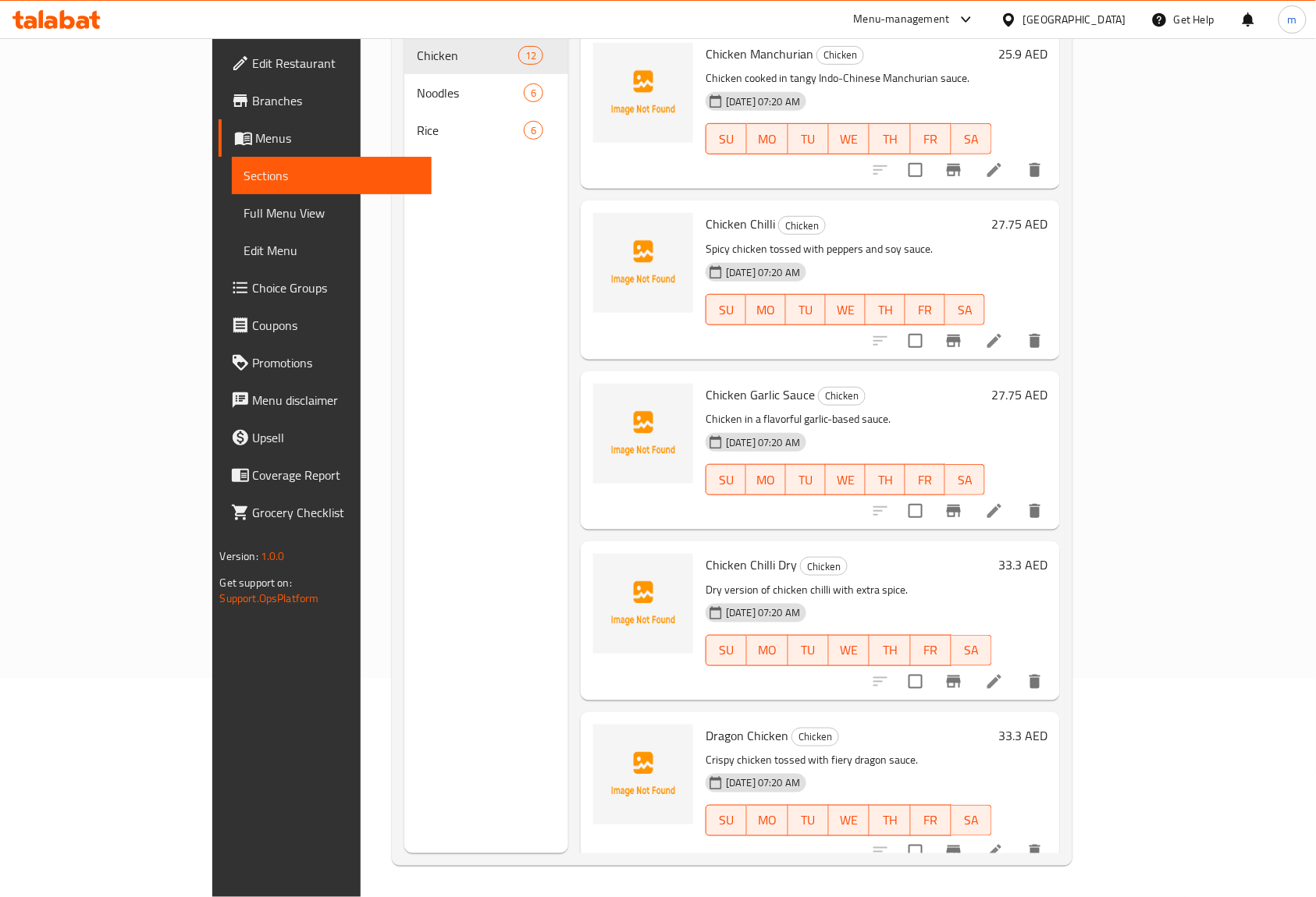
click at [404, 250] on div "Menu sections Chicken 12 Noodles 6 Rice 6" at bounding box center [486, 405] width 164 height 897
click at [253, 70] on span "Edit Restaurant" at bounding box center [336, 62] width 167 height 19
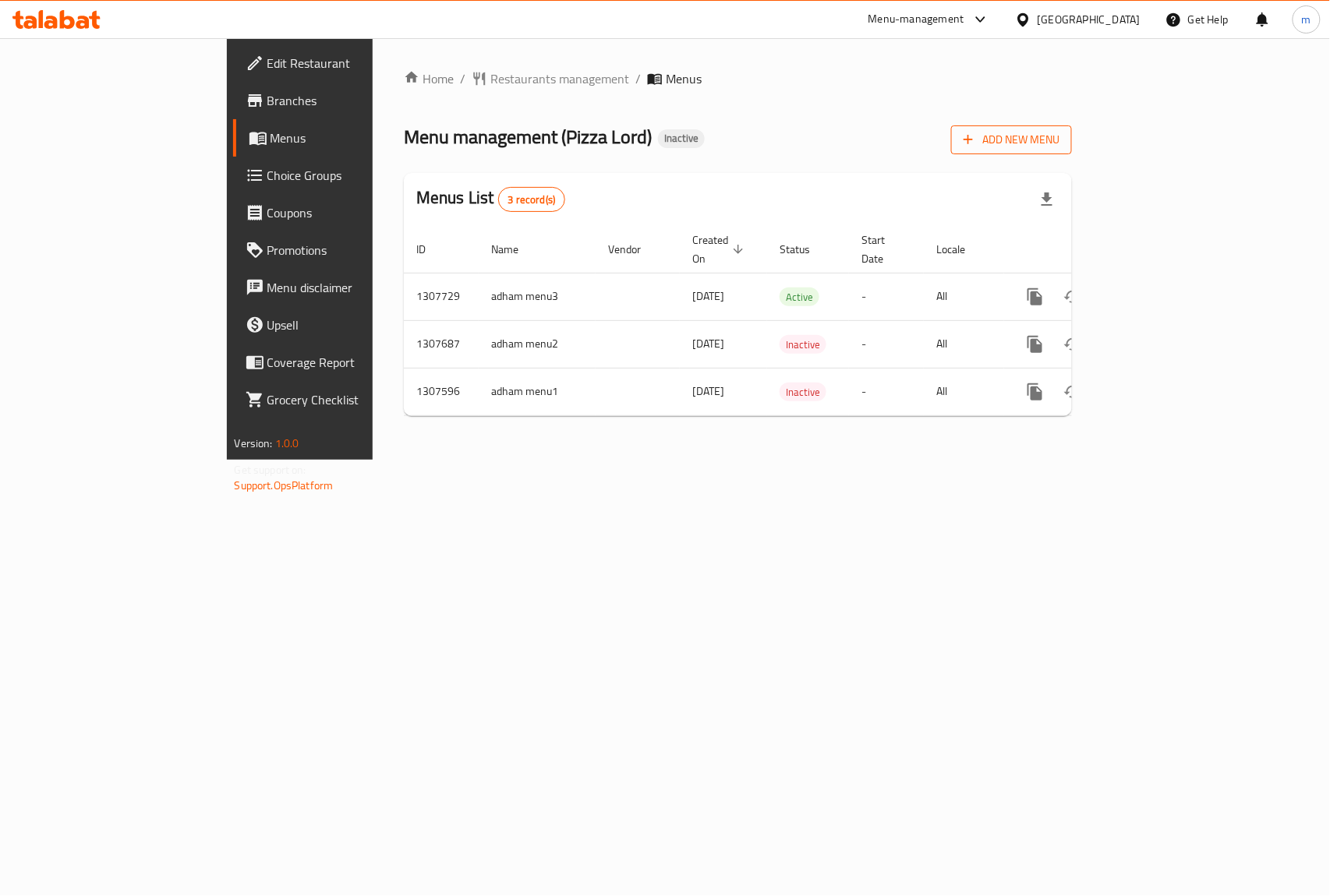
click at [1059, 137] on span "Add New Menu" at bounding box center [1011, 140] width 96 height 20
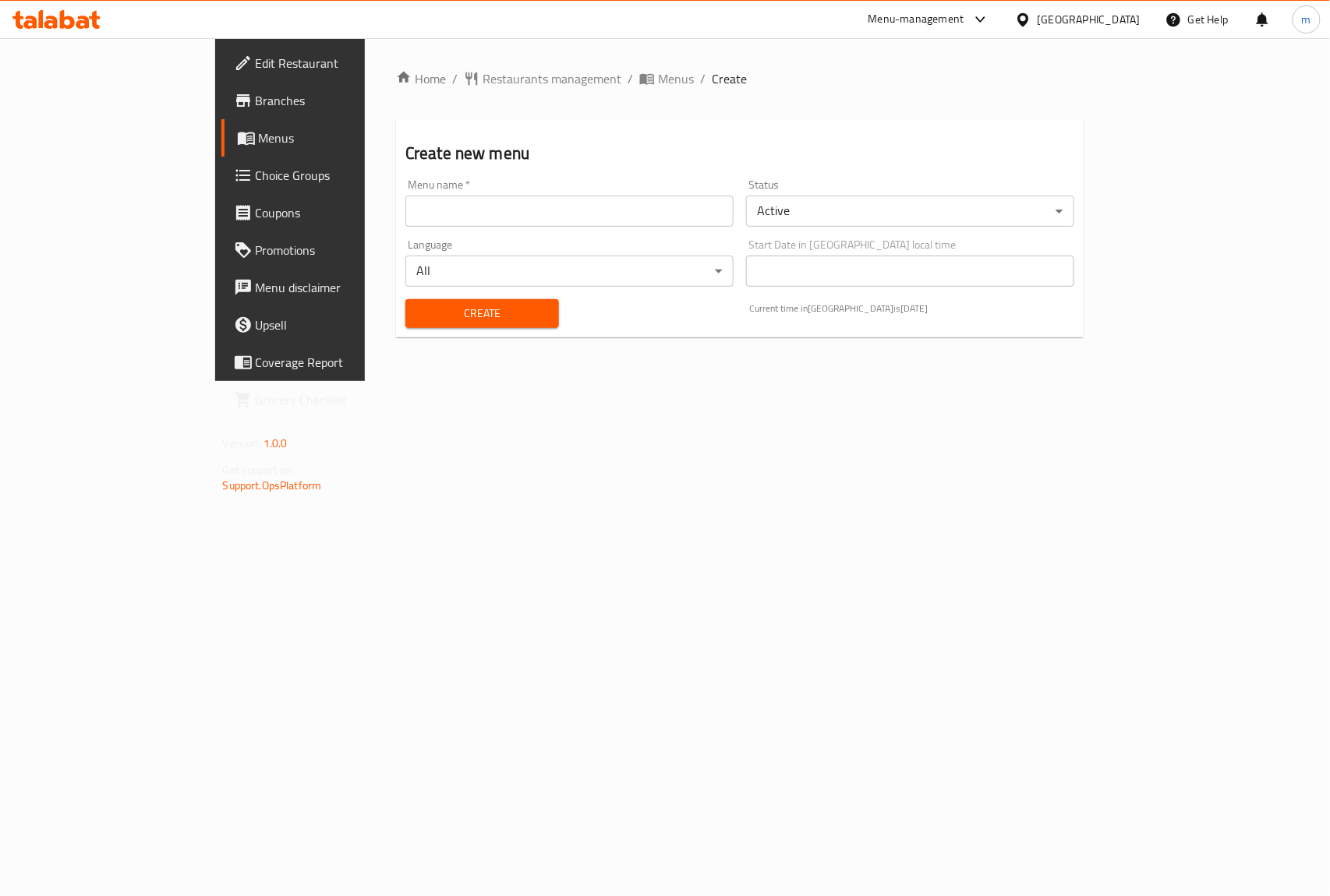
click at [612, 206] on input "text" at bounding box center [570, 212] width 328 height 32
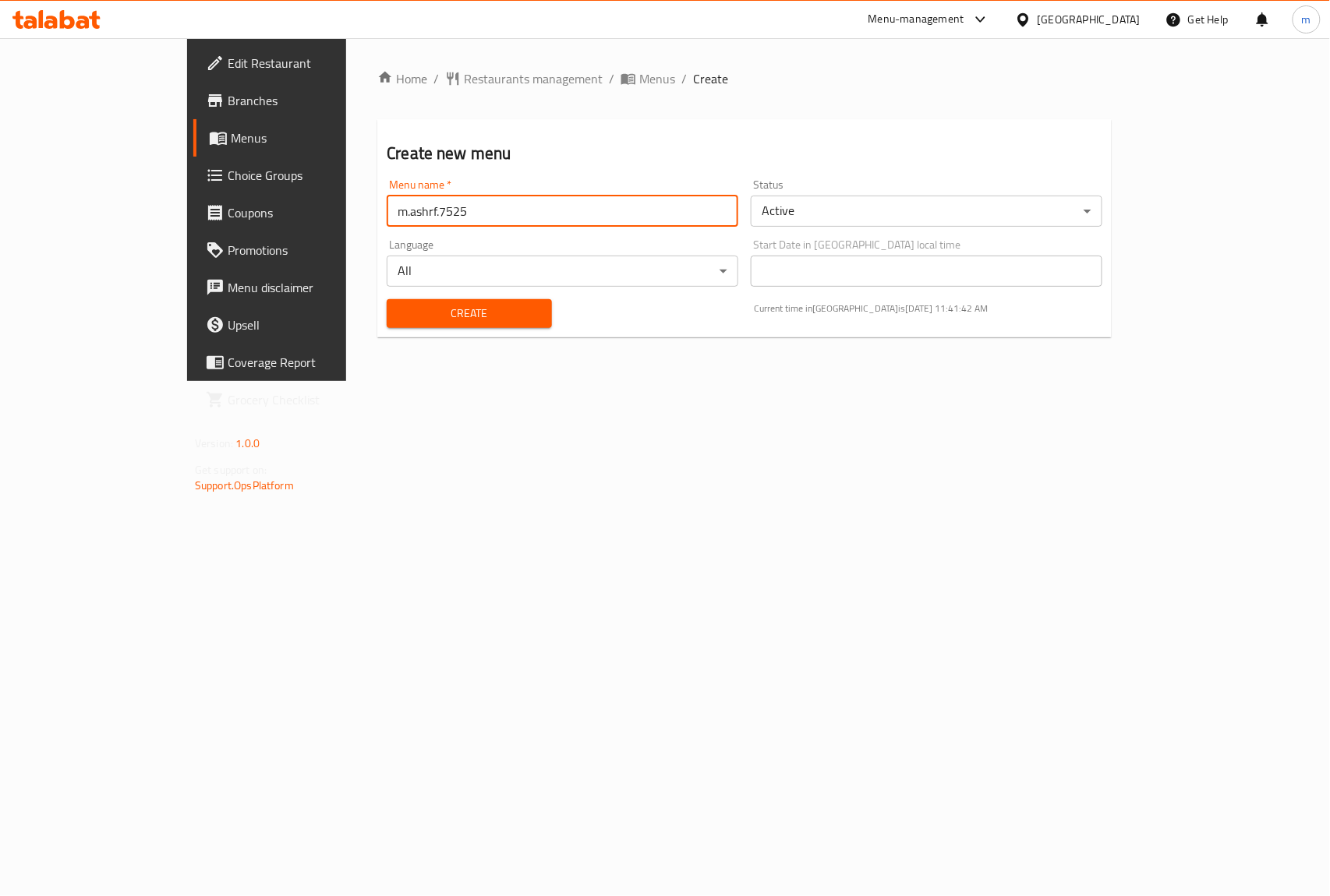
click at [387, 211] on input "m.ashrf.7525" at bounding box center [562, 212] width 351 height 32
type input "mahmoud.ashrf.7525"
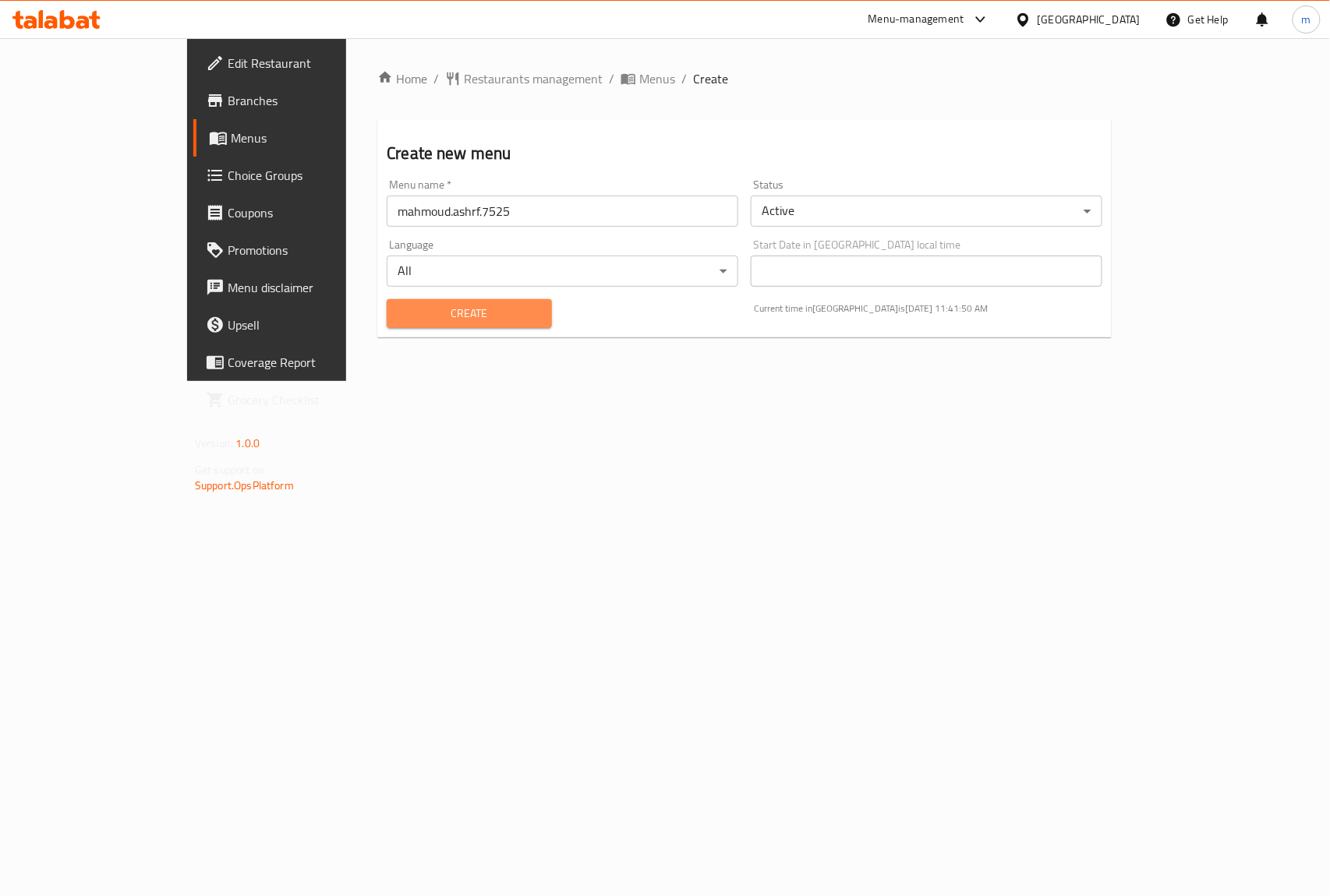
click at [421, 319] on span "Create" at bounding box center [469, 314] width 139 height 20
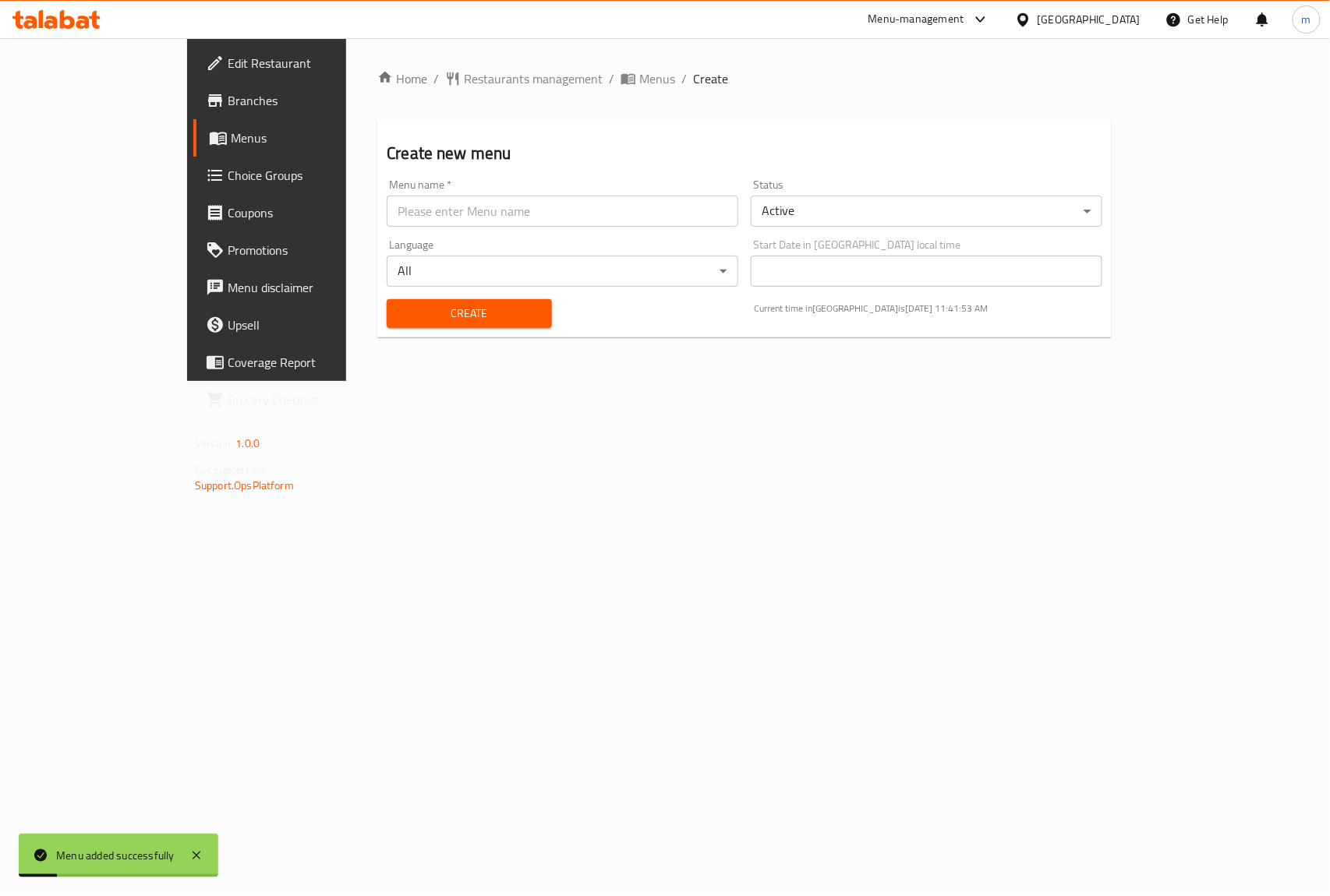
click at [230, 141] on span "Menus" at bounding box center [313, 137] width 166 height 19
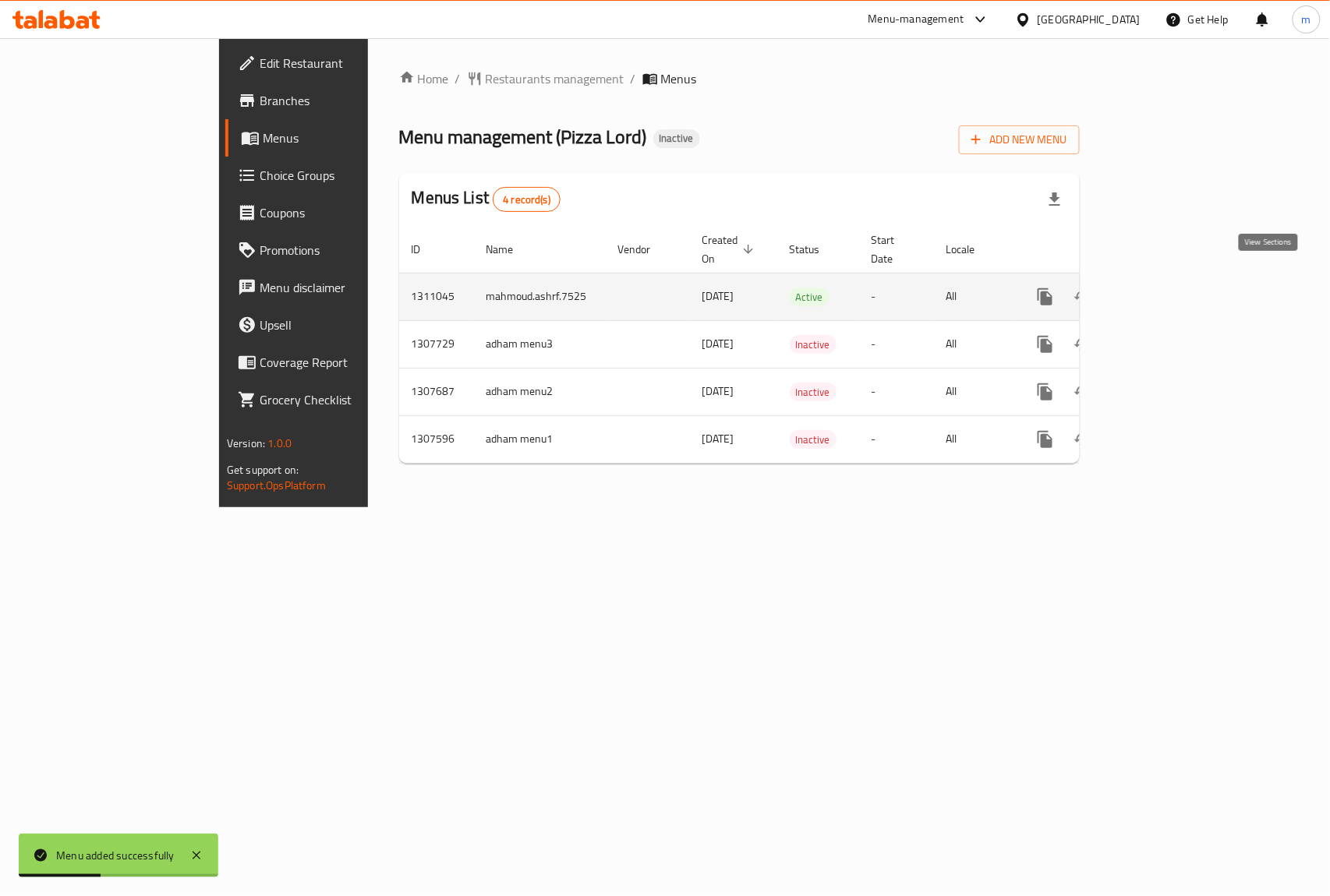
click at [1167, 288] on icon "enhanced table" at bounding box center [1157, 297] width 19 height 19
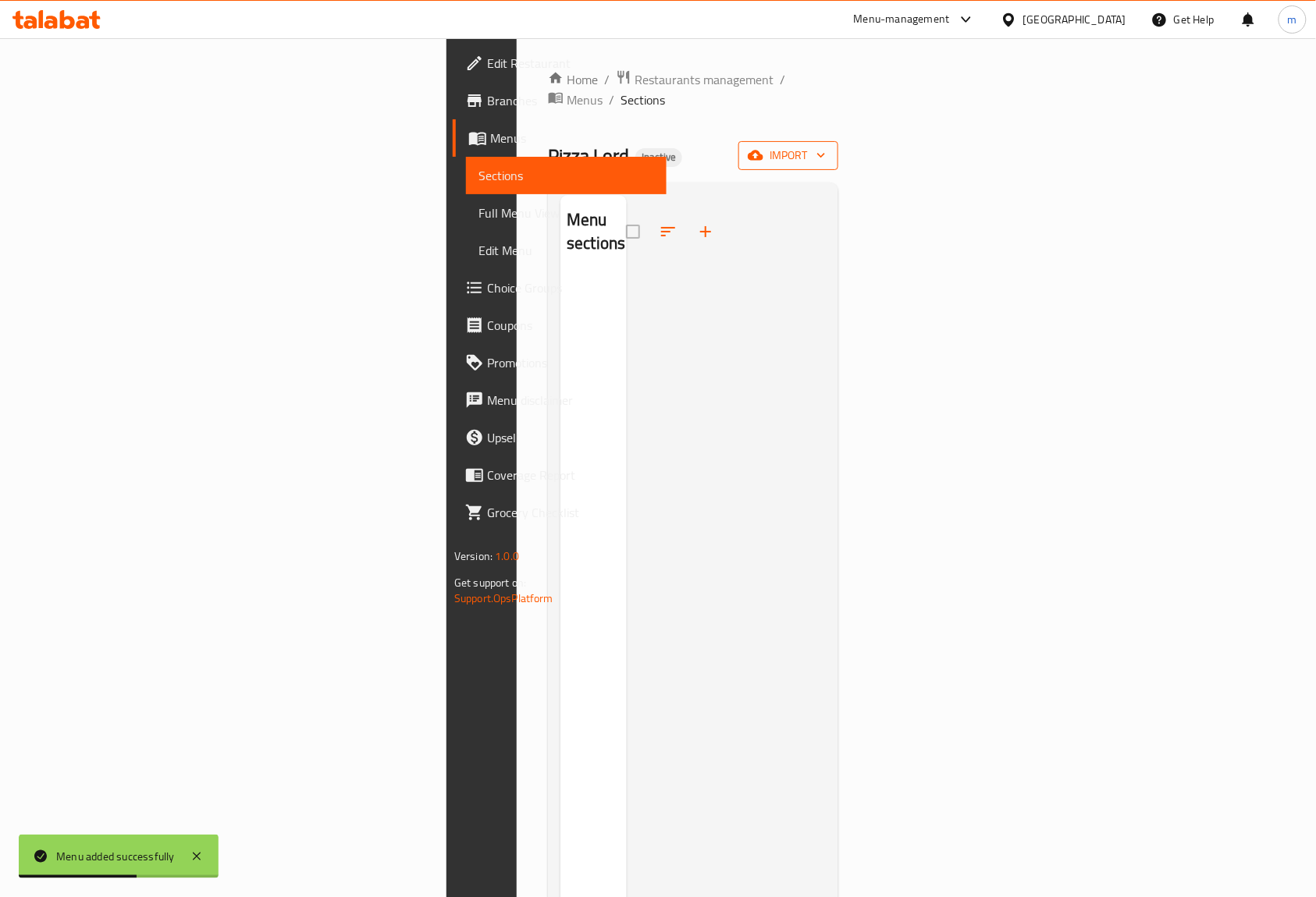
click at [763, 150] on icon "button" at bounding box center [756, 155] width 16 height 10
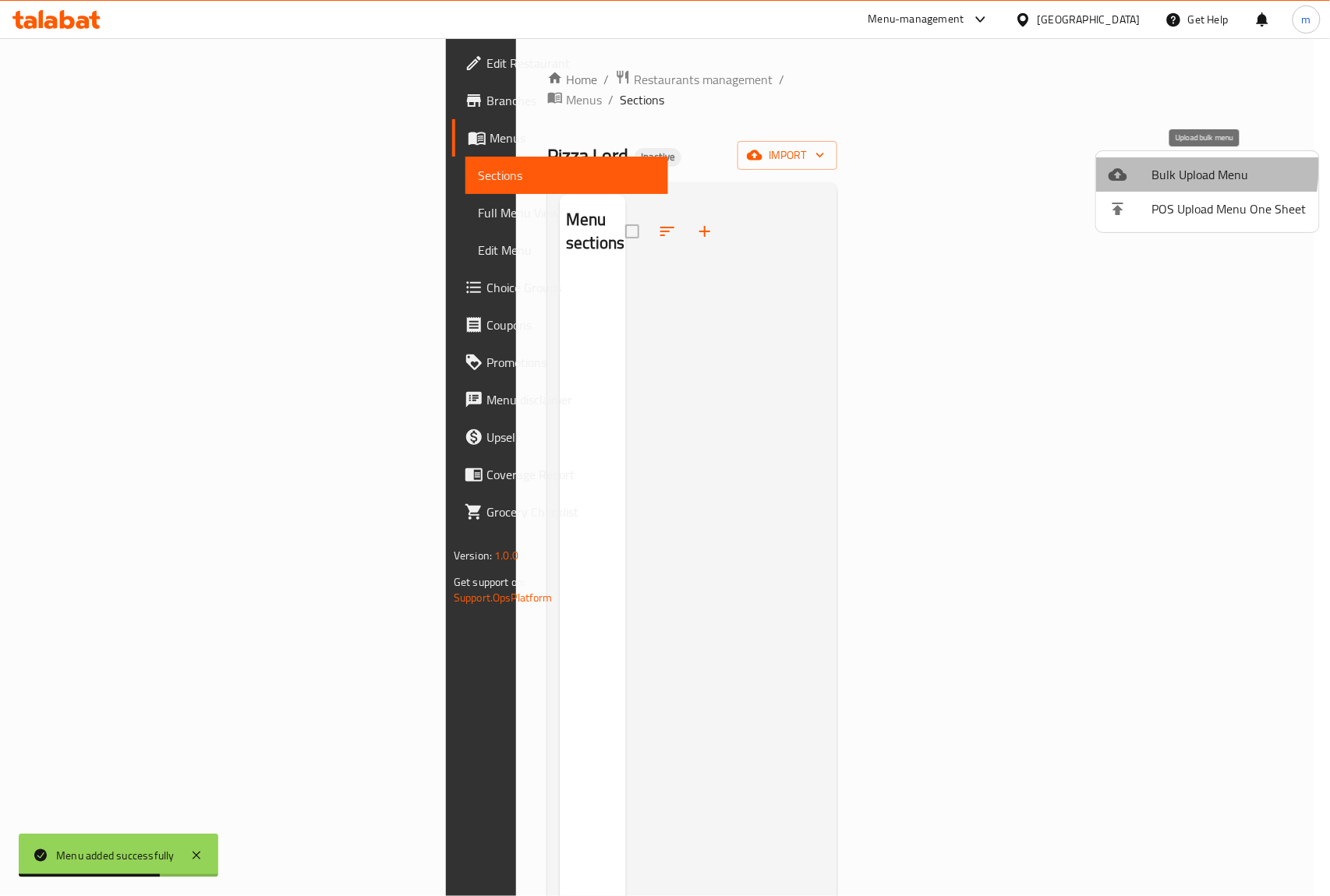
click at [1131, 167] on div at bounding box center [1130, 174] width 44 height 19
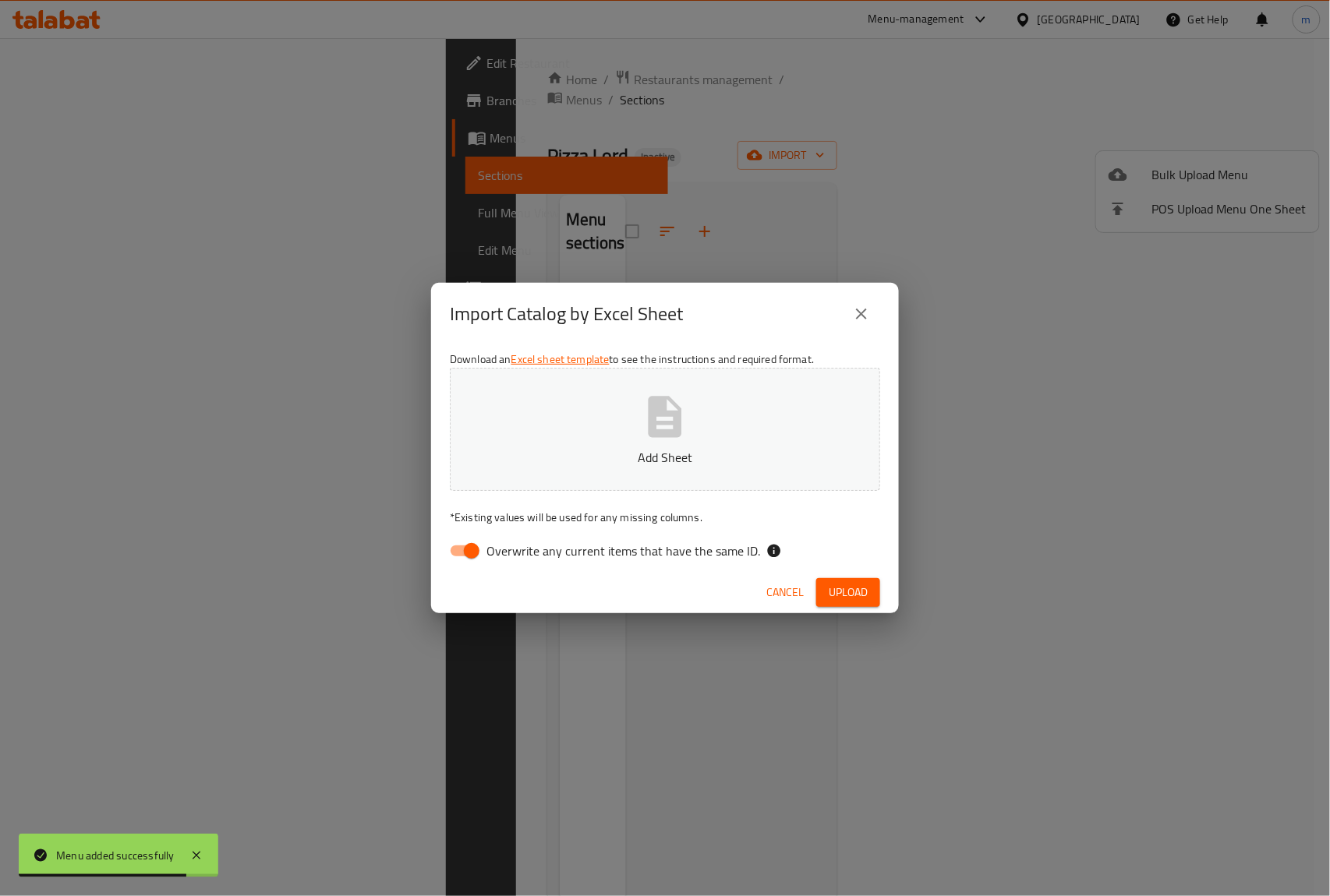
click at [469, 554] on input "Overwrite any current items that have the same ID." at bounding box center [472, 551] width 89 height 30
checkbox input "false"
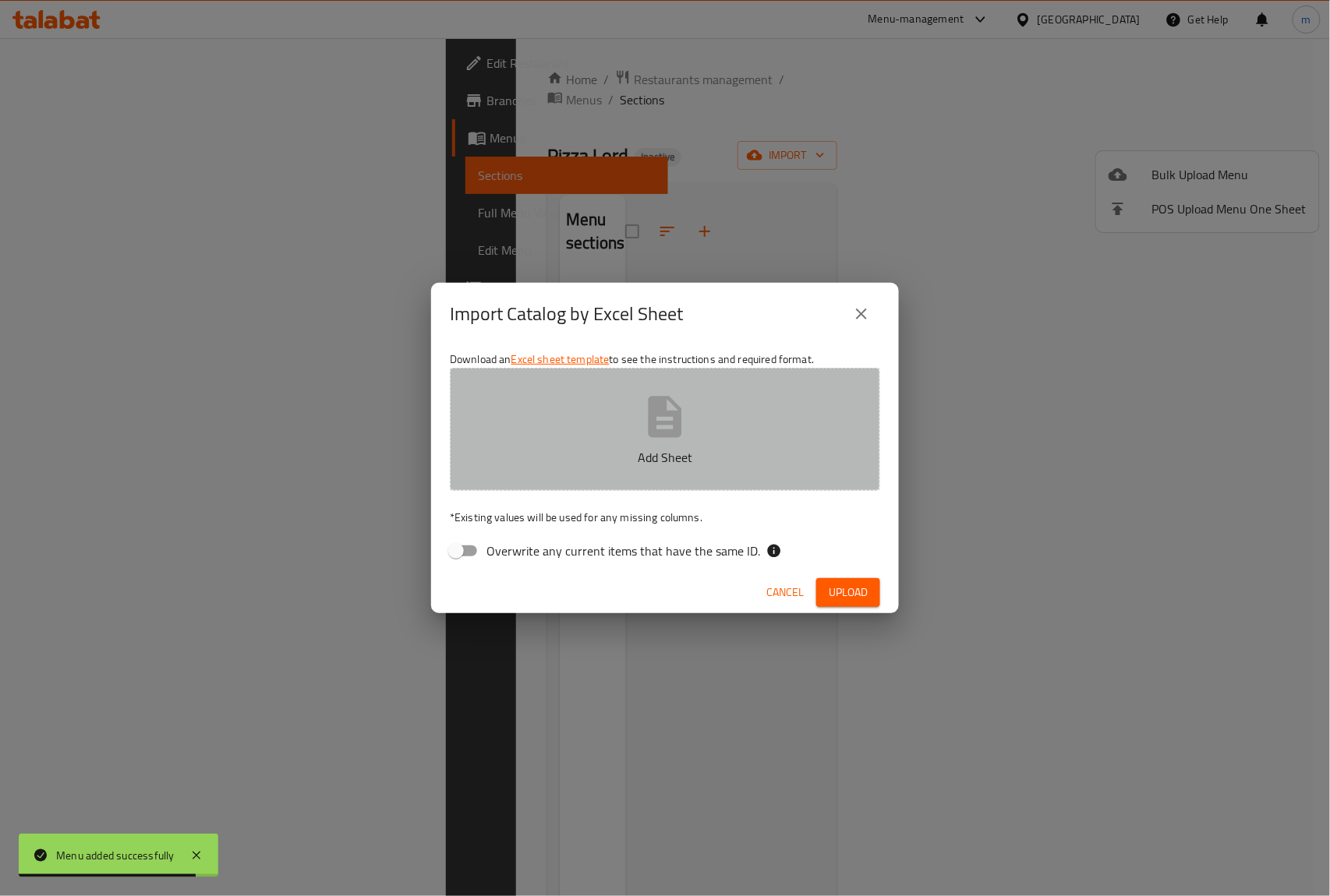
click at [590, 421] on button "Add Sheet" at bounding box center [665, 429] width 430 height 124
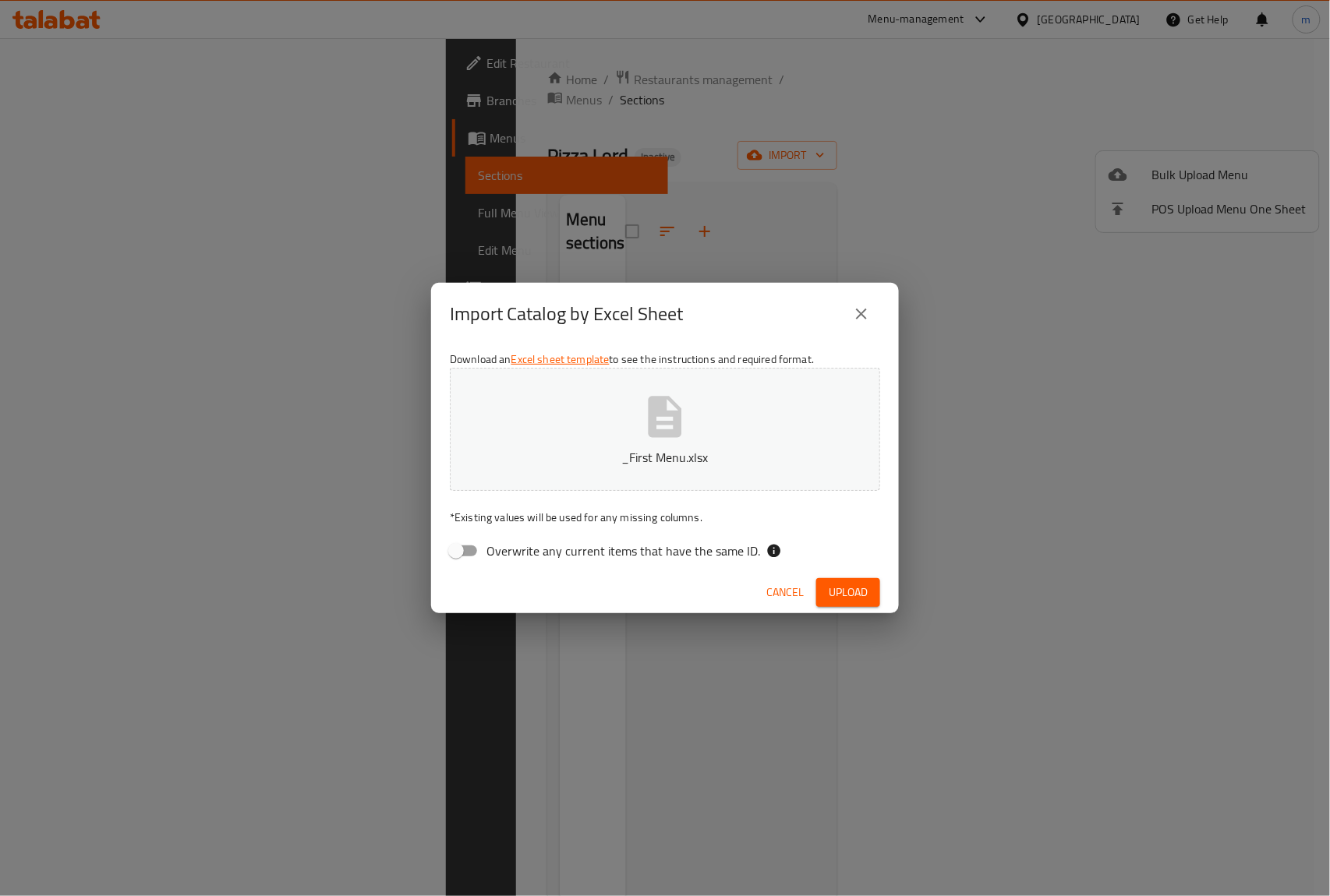
click at [833, 590] on span "Upload" at bounding box center [847, 593] width 39 height 20
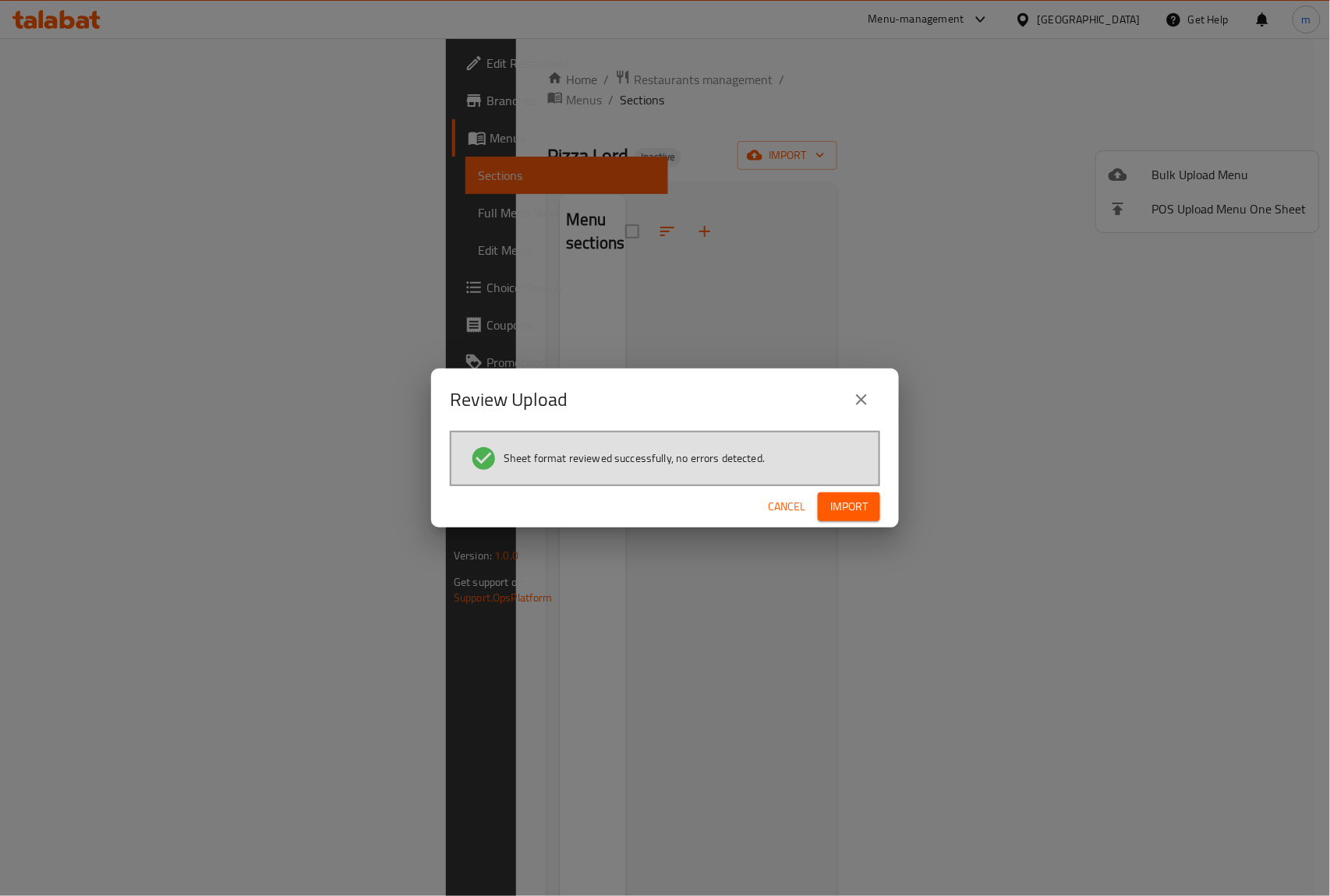
click at [837, 505] on span "Import" at bounding box center [848, 507] width 38 height 20
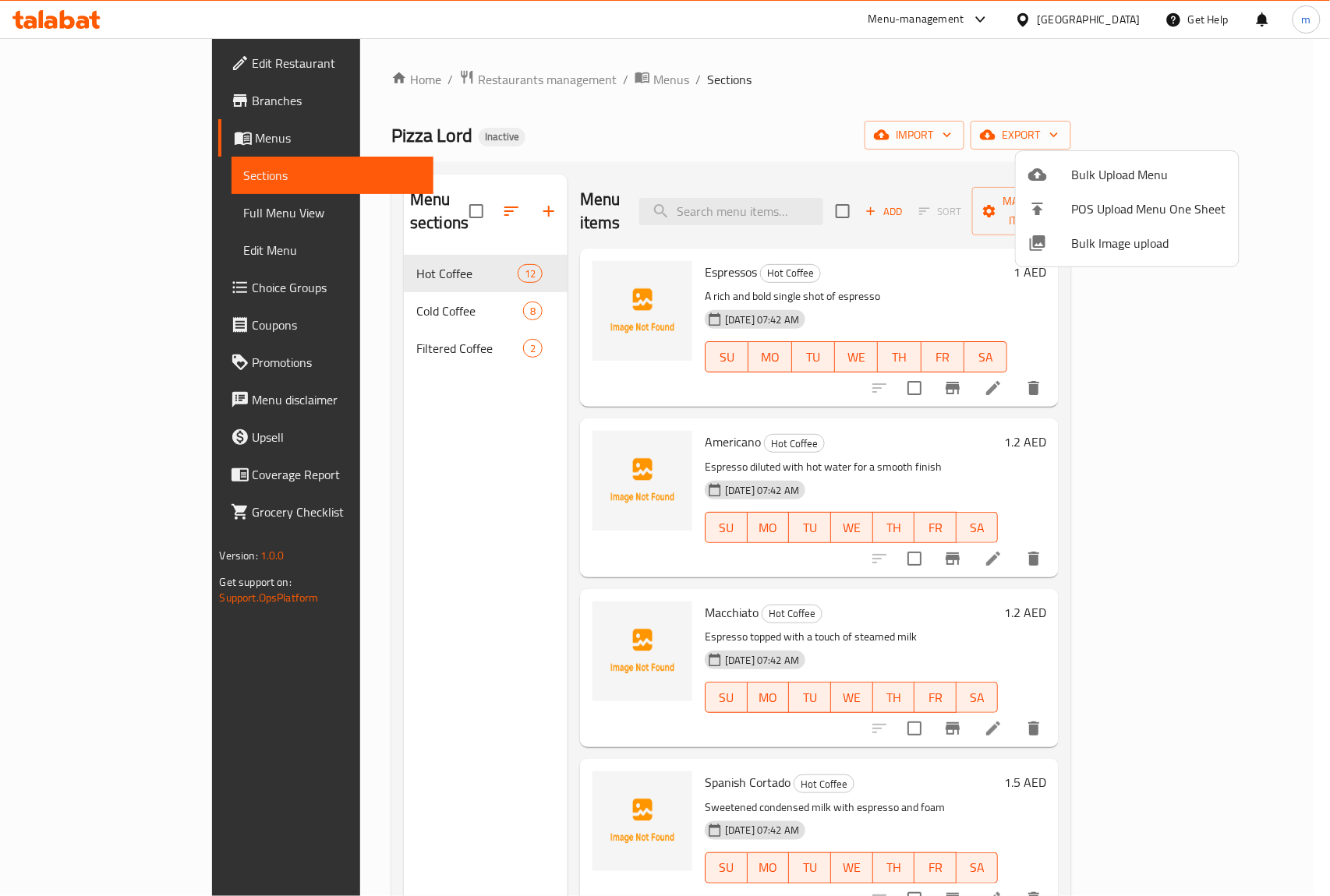
click at [98, 213] on div at bounding box center [665, 448] width 1330 height 896
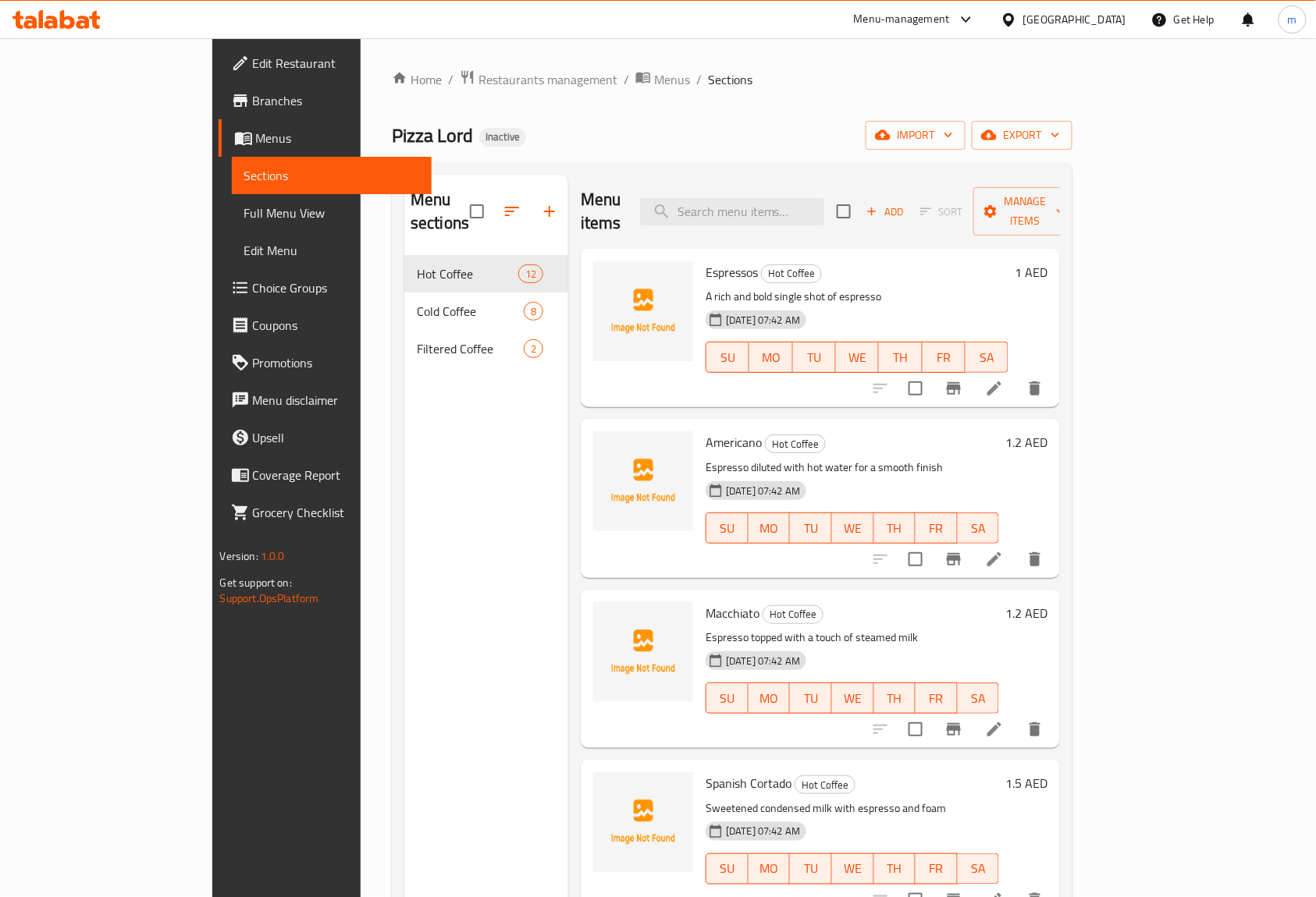
click at [245, 216] on span "Full Menu View" at bounding box center [332, 213] width 175 height 19
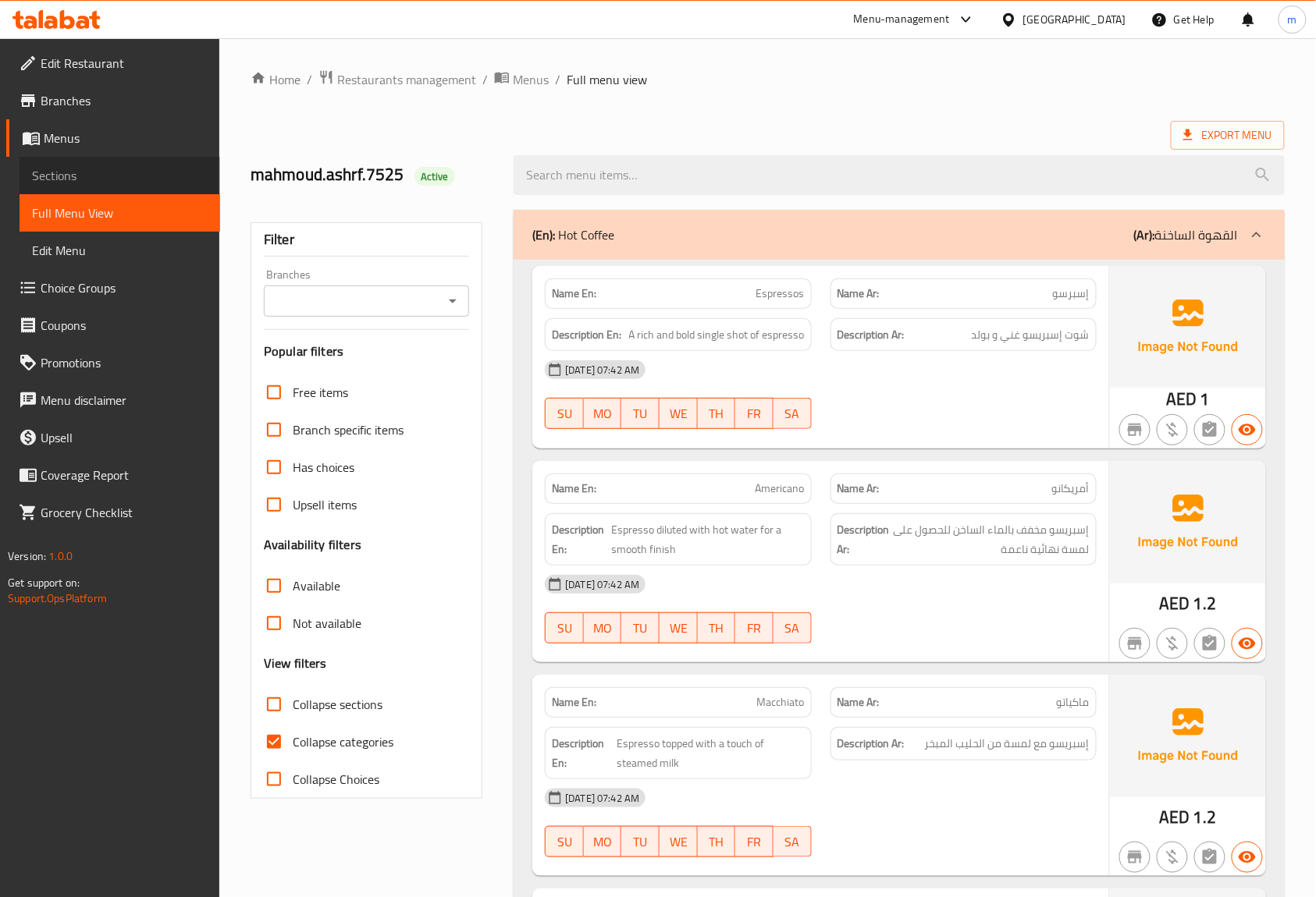
click at [109, 168] on span "Sections" at bounding box center [119, 175] width 175 height 19
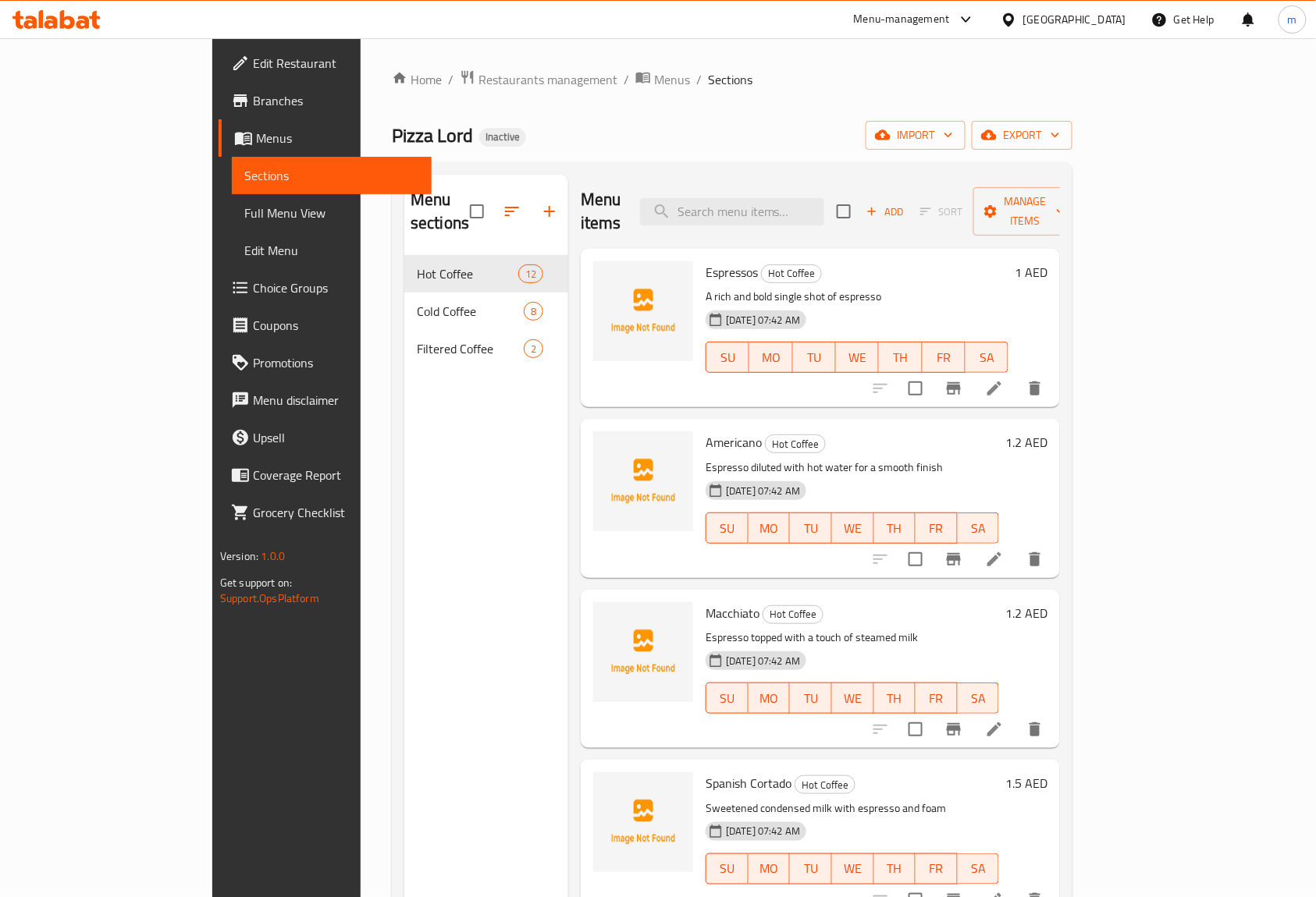
click at [255, 129] on span "Menus" at bounding box center [338, 138] width 164 height 19
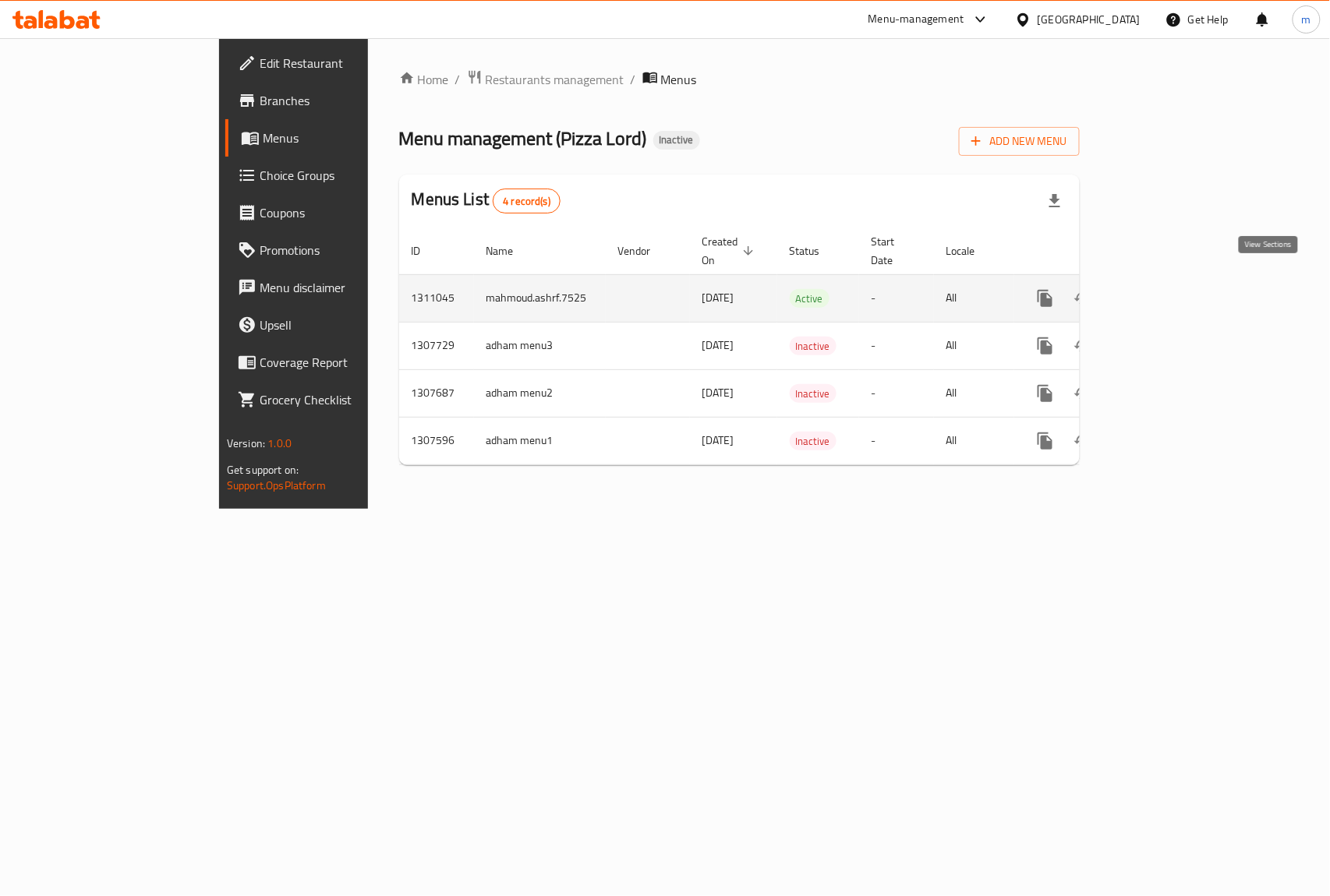
click at [1167, 289] on icon "enhanced table" at bounding box center [1157, 298] width 19 height 19
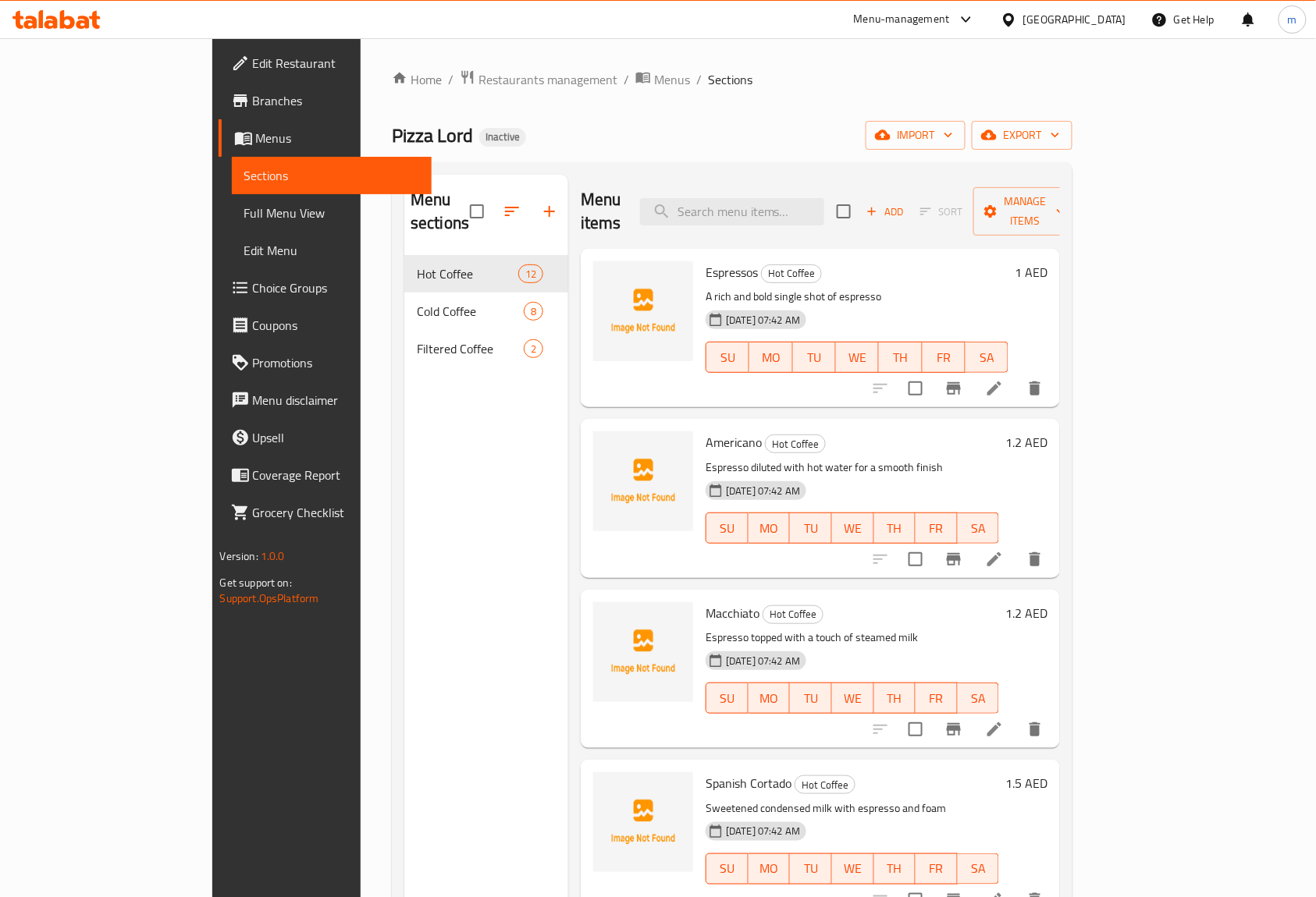
click at [245, 211] on span "Full Menu View" at bounding box center [332, 213] width 175 height 19
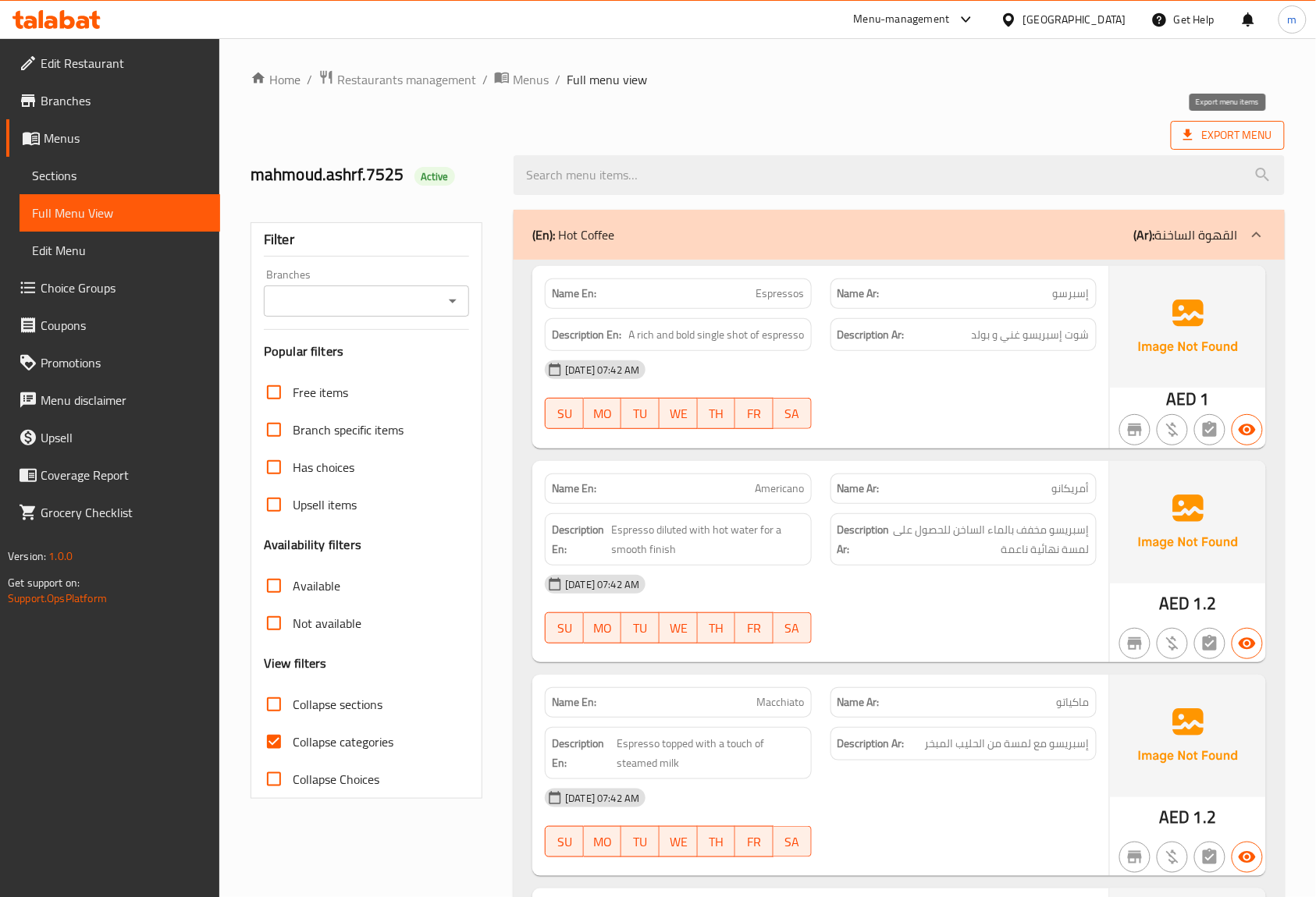
click at [1249, 136] on span "Export Menu" at bounding box center [1228, 136] width 89 height 20
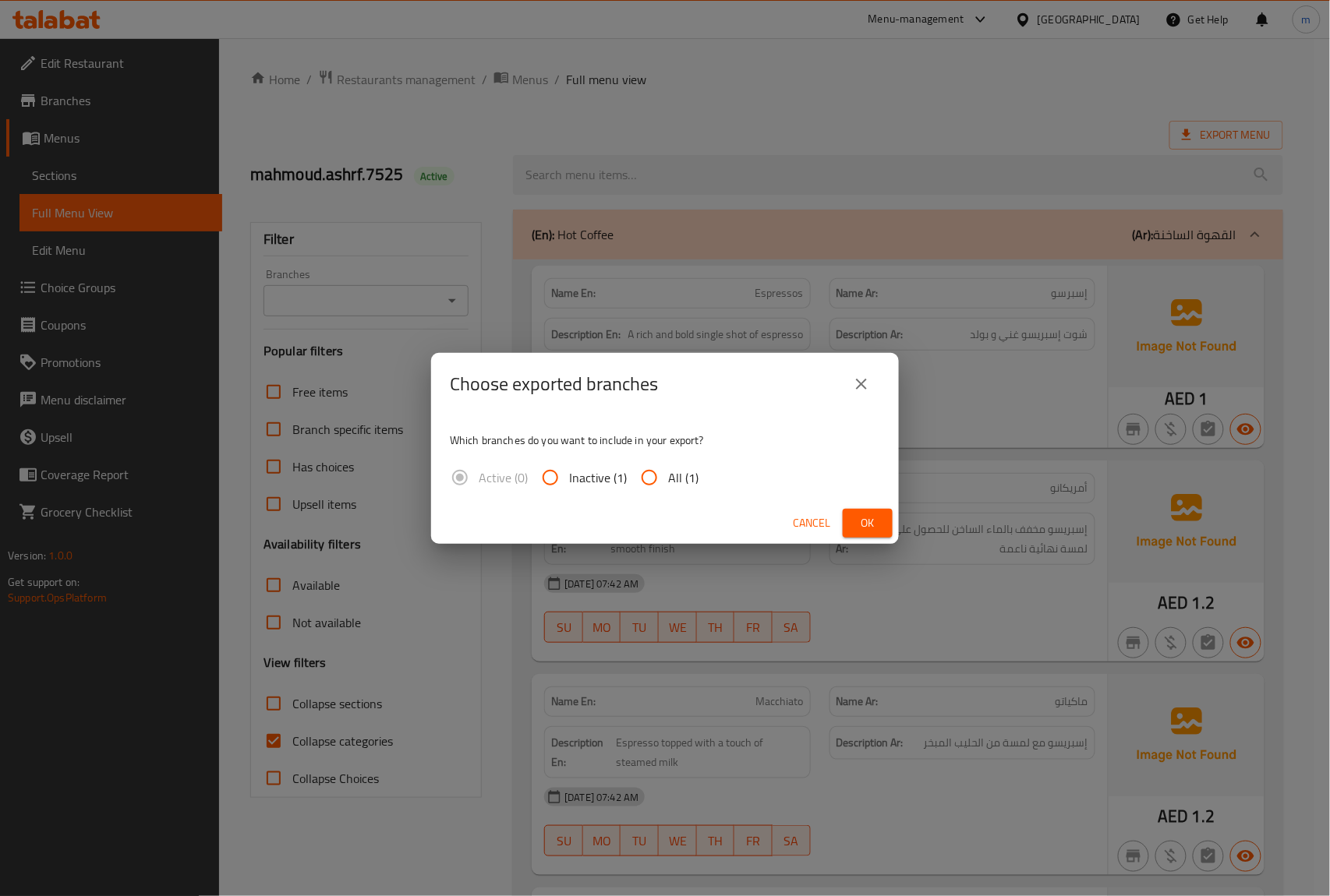
click at [644, 475] on input "All (1)" at bounding box center [650, 478] width 38 height 38
radio input "true"
click at [870, 520] on span "Ok" at bounding box center [867, 523] width 25 height 20
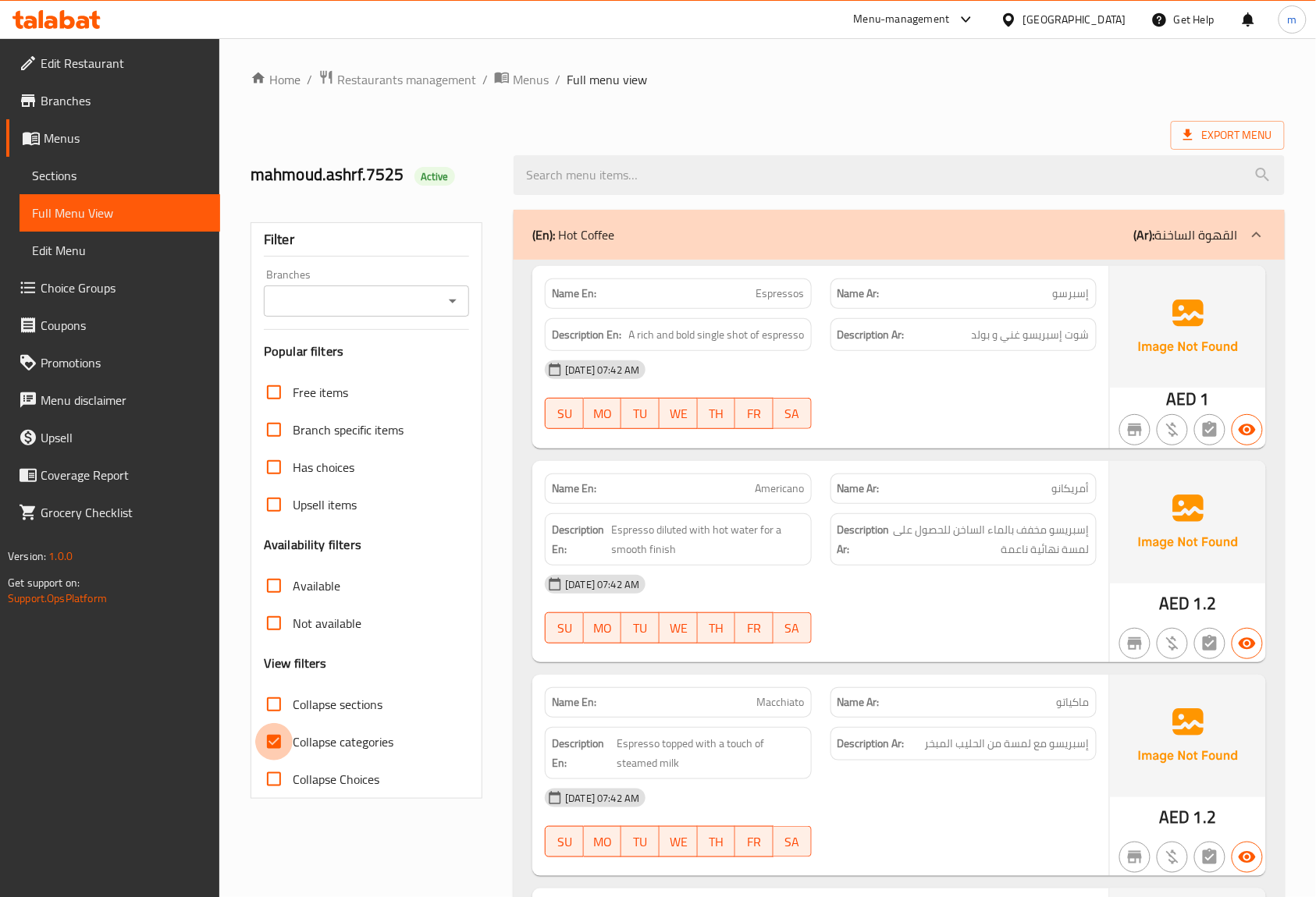
click at [267, 747] on input "Collapse categories" at bounding box center [274, 743] width 38 height 38
checkbox input "false"
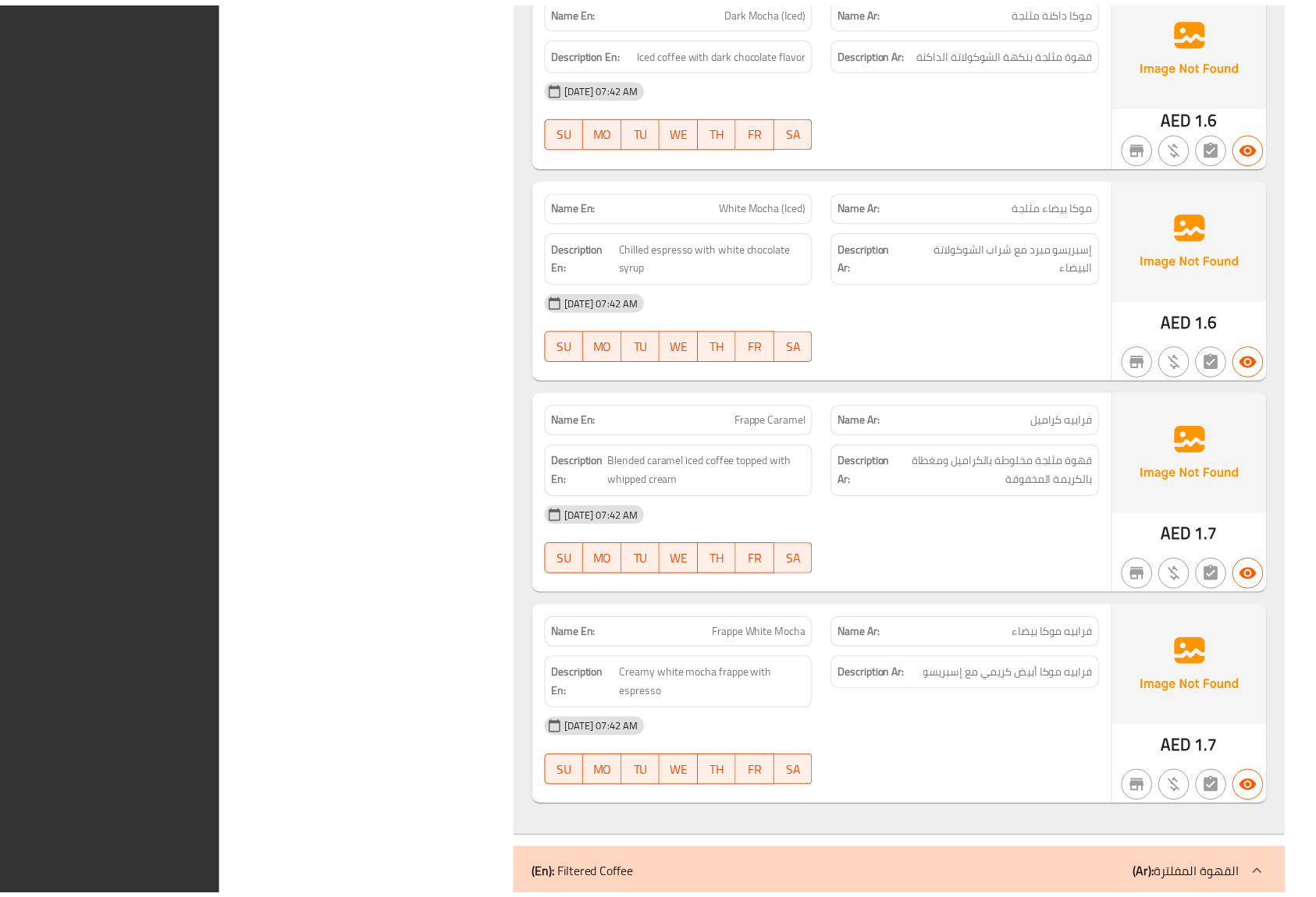
scroll to position [4186, 0]
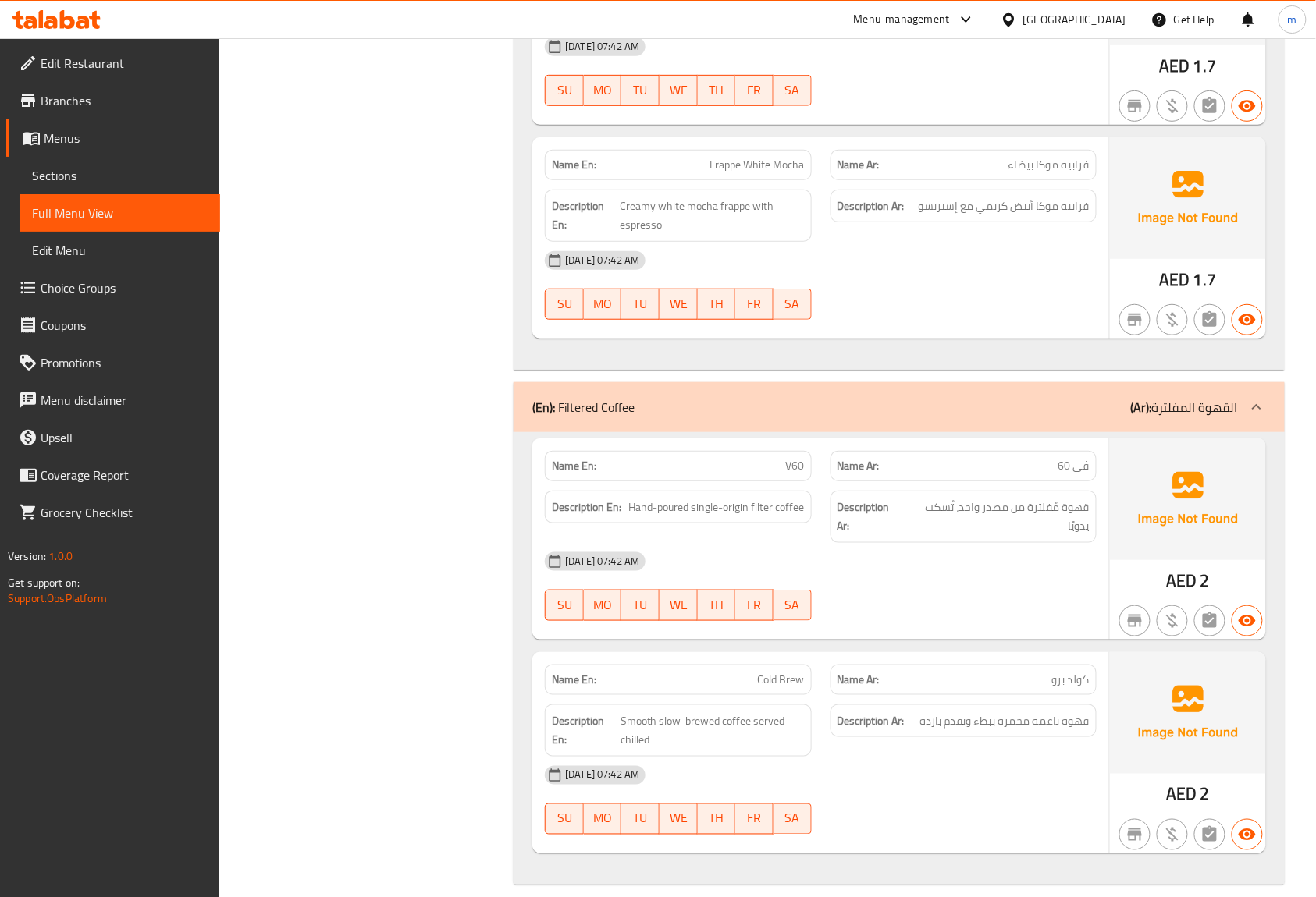
click at [116, 91] on span "Branches" at bounding box center [124, 100] width 167 height 19
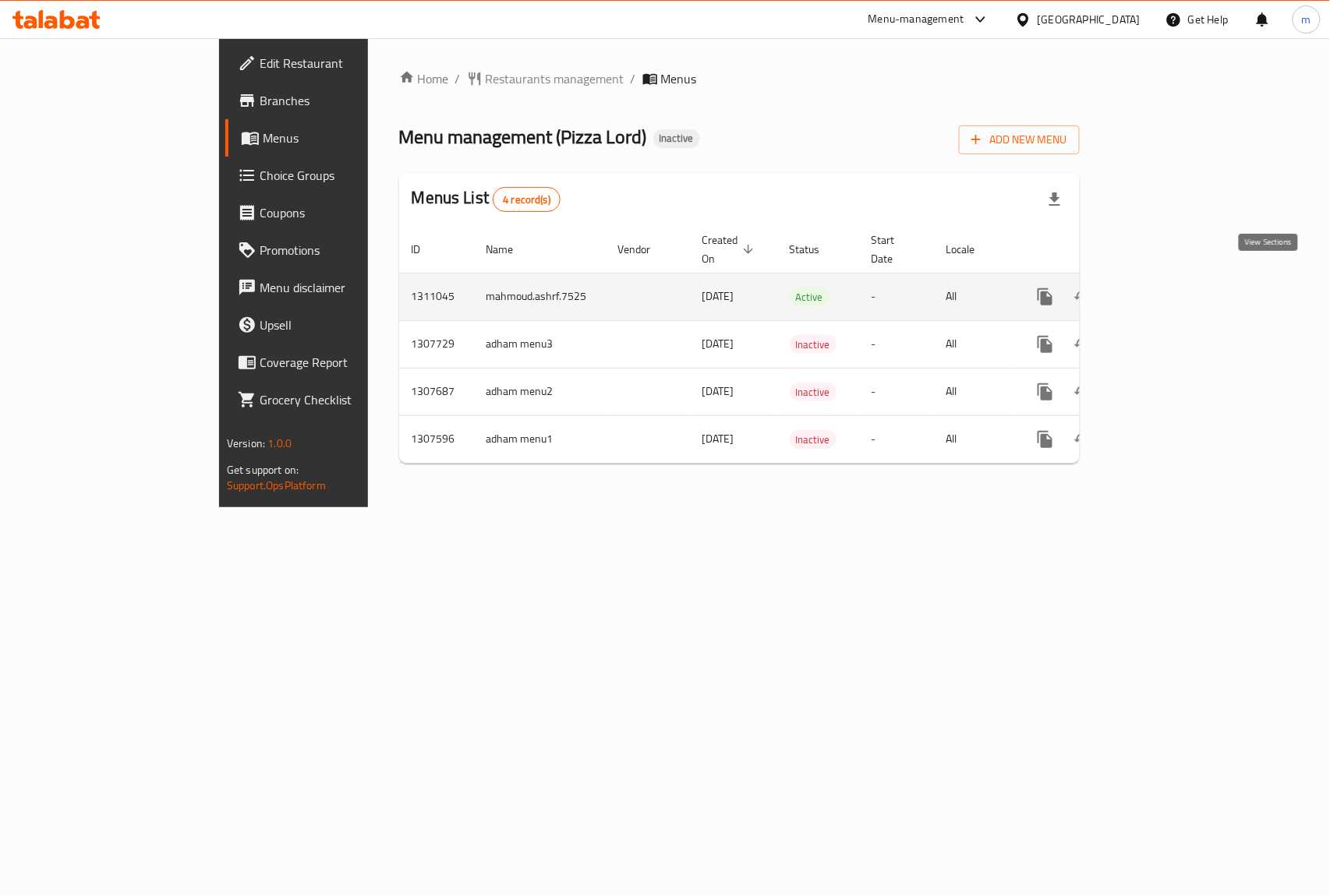
click at [1164, 290] on icon "enhanced table" at bounding box center [1157, 297] width 14 height 14
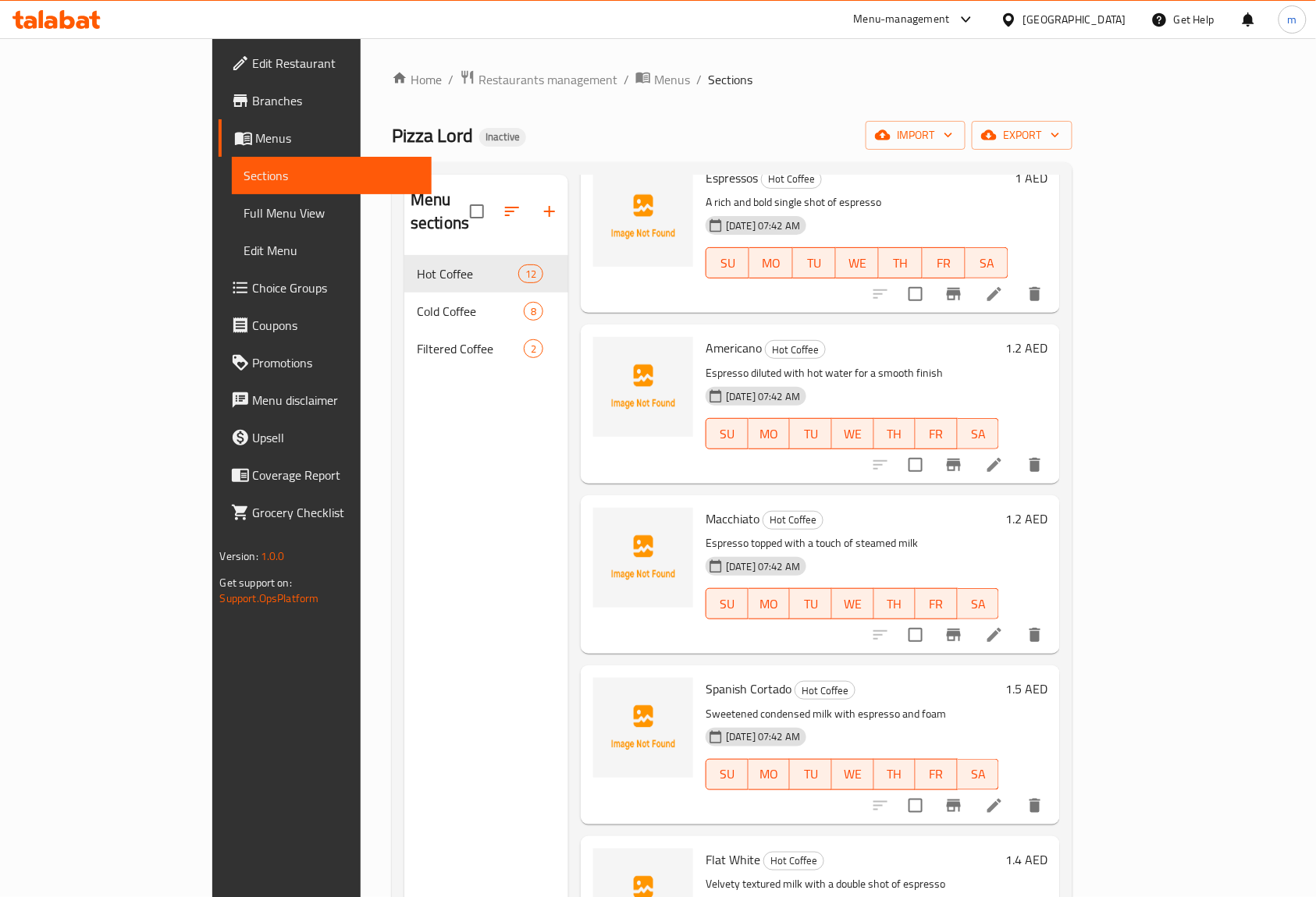
scroll to position [208, 0]
